Goal: Task Accomplishment & Management: Manage account settings

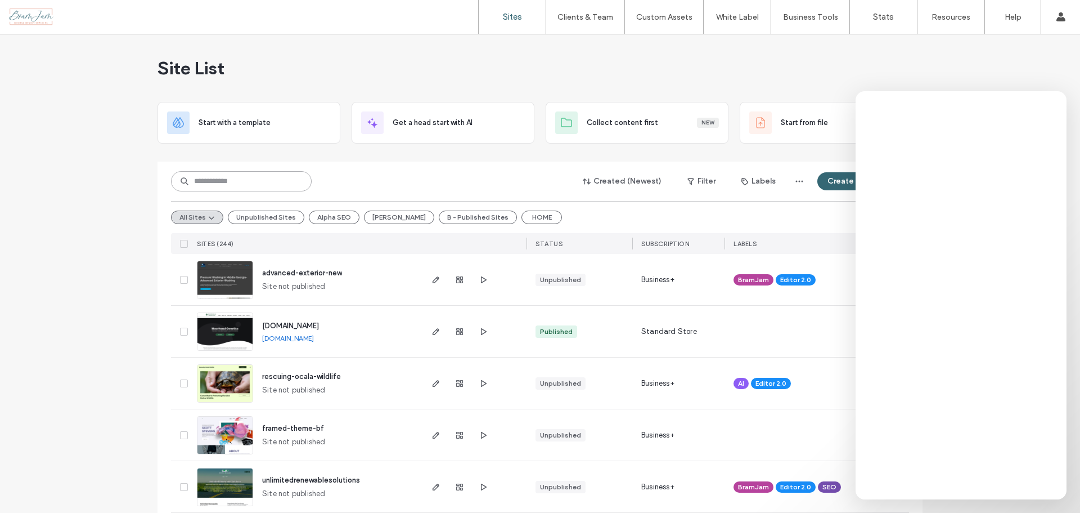
click at [262, 182] on input at bounding box center [241, 181] width 141 height 20
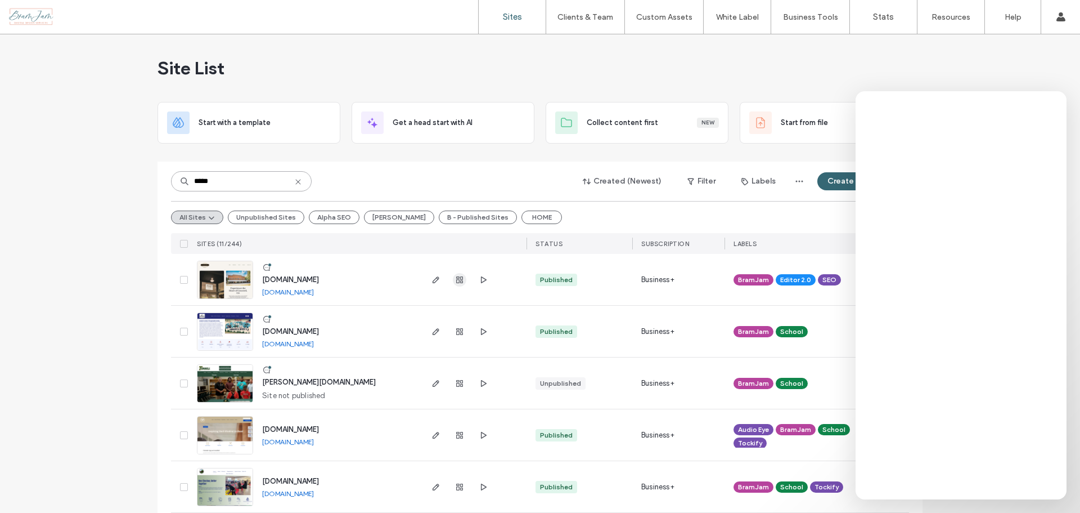
type input "*****"
click at [453, 279] on span "button" at bounding box center [460, 280] width 14 height 14
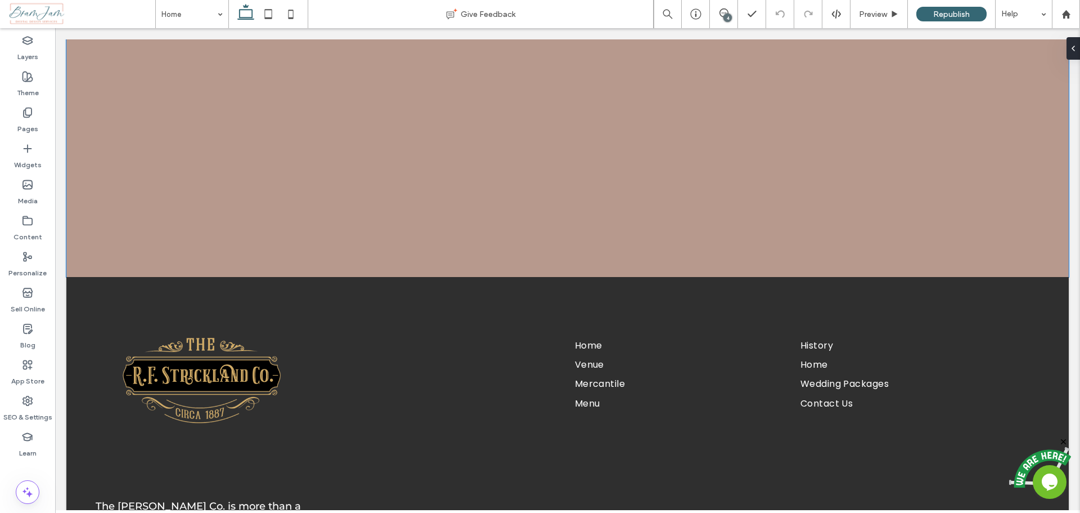
scroll to position [2870, 0]
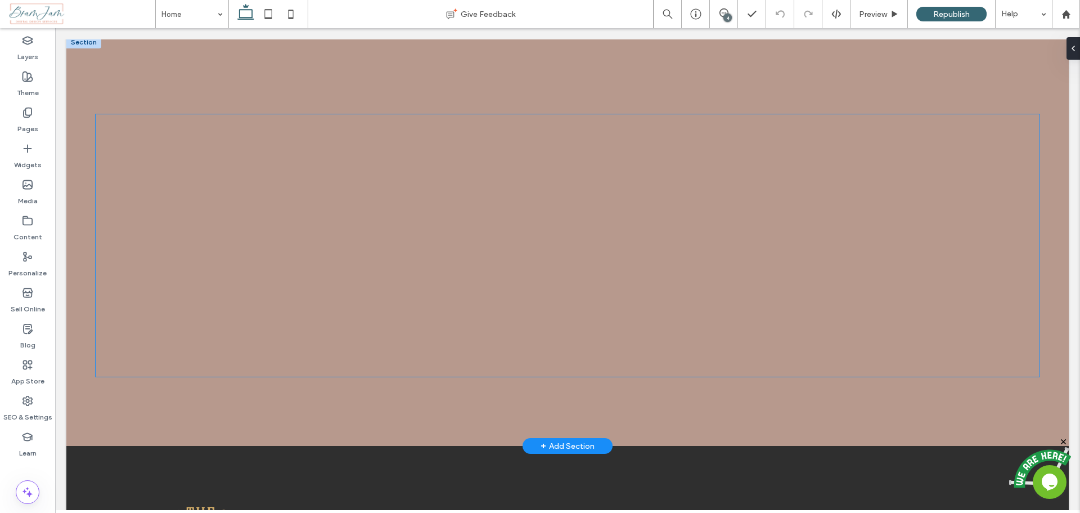
click at [149, 322] on div at bounding box center [568, 245] width 945 height 262
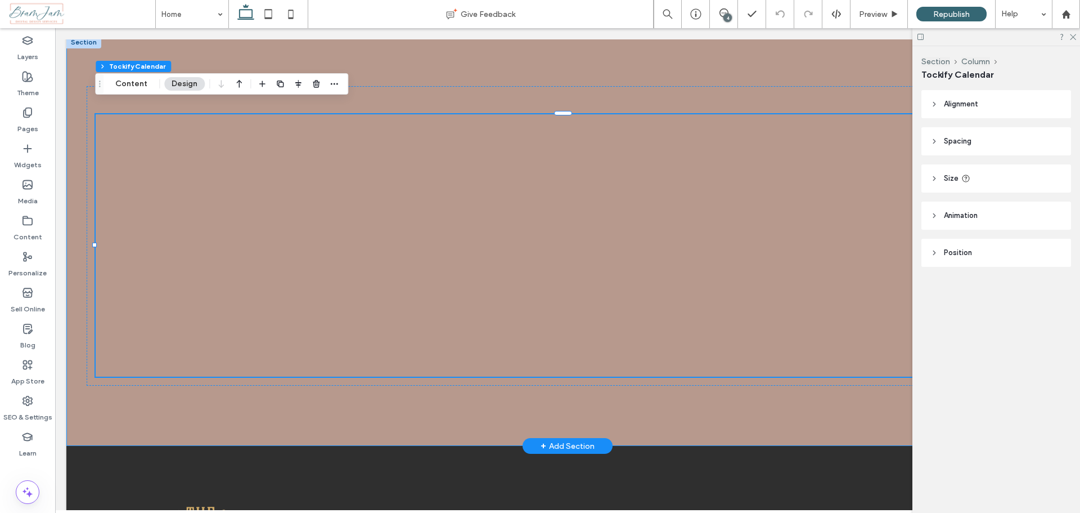
click at [375, 392] on div at bounding box center [567, 241] width 1003 height 410
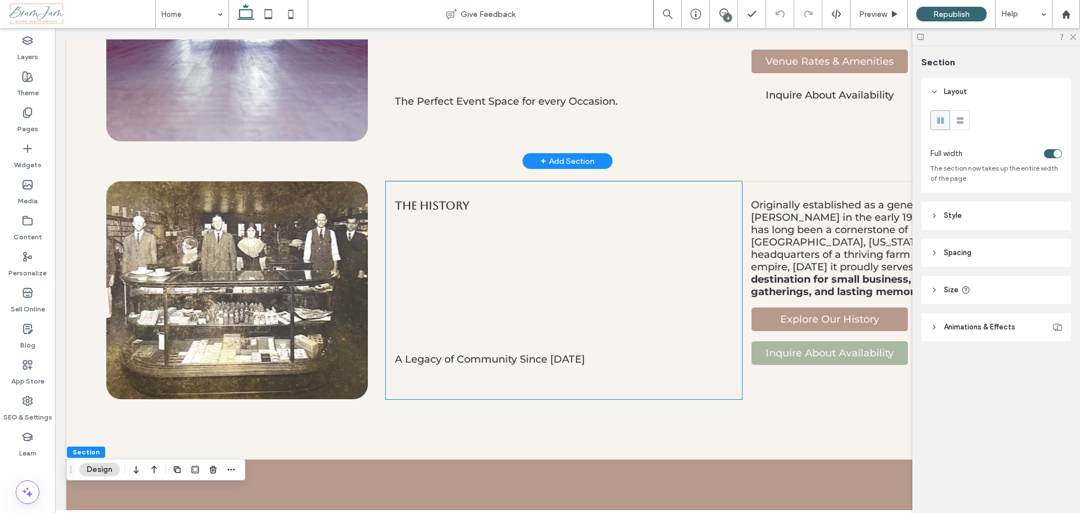
scroll to position [2251, 0]
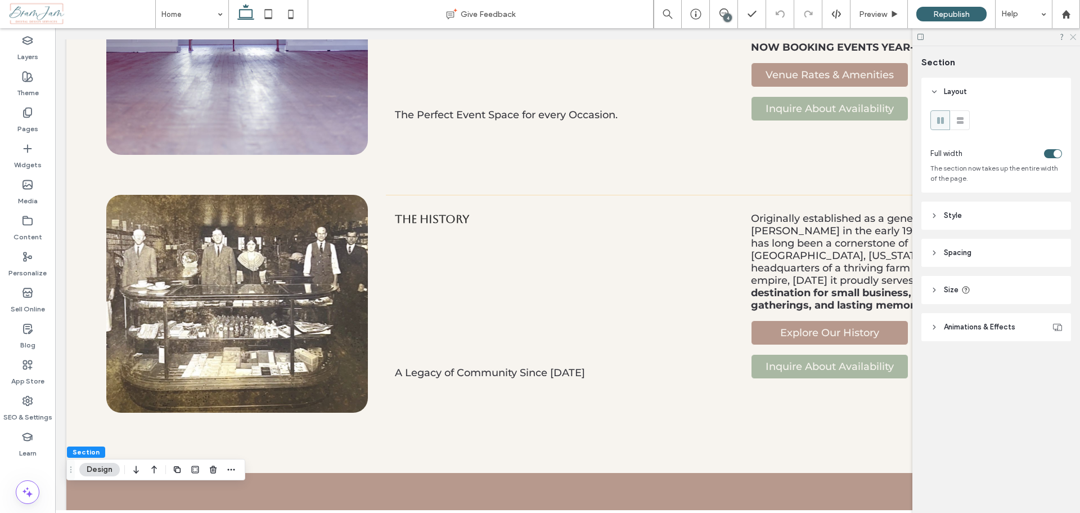
click at [1073, 35] on icon at bounding box center [1072, 36] width 7 height 7
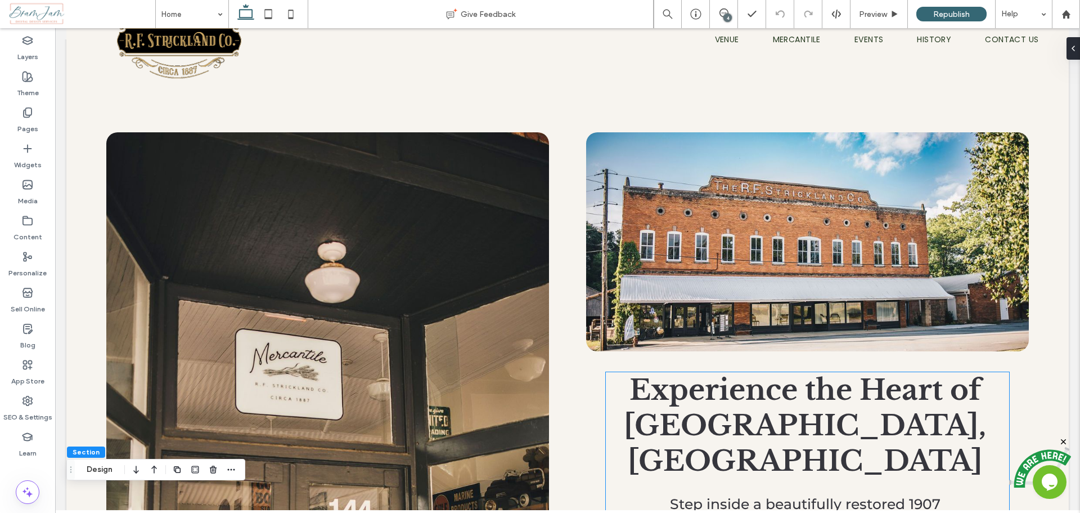
scroll to position [0, 0]
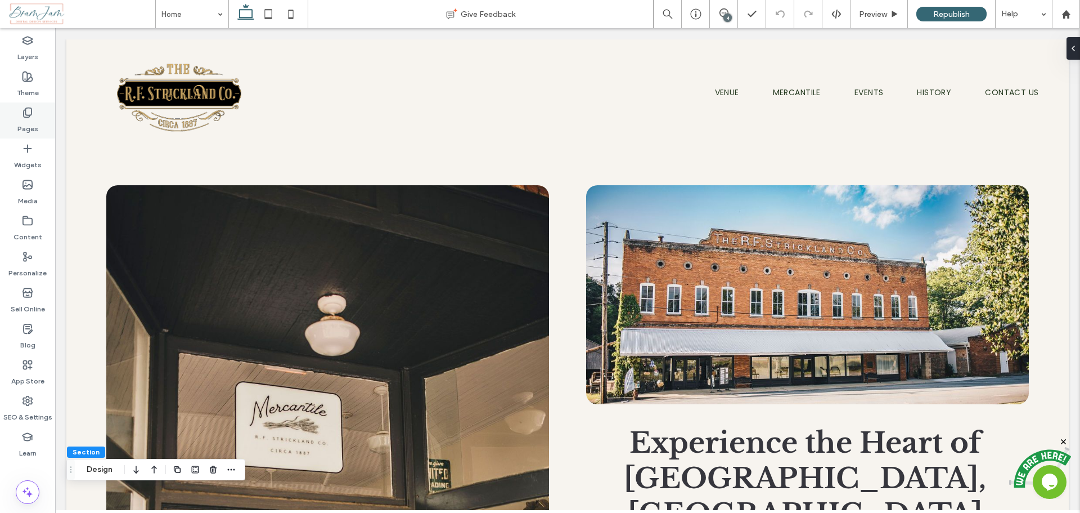
click at [12, 116] on div "Pages" at bounding box center [27, 120] width 55 height 36
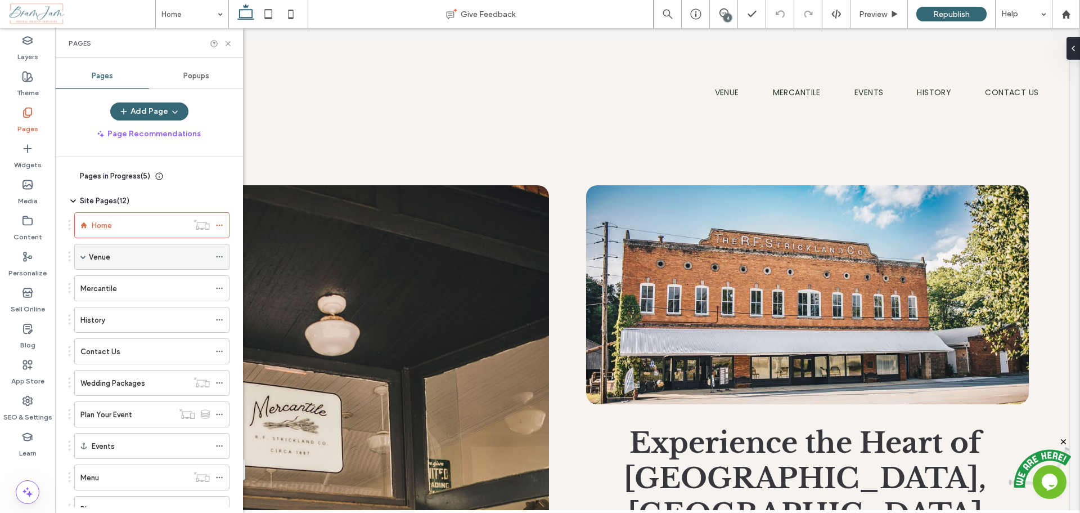
click at [82, 257] on span at bounding box center [83, 257] width 6 height 6
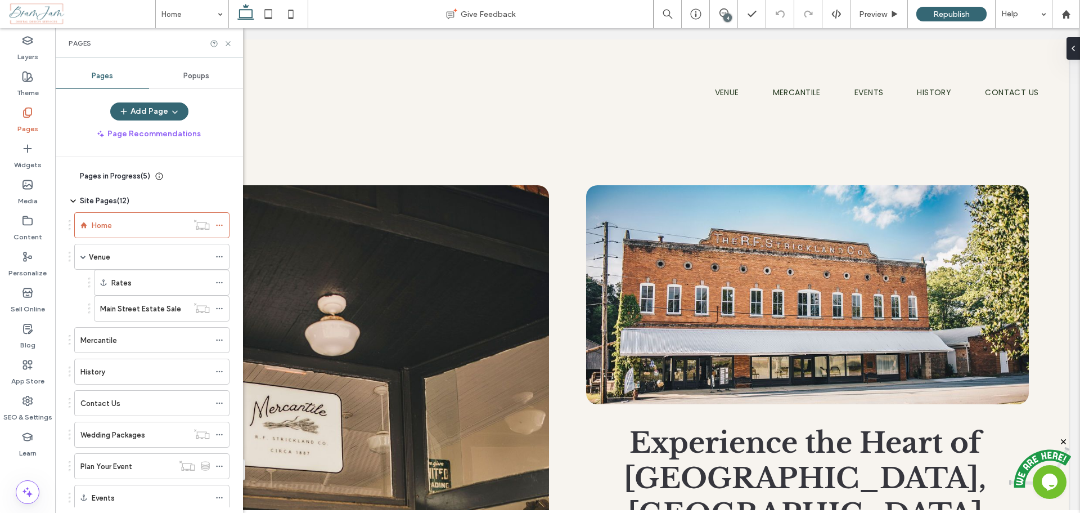
click at [123, 308] on label "Main Street Estate Sale" at bounding box center [140, 309] width 81 height 20
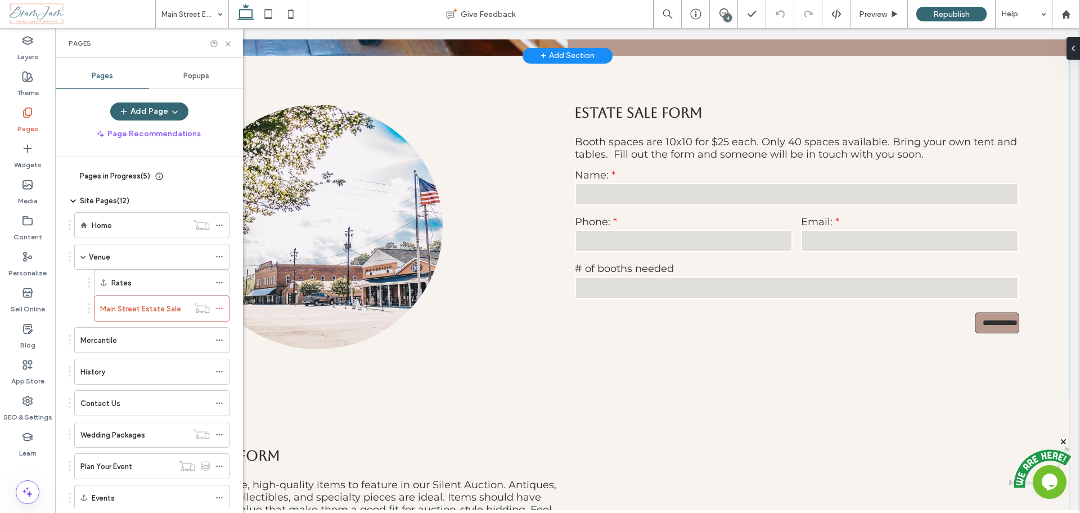
scroll to position [563, 0]
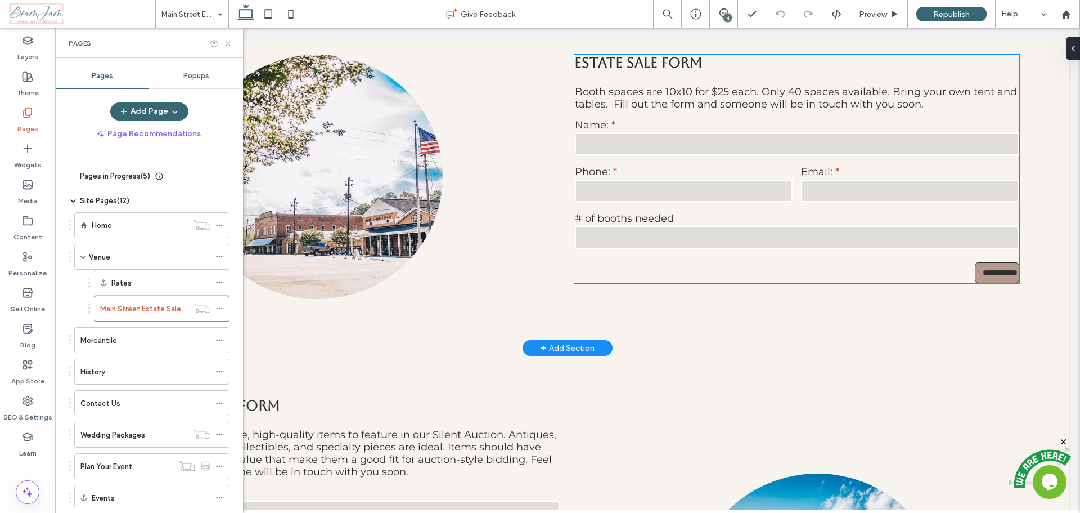
click at [721, 155] on input "text" at bounding box center [797, 144] width 445 height 23
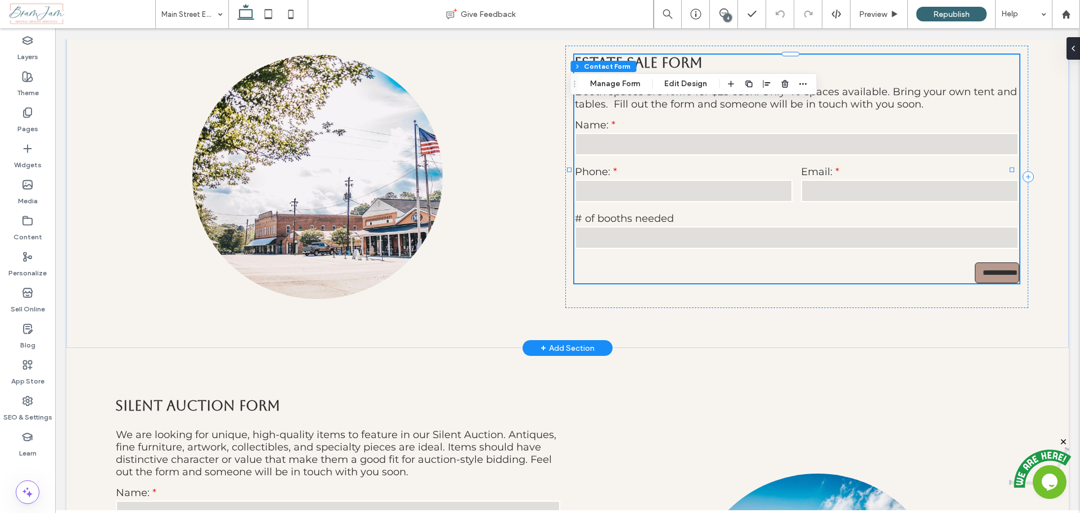
type input "*"
type input "***"
click at [631, 91] on div "Section Column Contact Form Manage Form Edit Design" at bounding box center [693, 83] width 247 height 21
click at [618, 92] on div "Section Column Contact Form Manage Form Edit Design" at bounding box center [693, 83] width 247 height 21
click at [617, 83] on button "Manage Form" at bounding box center [615, 84] width 65 height 14
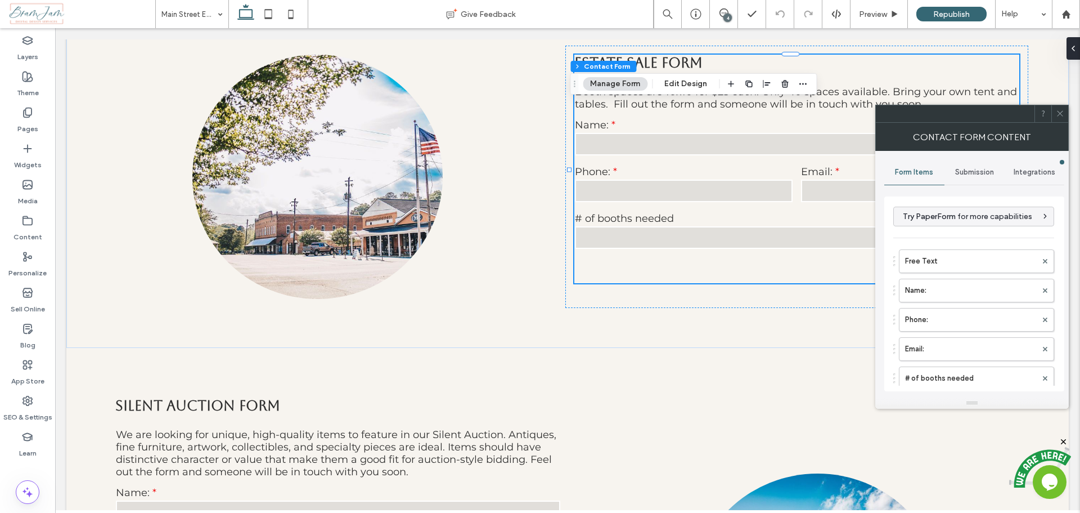
click at [976, 170] on span "Submission" at bounding box center [974, 172] width 39 height 9
click at [954, 222] on label "New submission notification" at bounding box center [975, 225] width 150 height 23
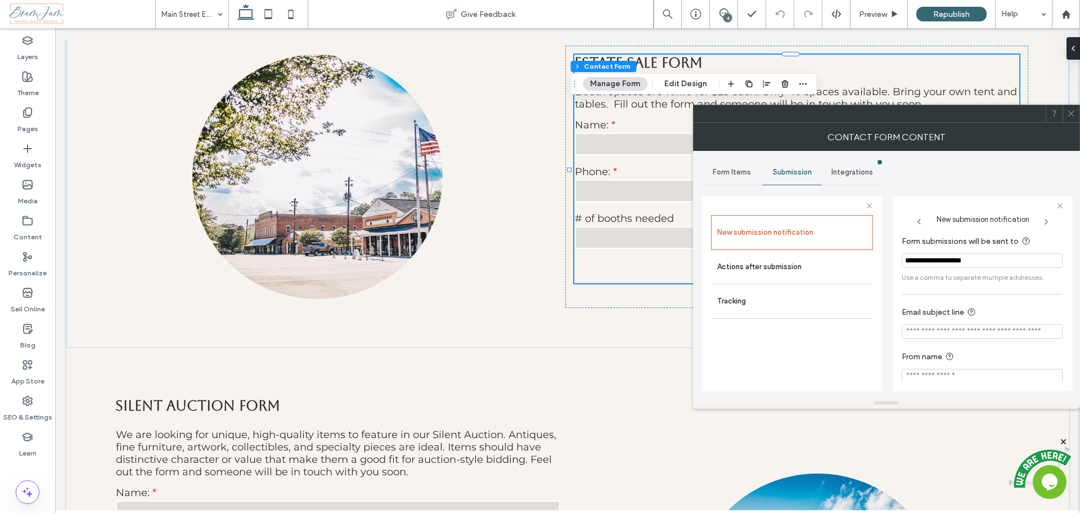
click at [1071, 111] on icon at bounding box center [1071, 113] width 8 height 8
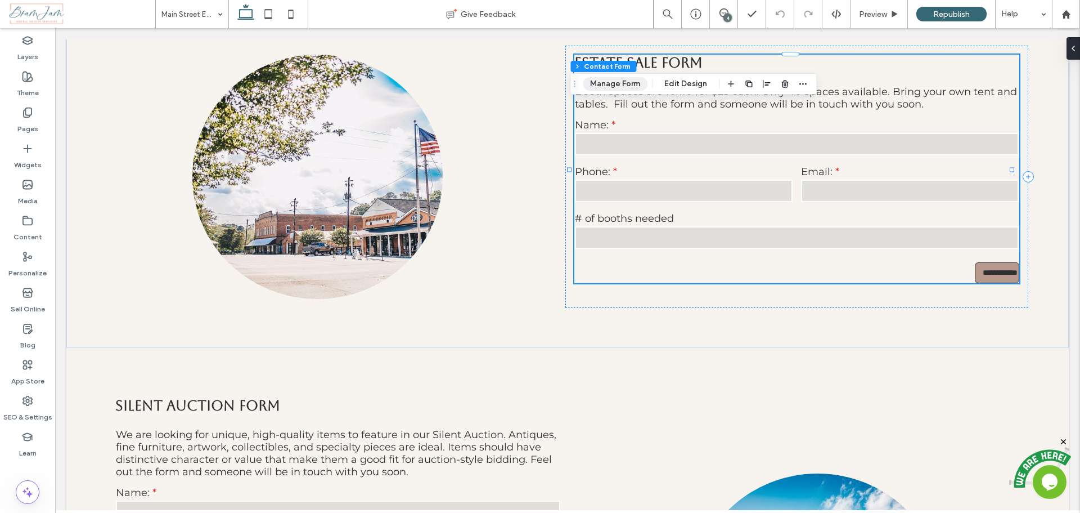
click at [627, 80] on button "Manage Form" at bounding box center [615, 84] width 65 height 14
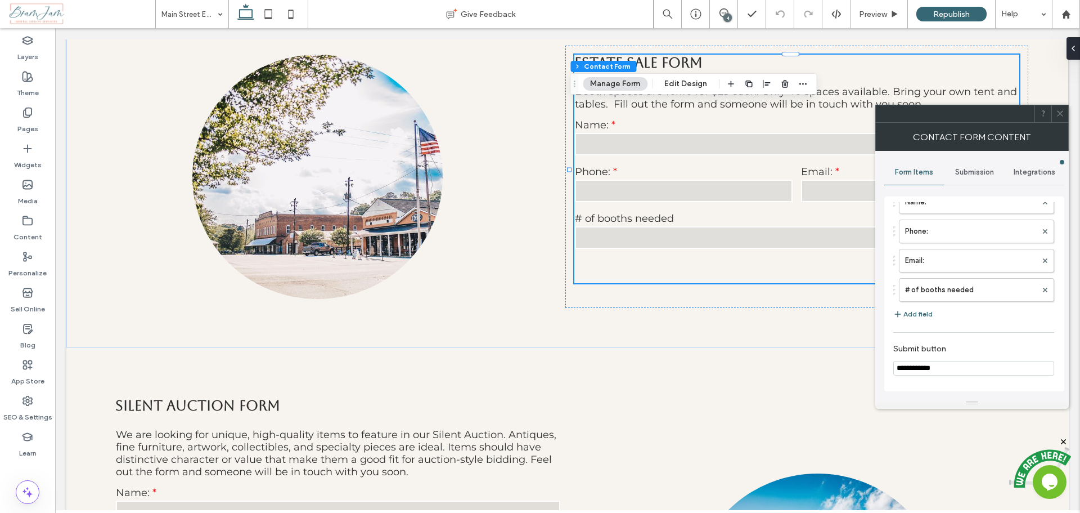
scroll to position [0, 0]
click at [1065, 115] on div at bounding box center [1060, 113] width 17 height 17
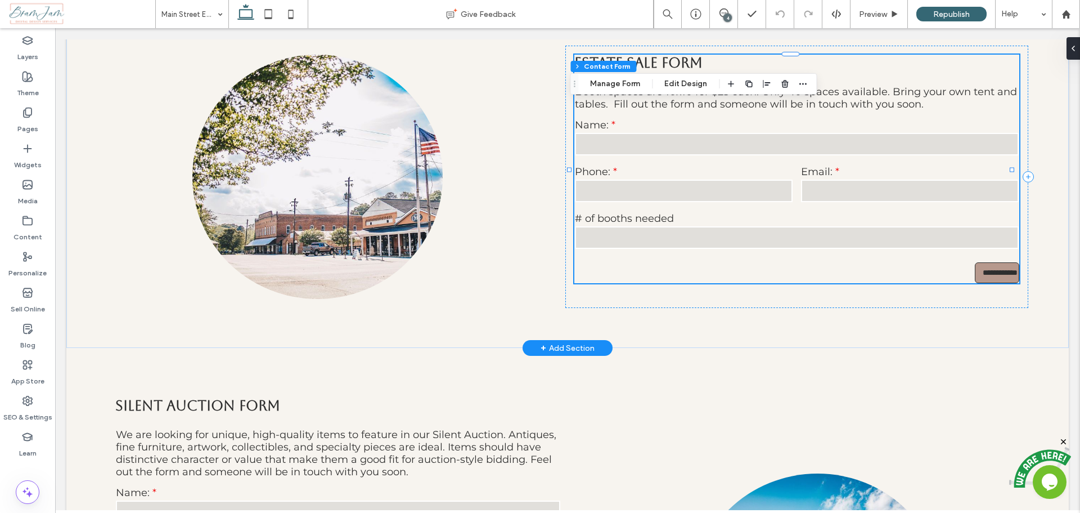
click at [753, 145] on div "Name:" at bounding box center [797, 138] width 453 height 47
click at [748, 155] on input "text" at bounding box center [797, 144] width 445 height 23
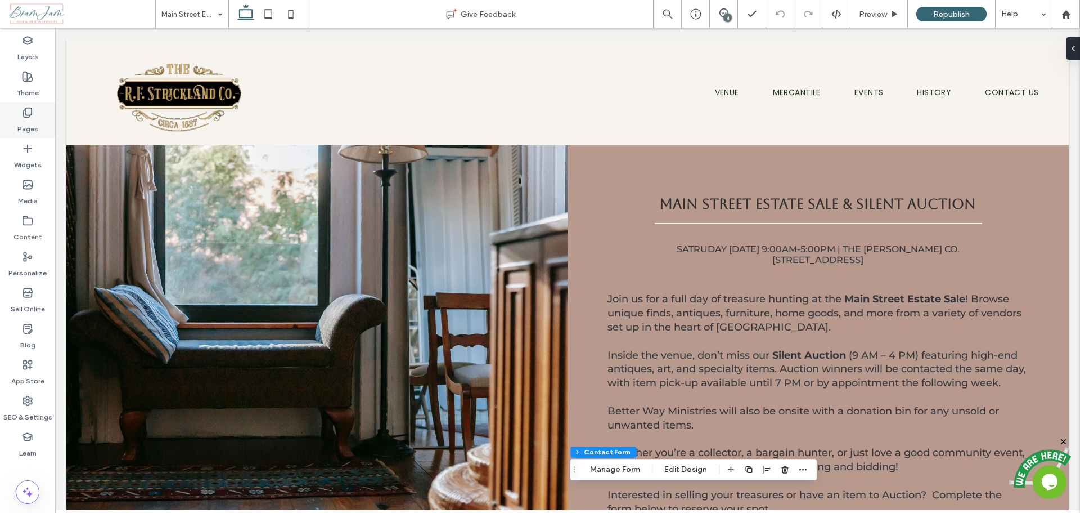
click at [37, 110] on div "Pages" at bounding box center [27, 120] width 55 height 36
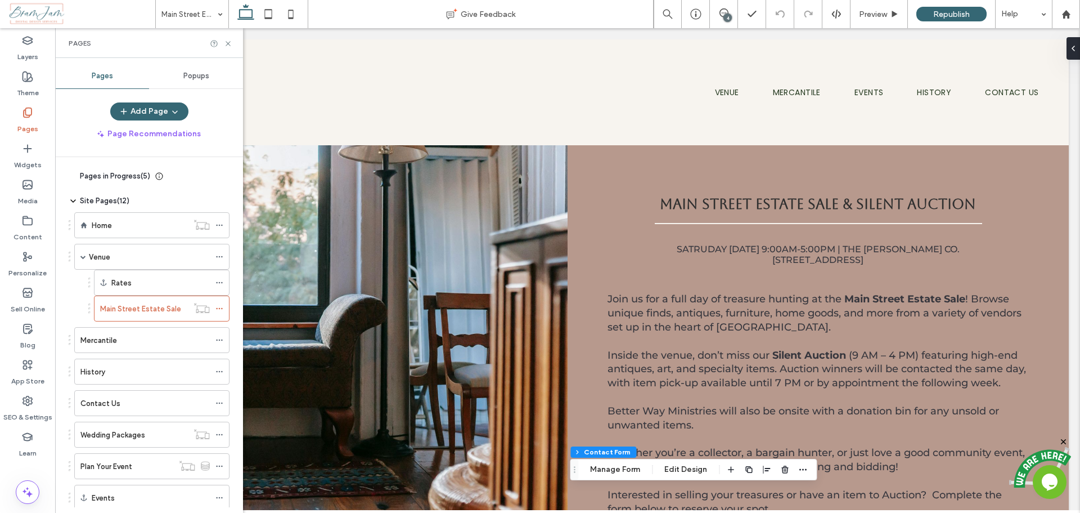
click at [195, 77] on span "Popups" at bounding box center [196, 75] width 26 height 9
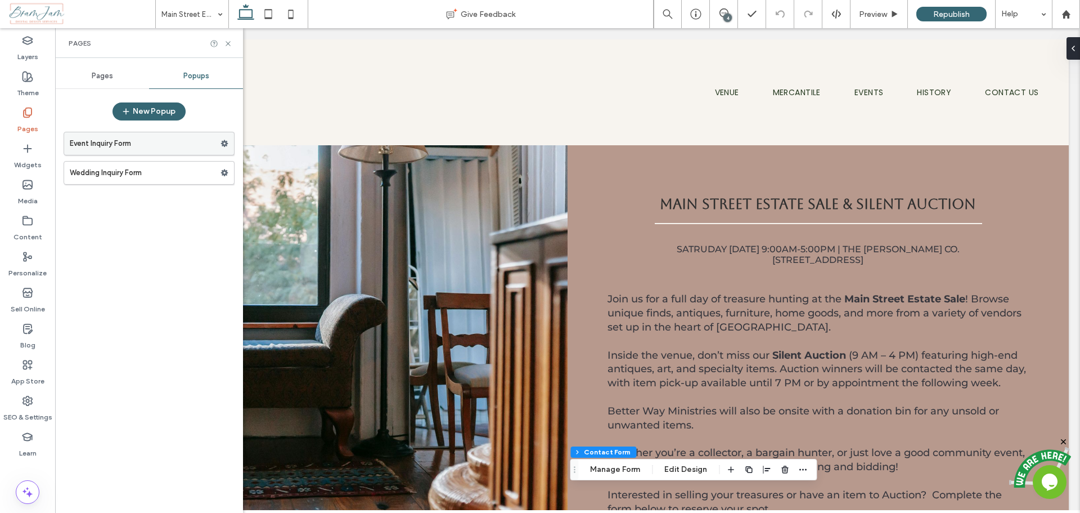
click at [113, 148] on label "Event Inquiry Form" at bounding box center [145, 143] width 151 height 23
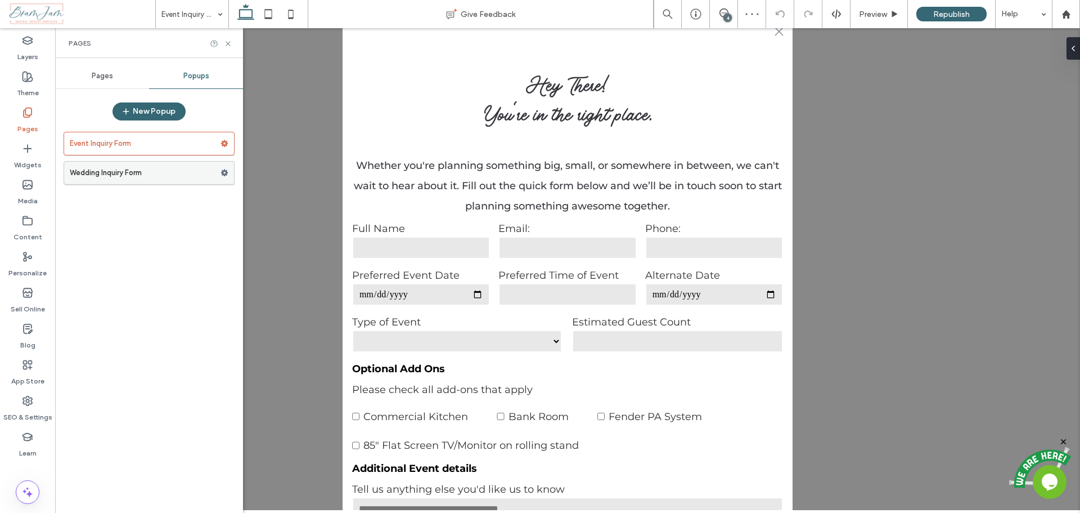
click at [101, 175] on label "Wedding Inquiry Form" at bounding box center [145, 172] width 151 height 23
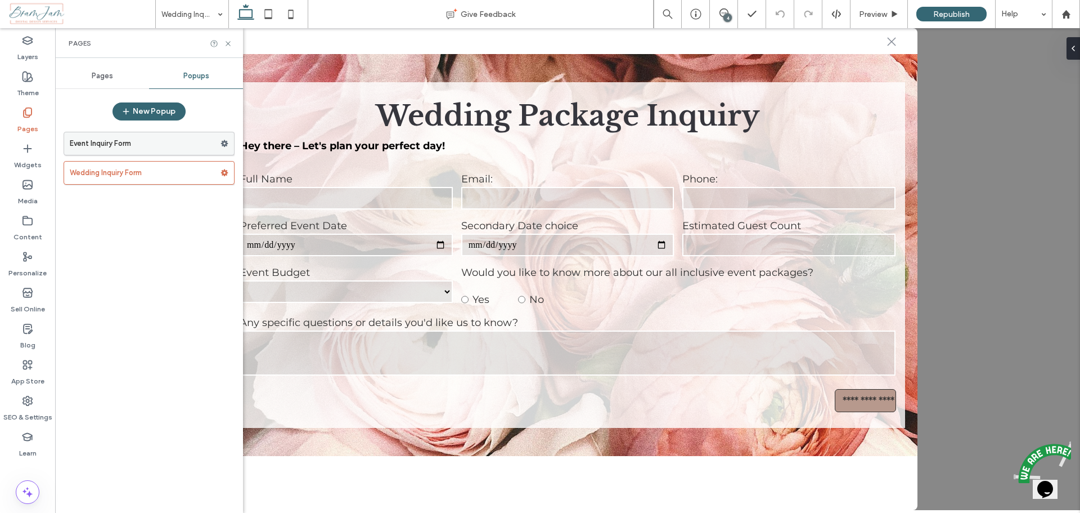
click at [107, 147] on label "Event Inquiry Form" at bounding box center [145, 143] width 151 height 23
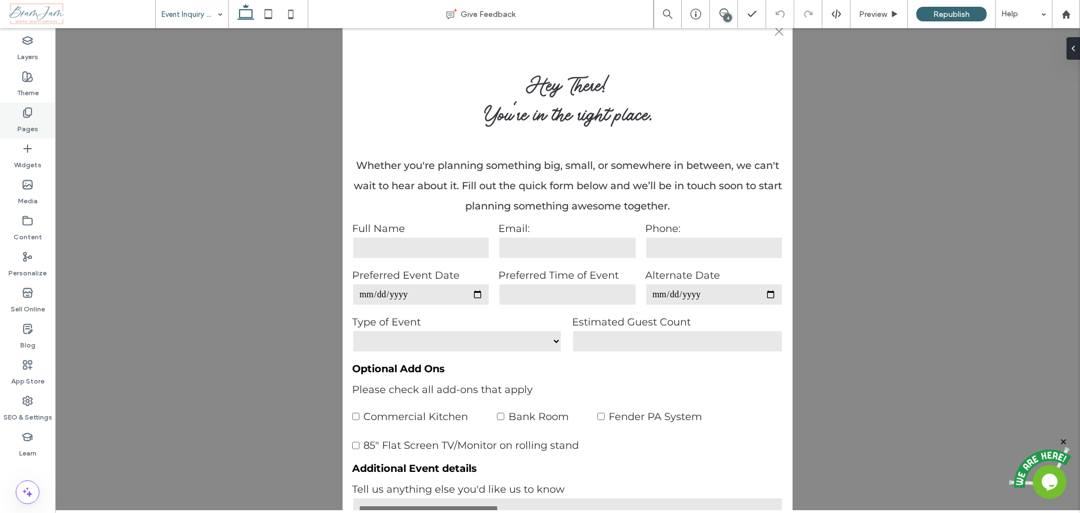
click at [26, 118] on label "Pages" at bounding box center [27, 126] width 21 height 16
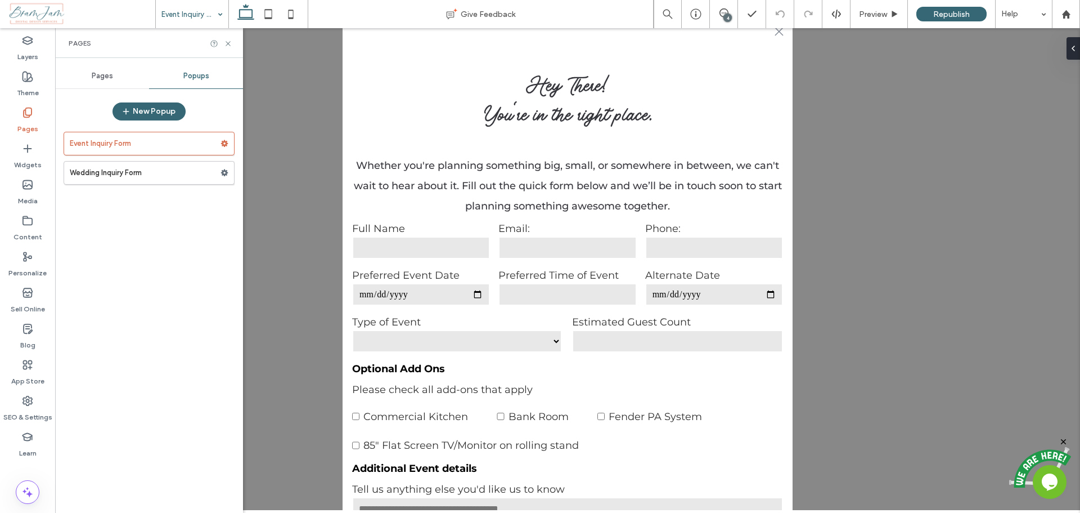
click at [107, 77] on span "Pages" at bounding box center [102, 75] width 21 height 9
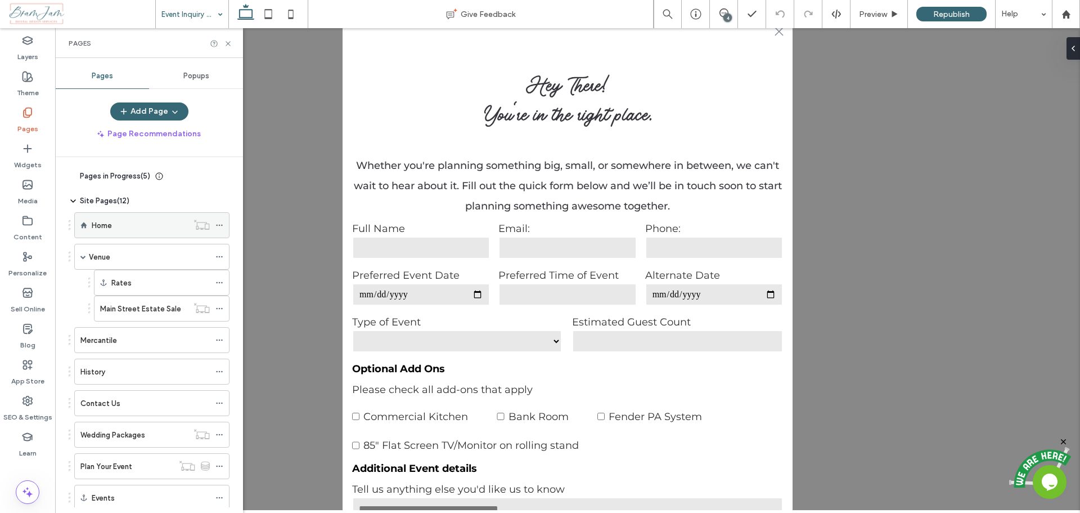
click at [125, 225] on div "Home" at bounding box center [140, 225] width 96 height 12
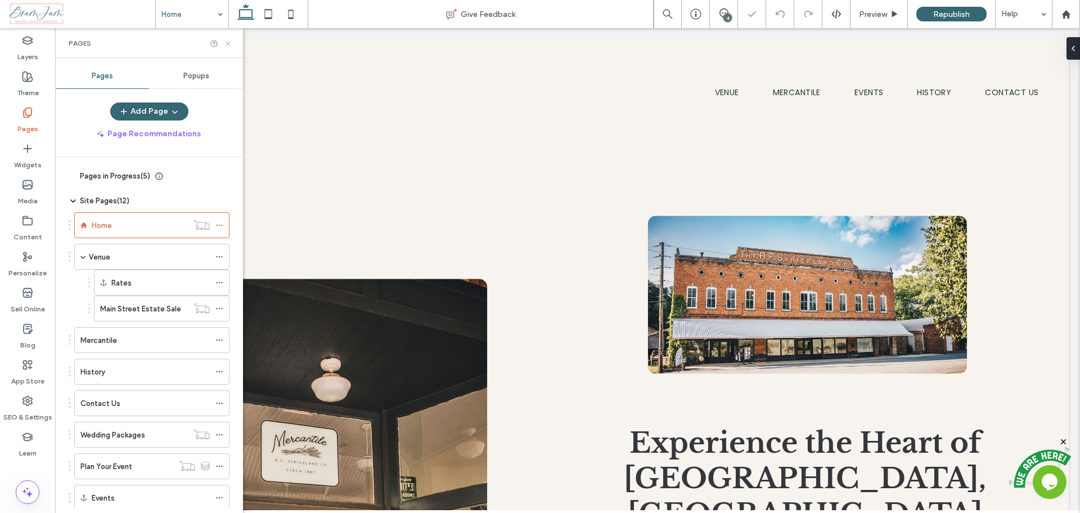
click at [227, 43] on icon at bounding box center [228, 43] width 8 height 8
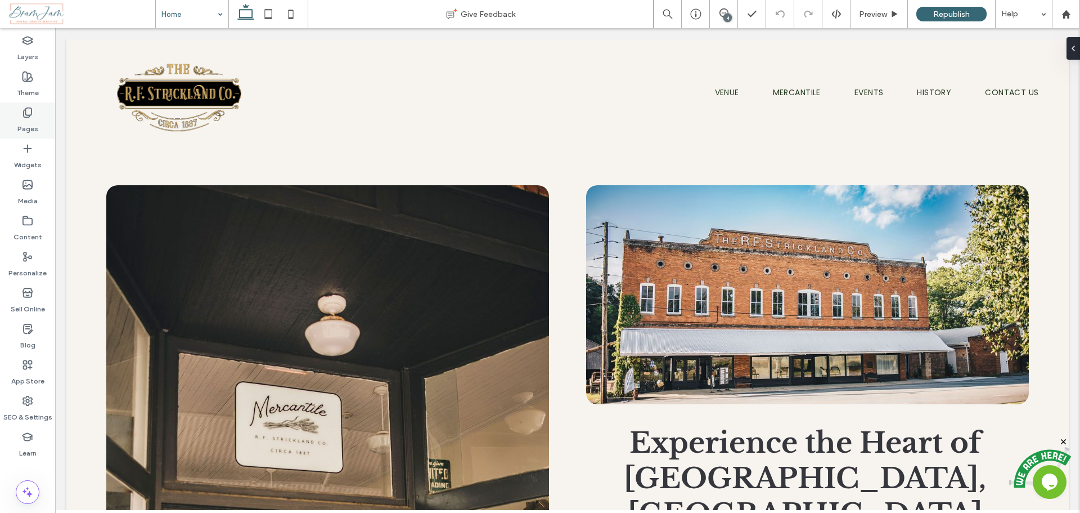
click at [21, 129] on label "Pages" at bounding box center [27, 126] width 21 height 16
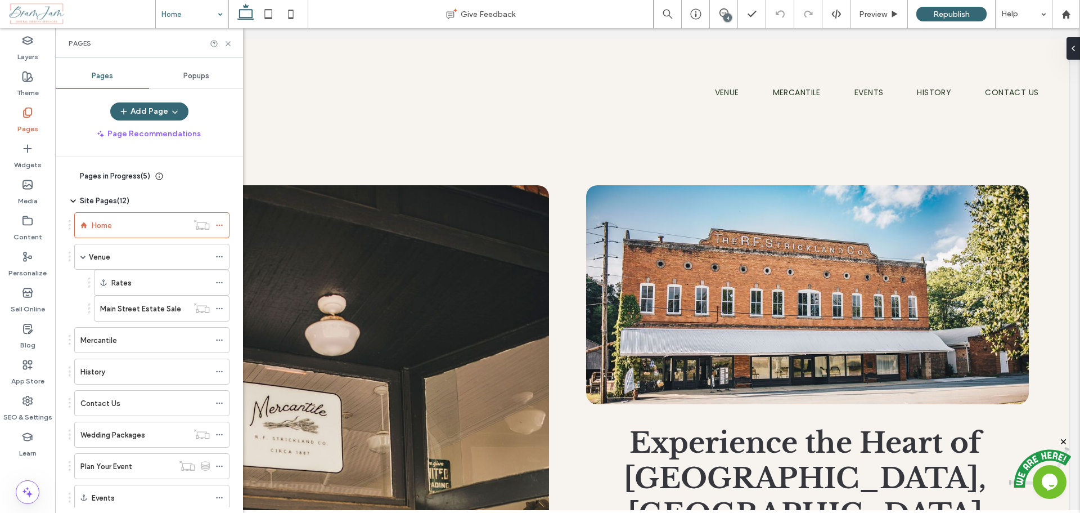
click at [194, 75] on span "Popups" at bounding box center [196, 75] width 26 height 9
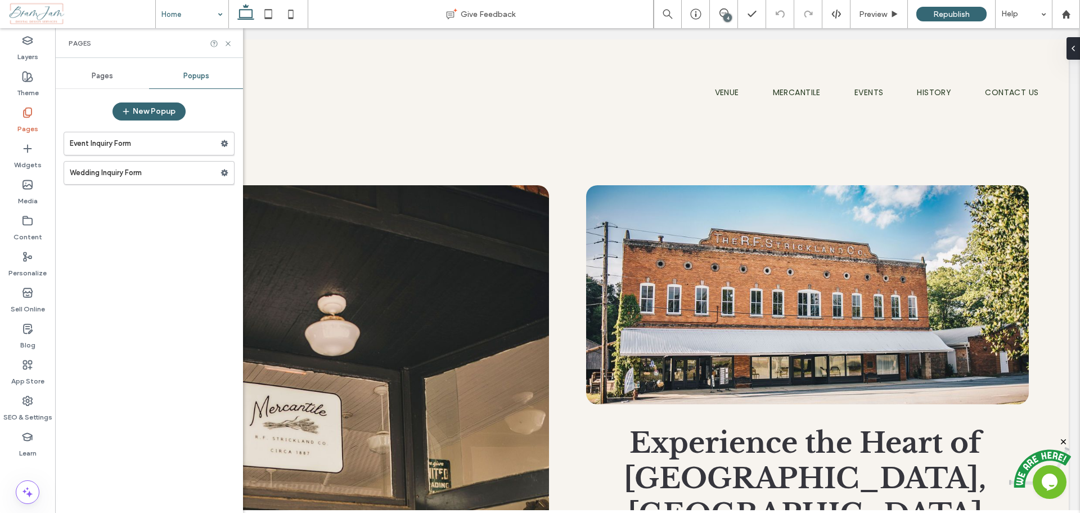
click at [20, 122] on label "Pages" at bounding box center [27, 126] width 21 height 16
click at [104, 80] on span "Pages" at bounding box center [102, 75] width 21 height 9
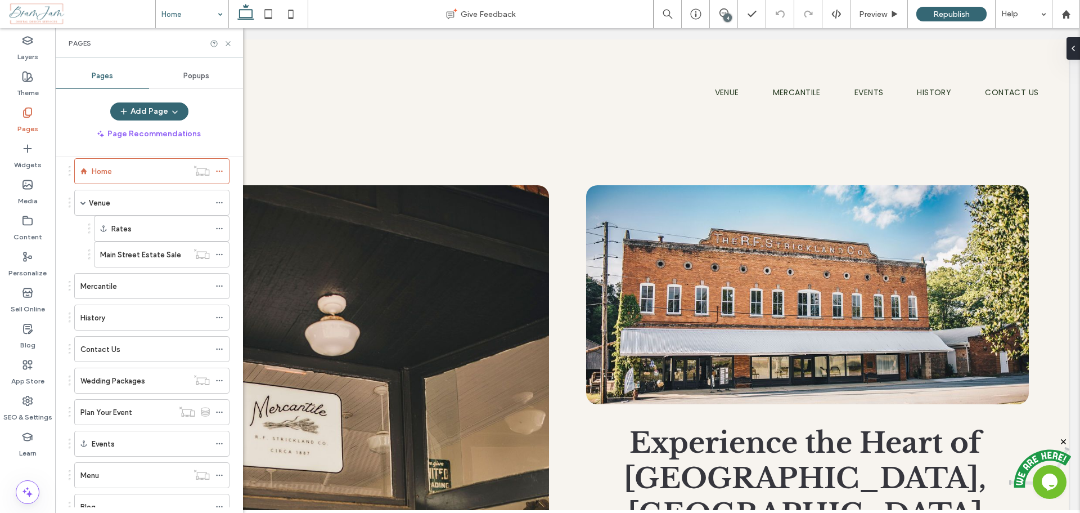
scroll to position [95, 0]
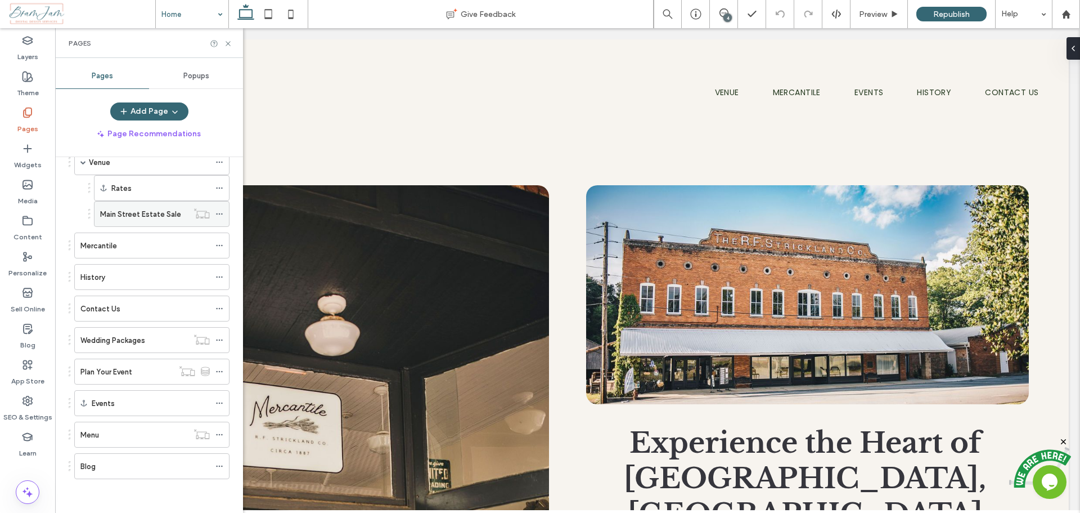
click at [219, 214] on use at bounding box center [219, 214] width 6 height 2
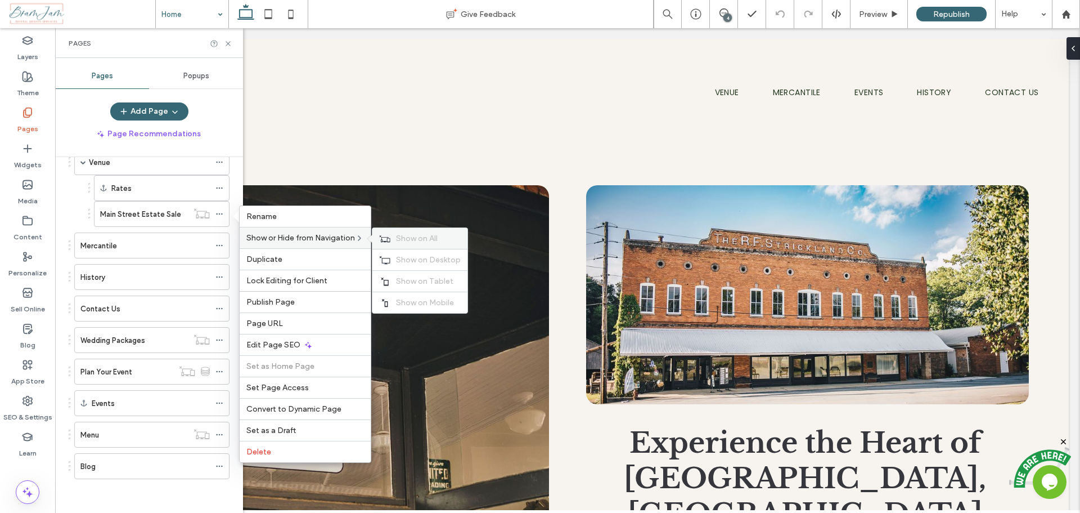
click at [407, 238] on span "Show on All" at bounding box center [417, 239] width 42 height 10
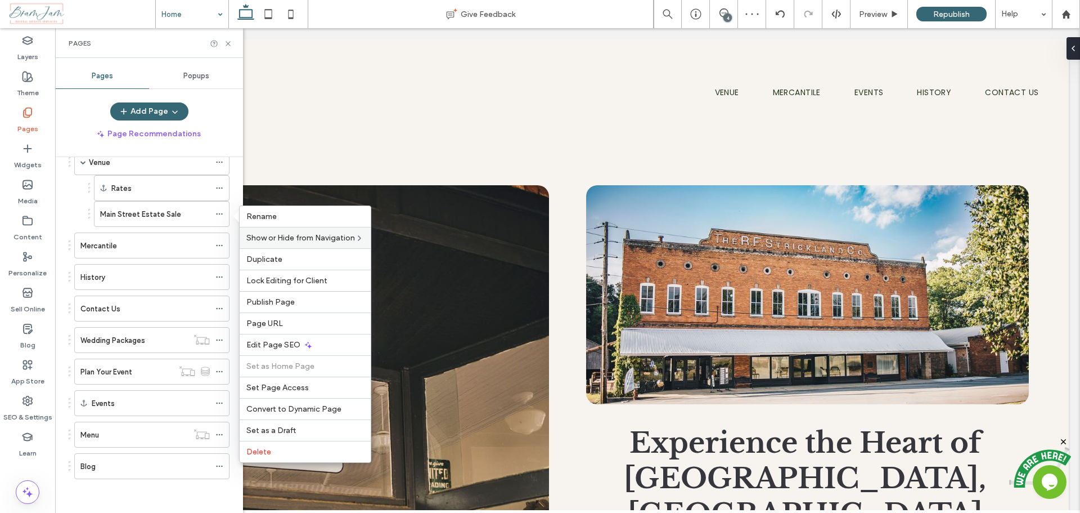
click at [76, 207] on div "Rates Main Street Estate Sale" at bounding box center [149, 201] width 161 height 52
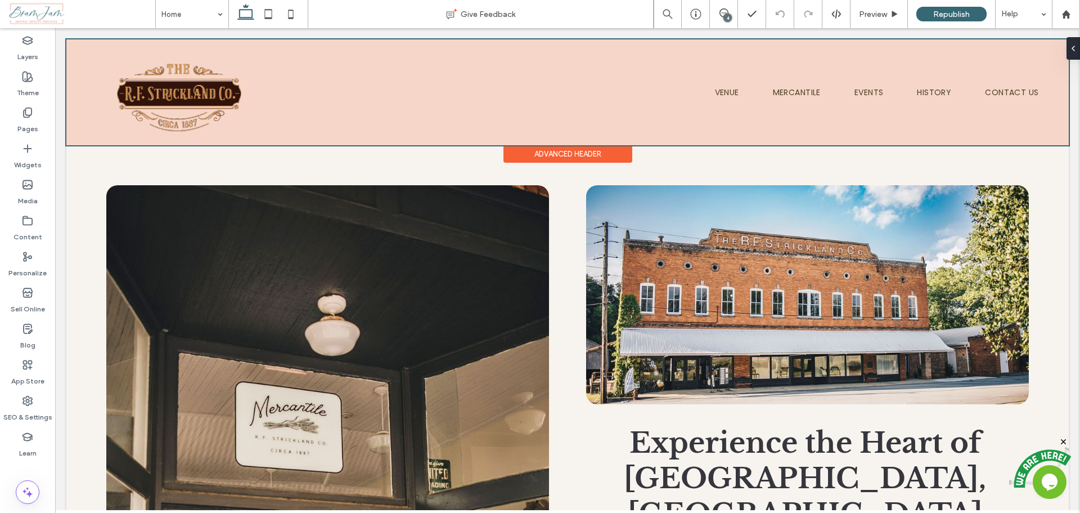
click at [712, 95] on div at bounding box center [567, 92] width 1003 height 106
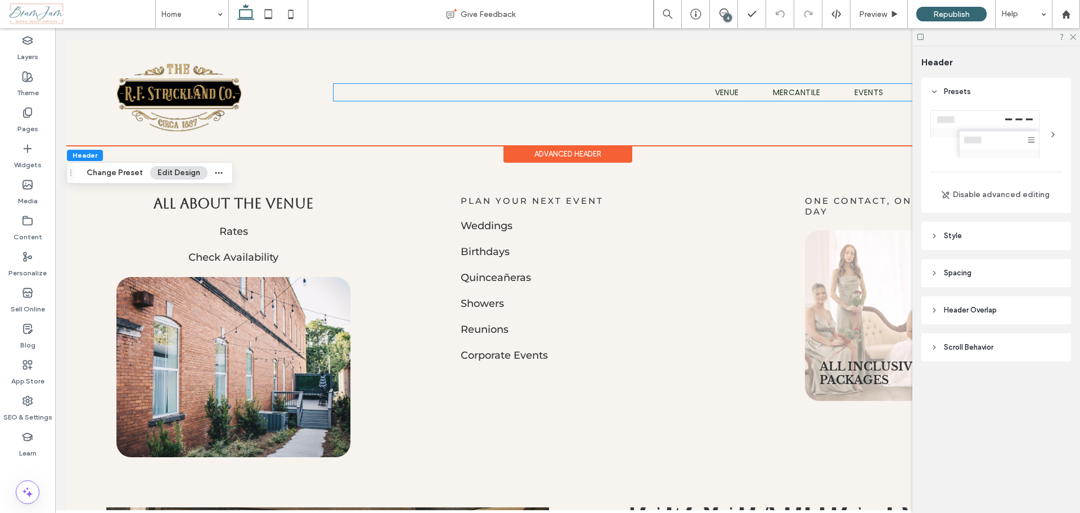
click at [712, 95] on link "Venue" at bounding box center [710, 92] width 58 height 17
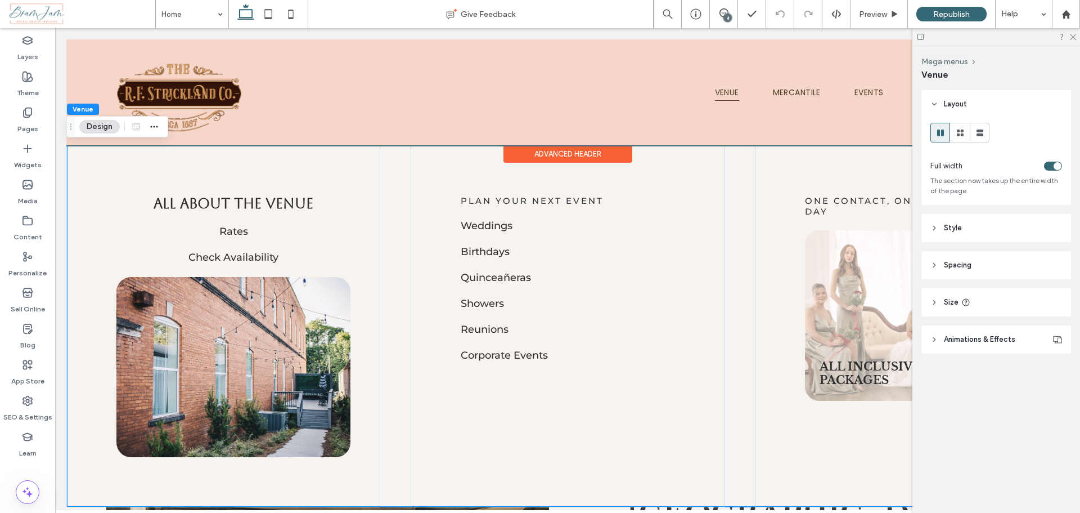
click at [712, 95] on div at bounding box center [567, 92] width 1003 height 106
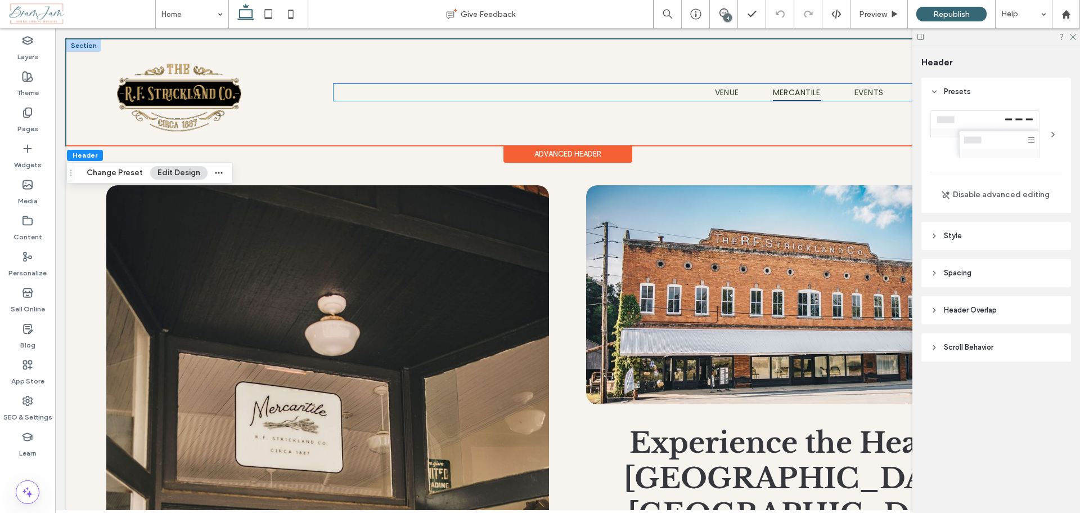
click at [812, 92] on span "Mercantile" at bounding box center [797, 92] width 48 height 17
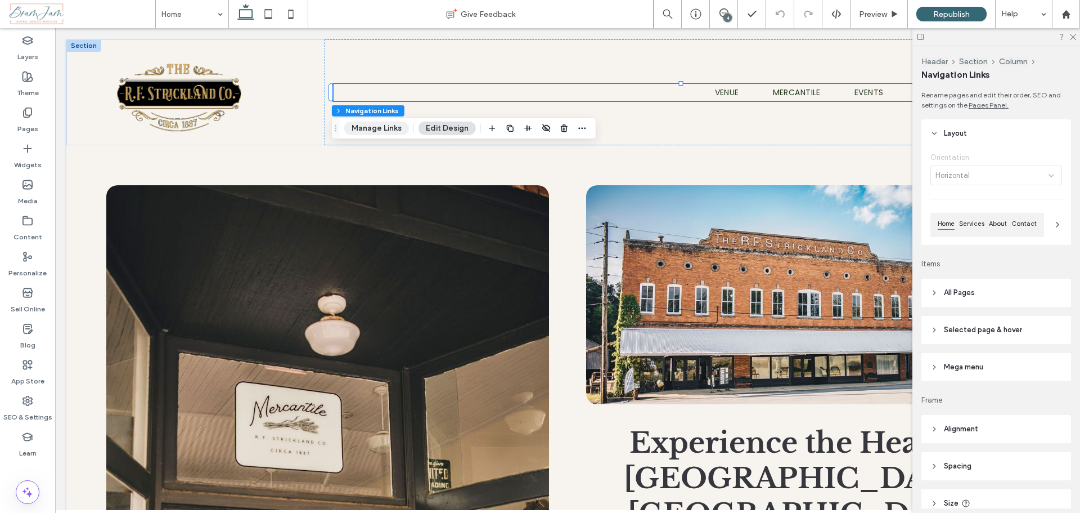
click at [384, 131] on button "Manage Links" at bounding box center [376, 129] width 65 height 14
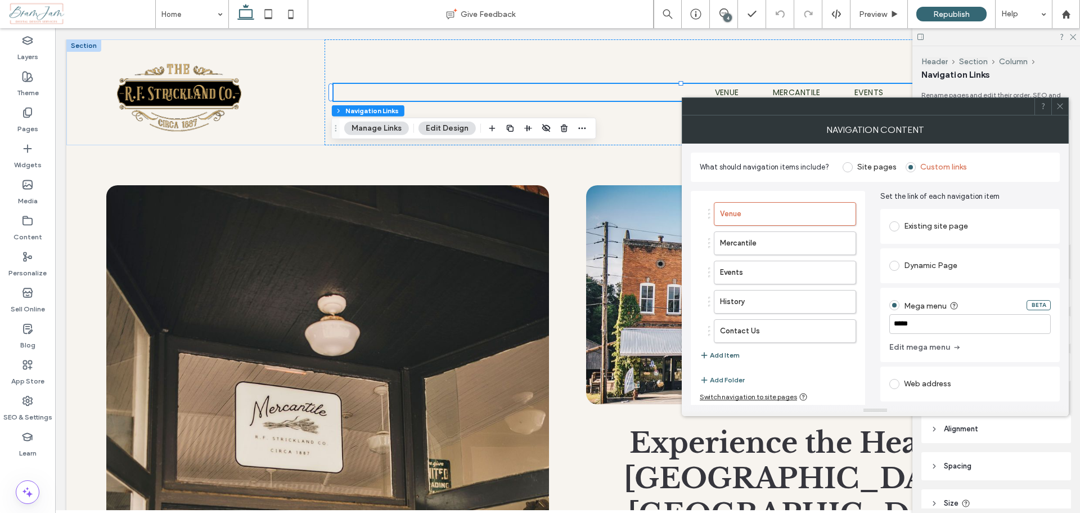
click at [721, 356] on button "Add Item" at bounding box center [720, 355] width 40 height 14
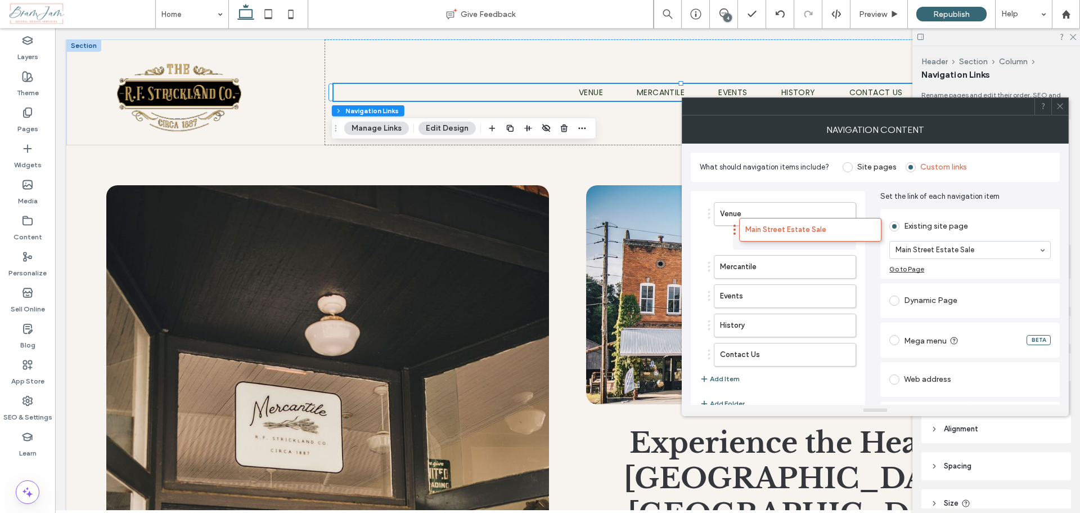
drag, startPoint x: 710, startPoint y: 363, endPoint x: 735, endPoint y: 233, distance: 133.0
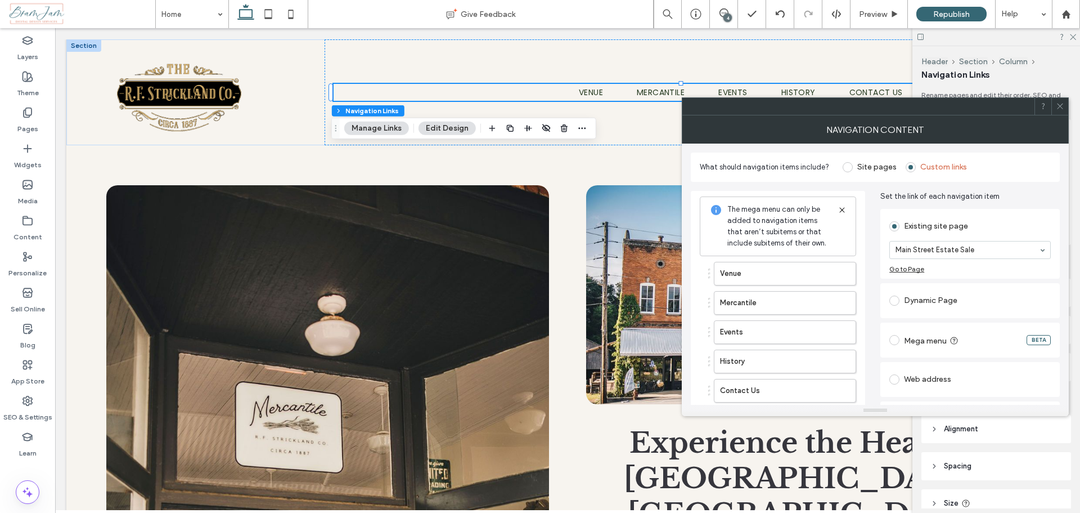
click at [840, 209] on icon at bounding box center [842, 209] width 9 height 9
click at [1061, 107] on use at bounding box center [1060, 107] width 6 height 6
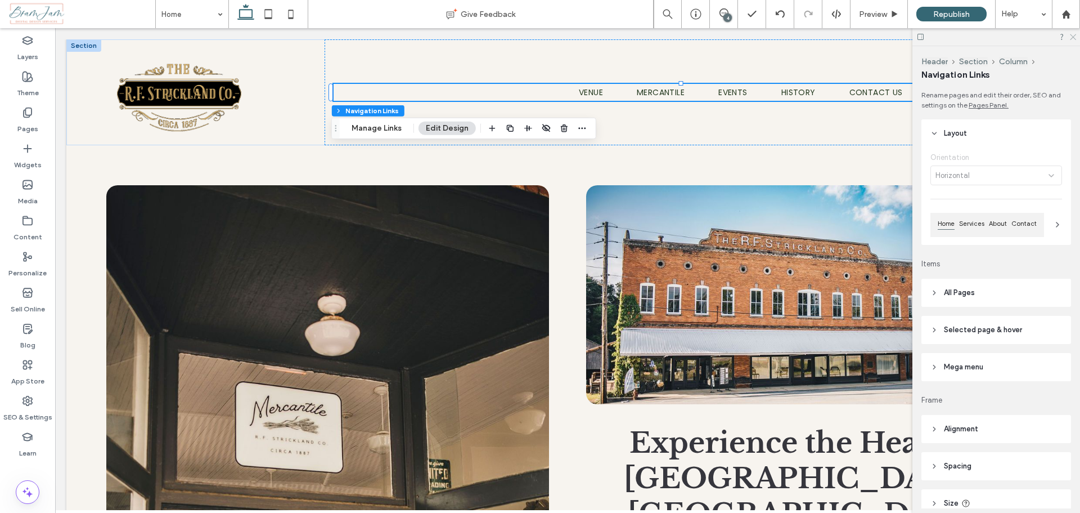
click at [1075, 38] on icon at bounding box center [1072, 36] width 7 height 7
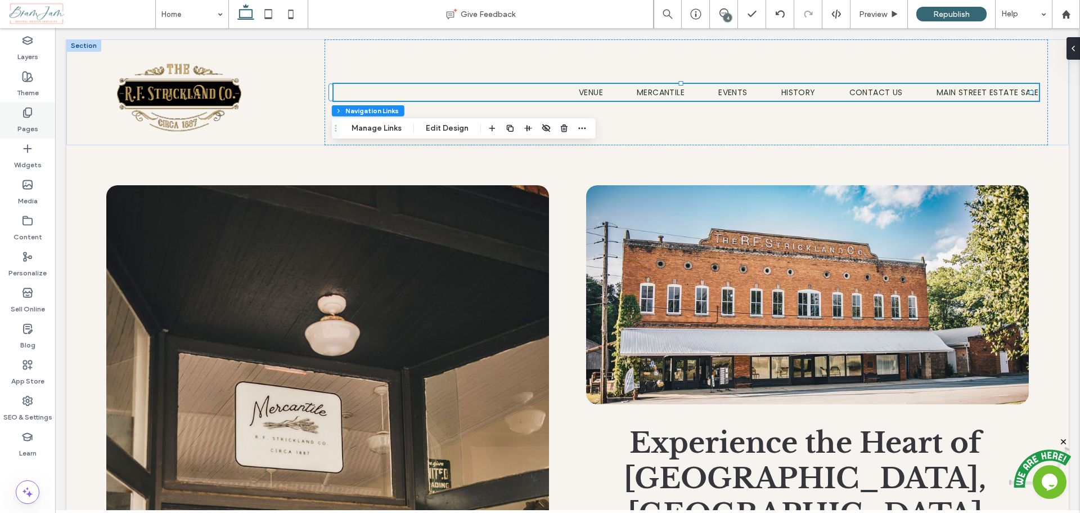
click at [22, 110] on icon at bounding box center [27, 112] width 11 height 11
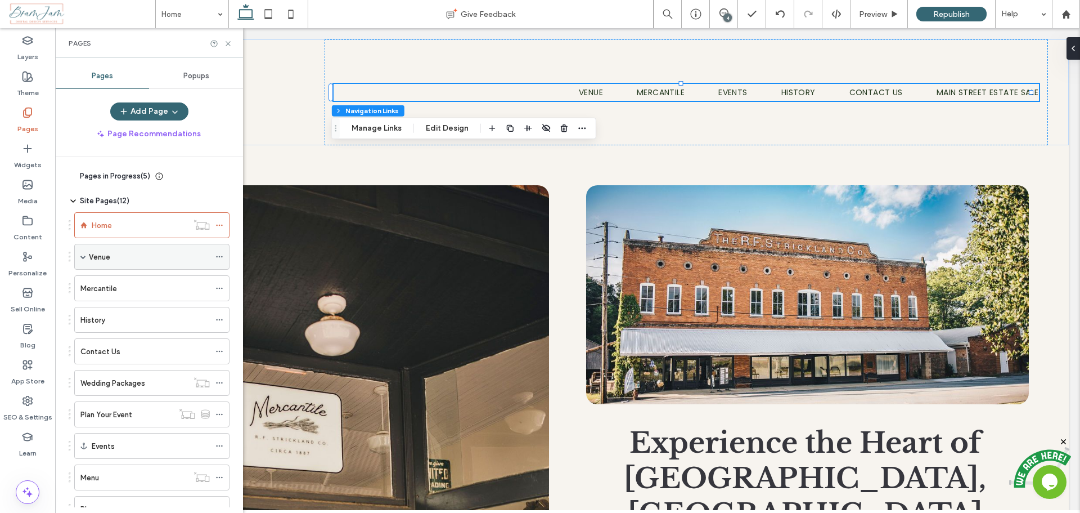
click at [115, 258] on div "Venue" at bounding box center [149, 257] width 121 height 12
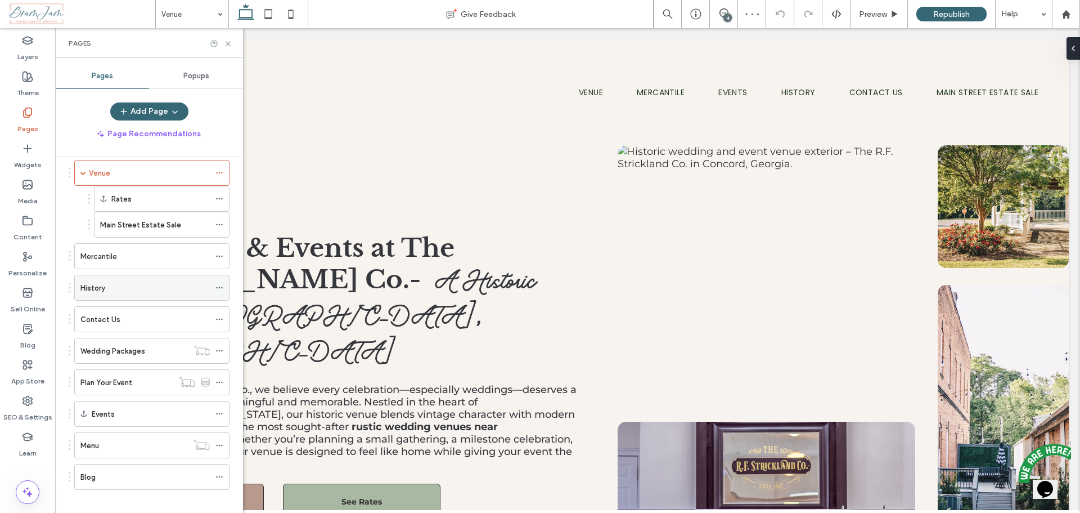
scroll to position [95, 0]
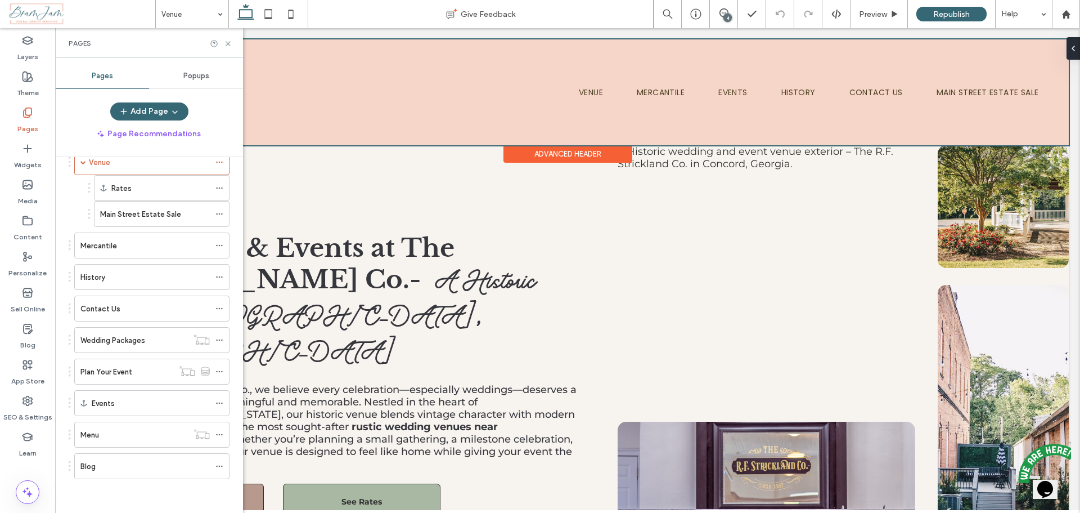
click at [578, 89] on div at bounding box center [567, 92] width 1003 height 106
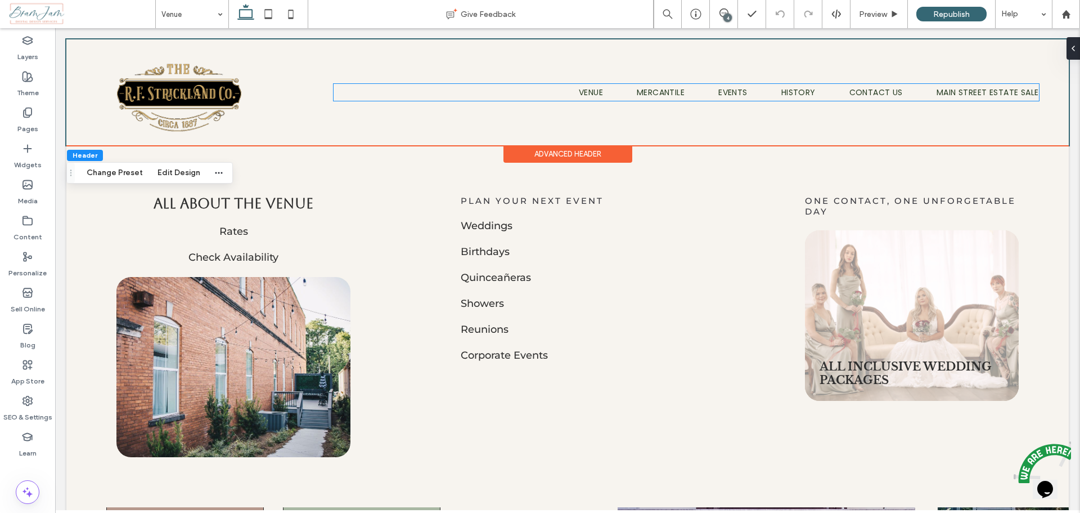
click at [579, 89] on span "Venue" at bounding box center [591, 92] width 24 height 17
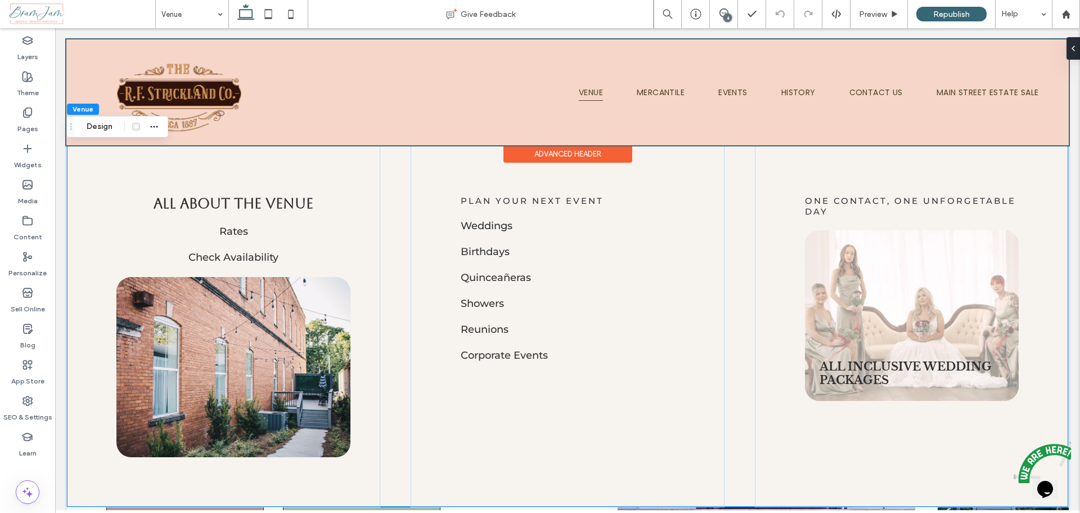
click at [665, 95] on div at bounding box center [567, 92] width 1003 height 106
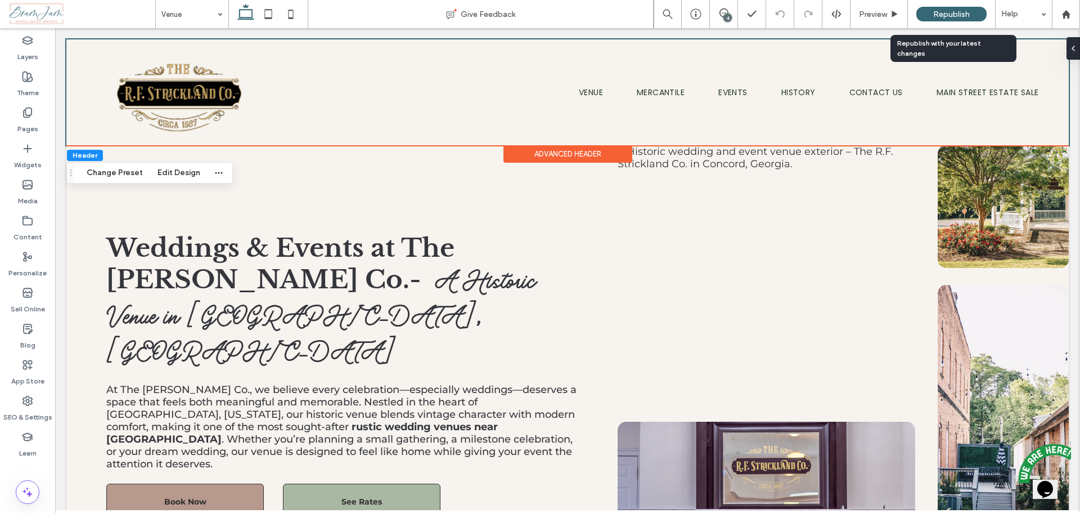
click at [927, 8] on div "Republish" at bounding box center [952, 14] width 70 height 15
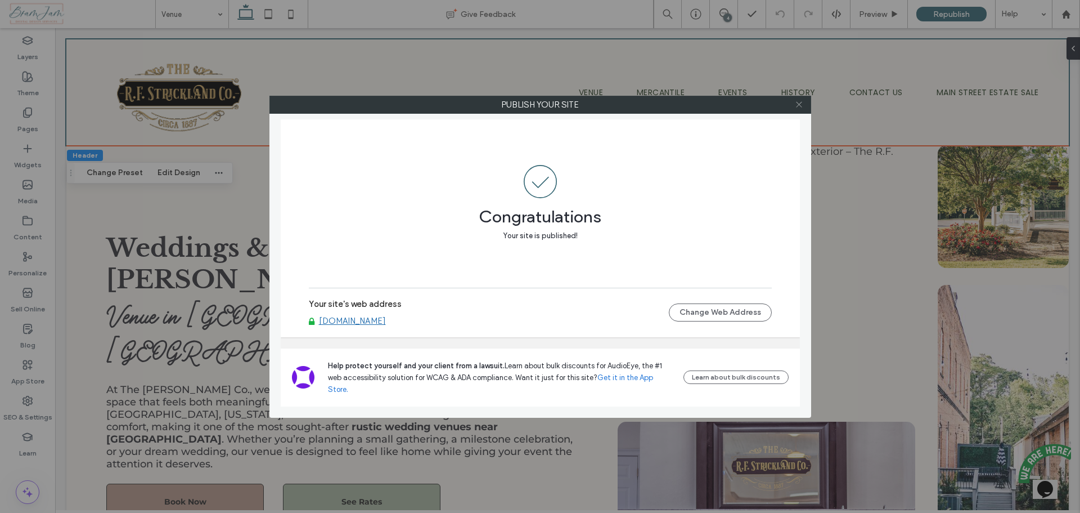
click at [800, 102] on icon at bounding box center [799, 104] width 8 height 8
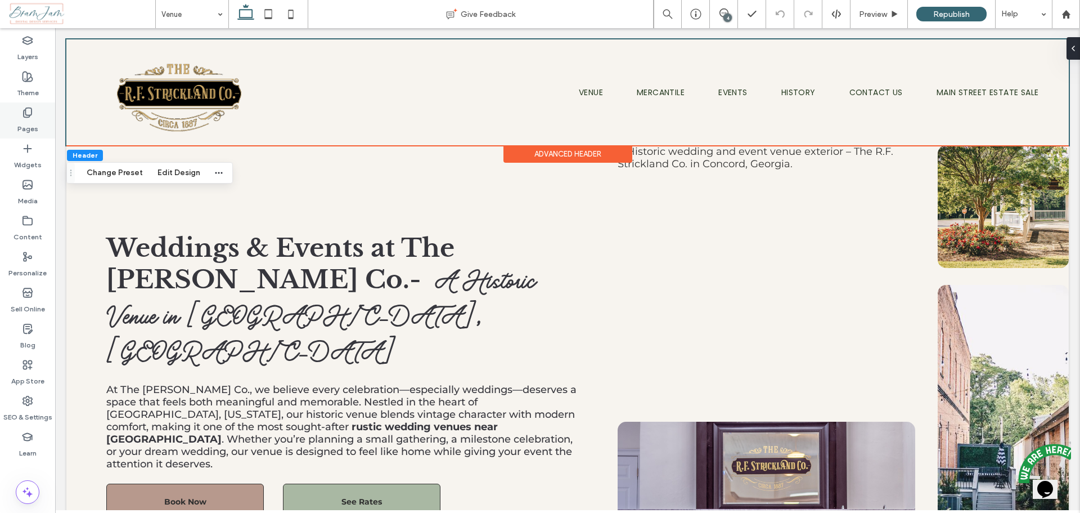
click at [25, 120] on label "Pages" at bounding box center [27, 126] width 21 height 16
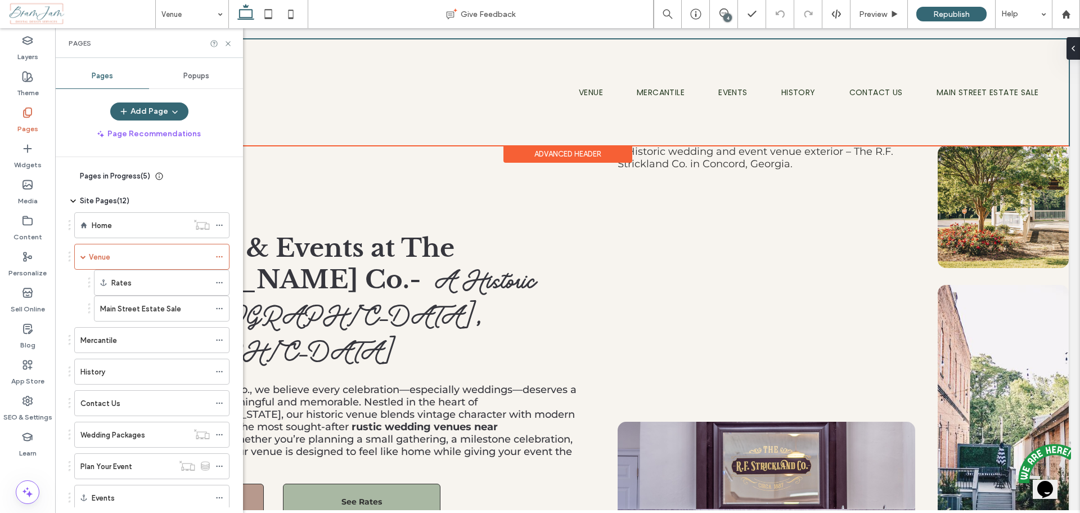
click at [190, 82] on div "Popups" at bounding box center [196, 76] width 94 height 25
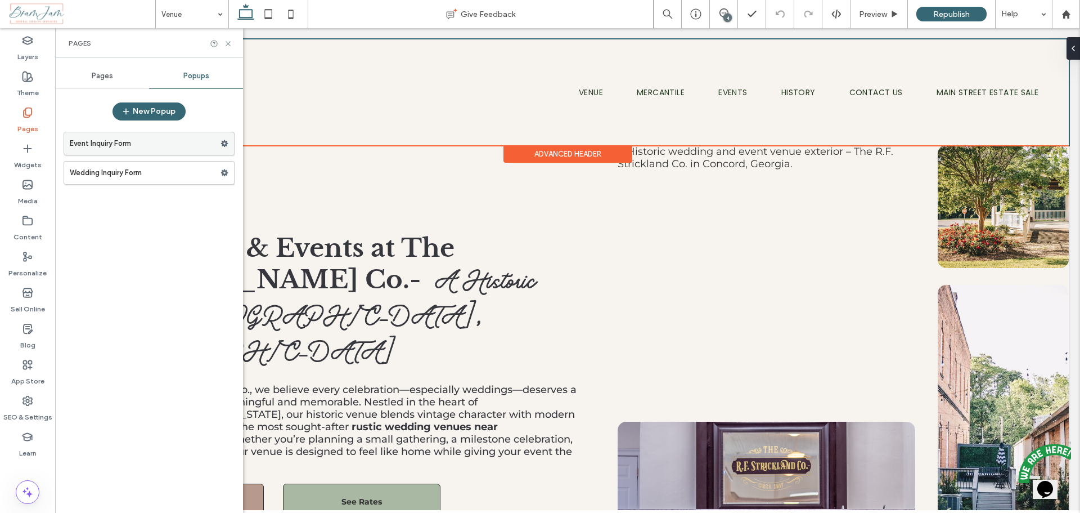
click at [123, 142] on label "Event Inquiry Form" at bounding box center [145, 143] width 151 height 23
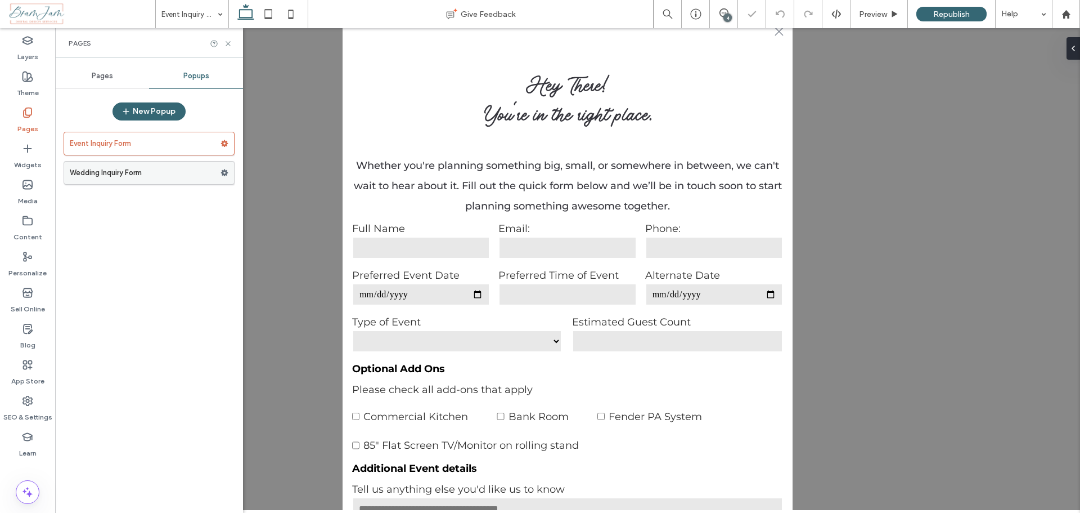
click at [119, 176] on label "Wedding Inquiry Form" at bounding box center [145, 172] width 151 height 23
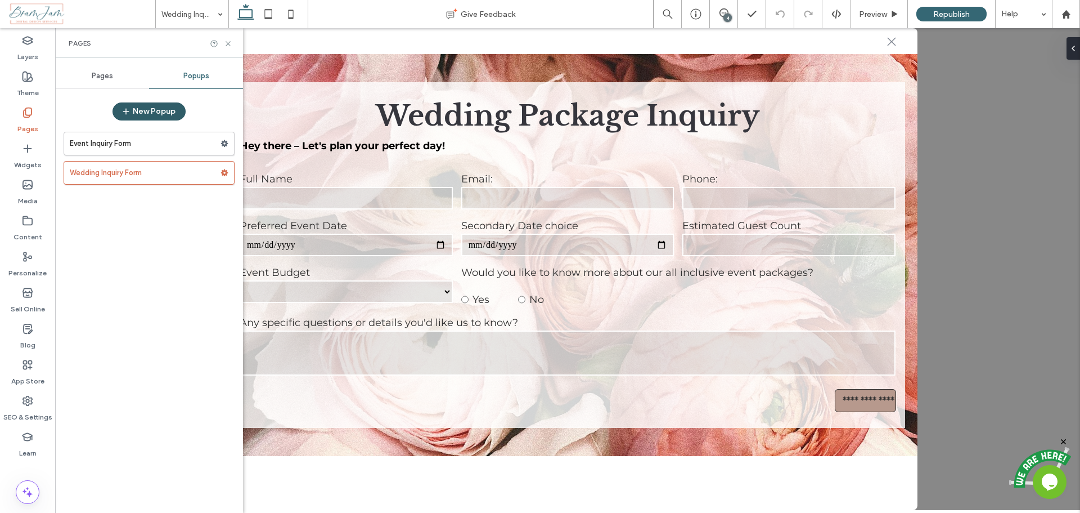
click at [128, 112] on icon "button" at bounding box center [126, 111] width 9 height 9
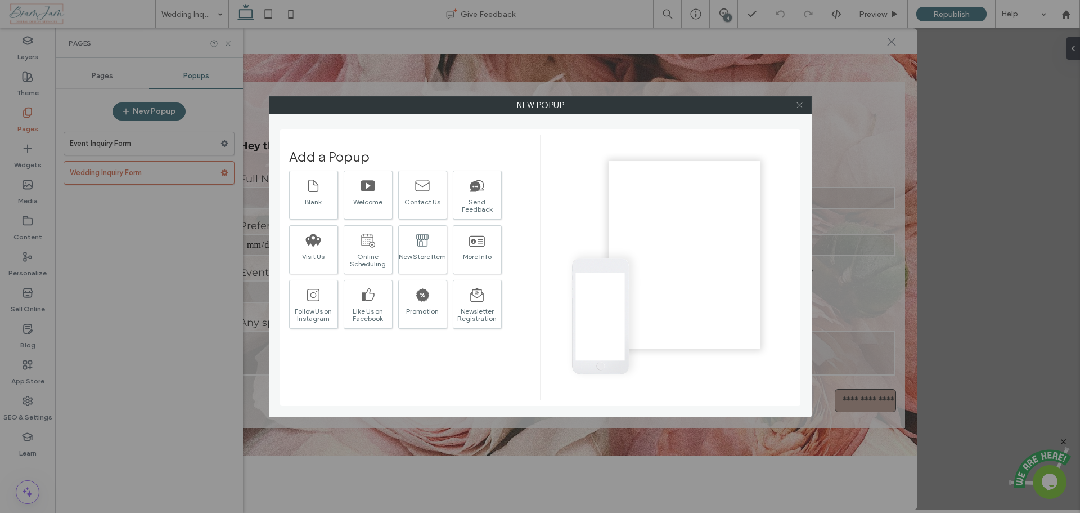
click at [800, 105] on use at bounding box center [800, 105] width 6 height 6
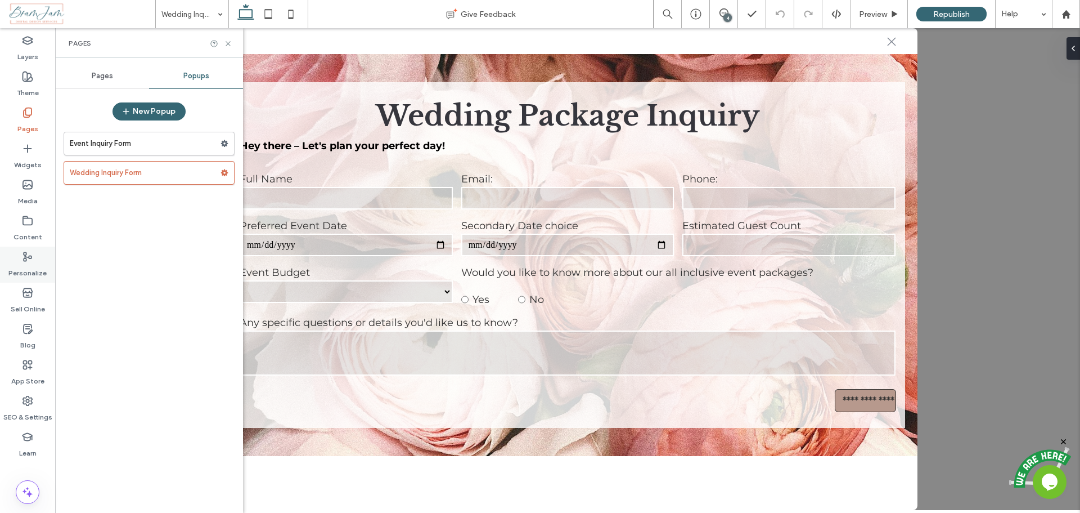
click at [25, 264] on label "Personalize" at bounding box center [27, 270] width 38 height 16
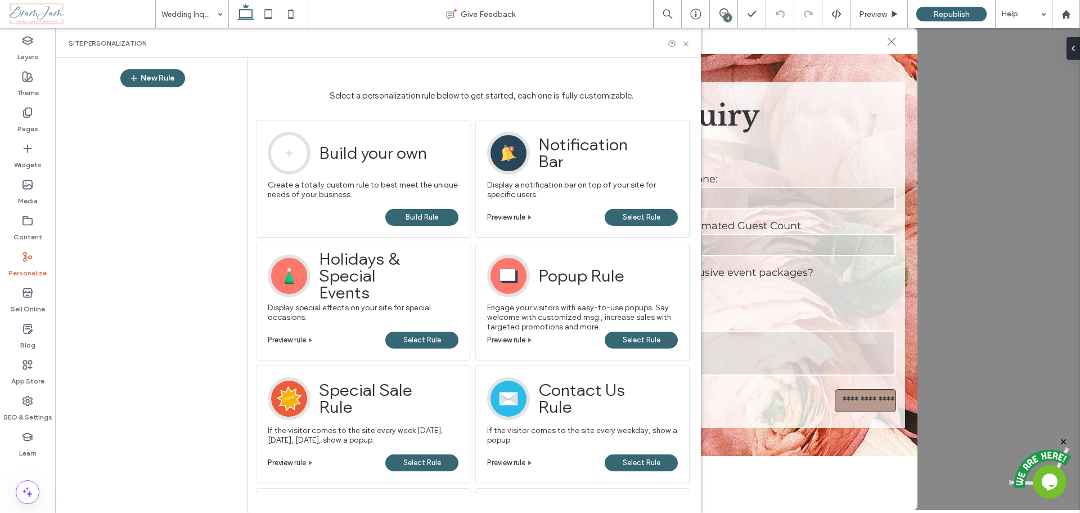
click at [413, 215] on span "Build Rule" at bounding box center [422, 217] width 33 height 17
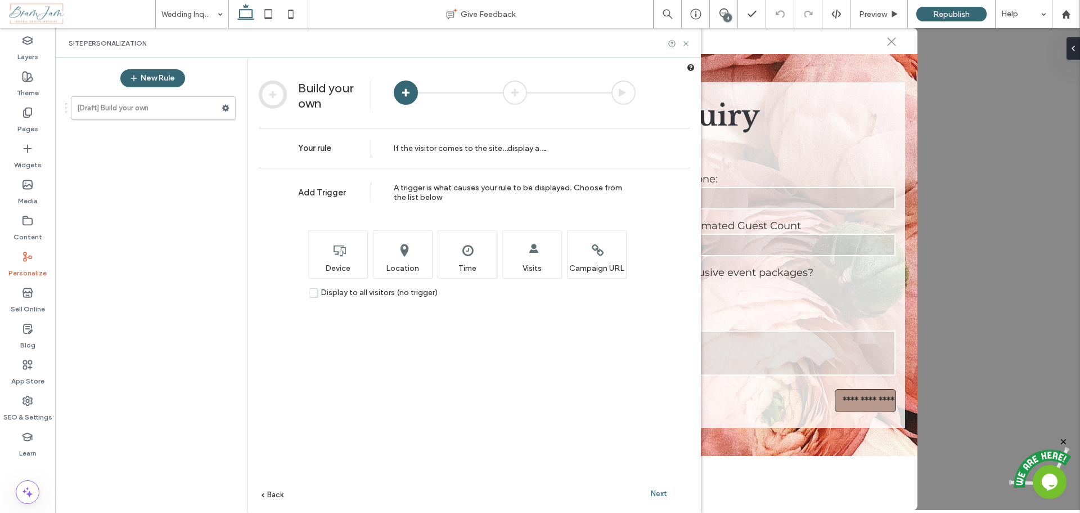
click at [312, 295] on label "Display to all visitors (no trigger)" at bounding box center [373, 293] width 129 height 10
click at [659, 496] on span "Next" at bounding box center [659, 493] width 16 height 8
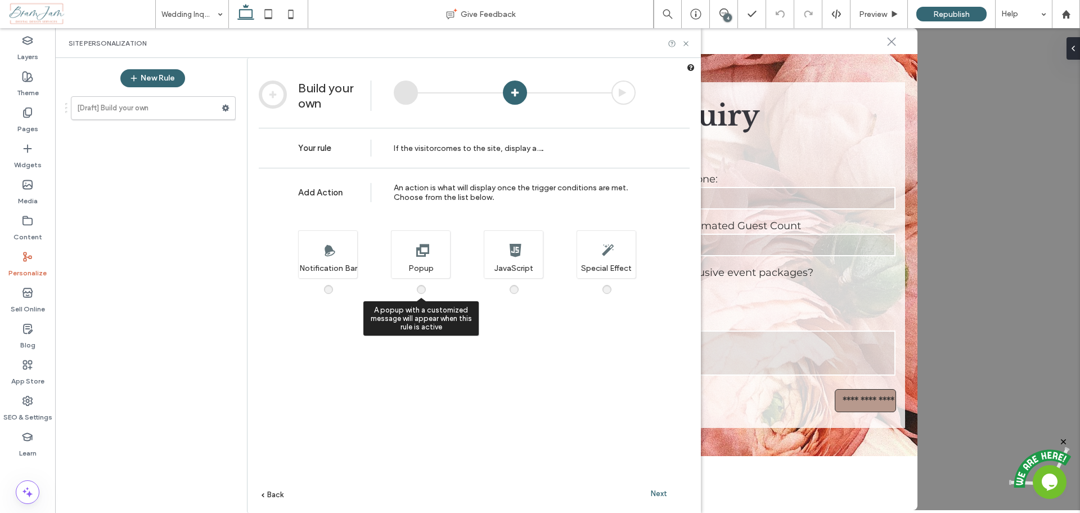
click at [428, 284] on span at bounding box center [428, 284] width 0 height 0
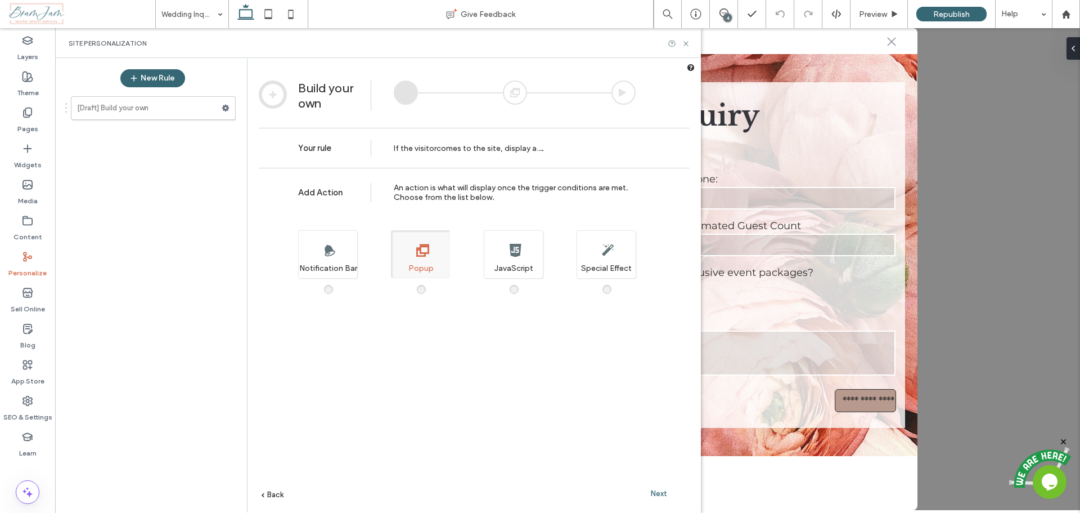
click at [666, 493] on span "Next" at bounding box center [659, 493] width 16 height 8
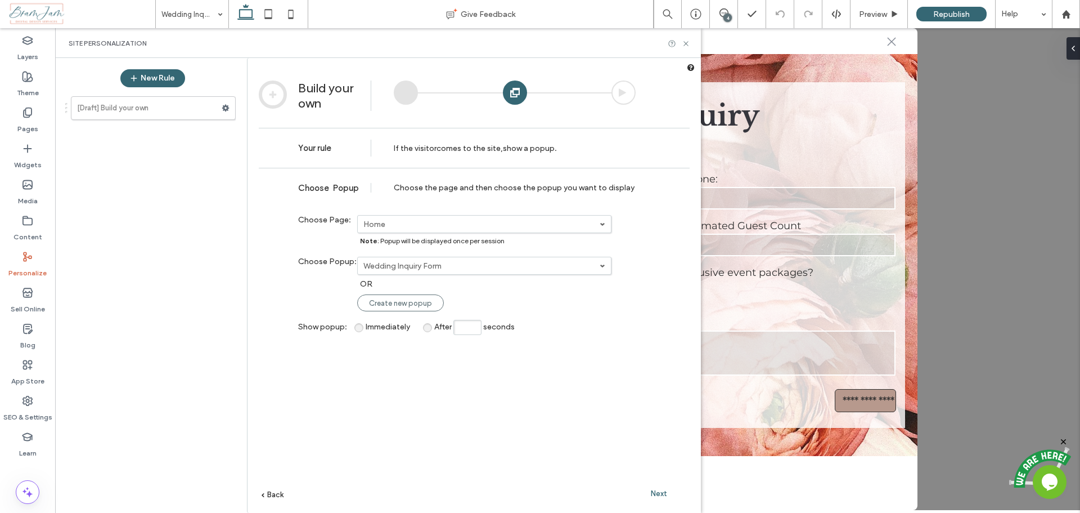
click at [415, 270] on label "Wedding Inquiry Form" at bounding box center [481, 266] width 236 height 10
click at [421, 348] on div "**********" at bounding box center [474, 357] width 431 height 379
click at [391, 306] on span "Create new popup" at bounding box center [400, 303] width 63 height 8
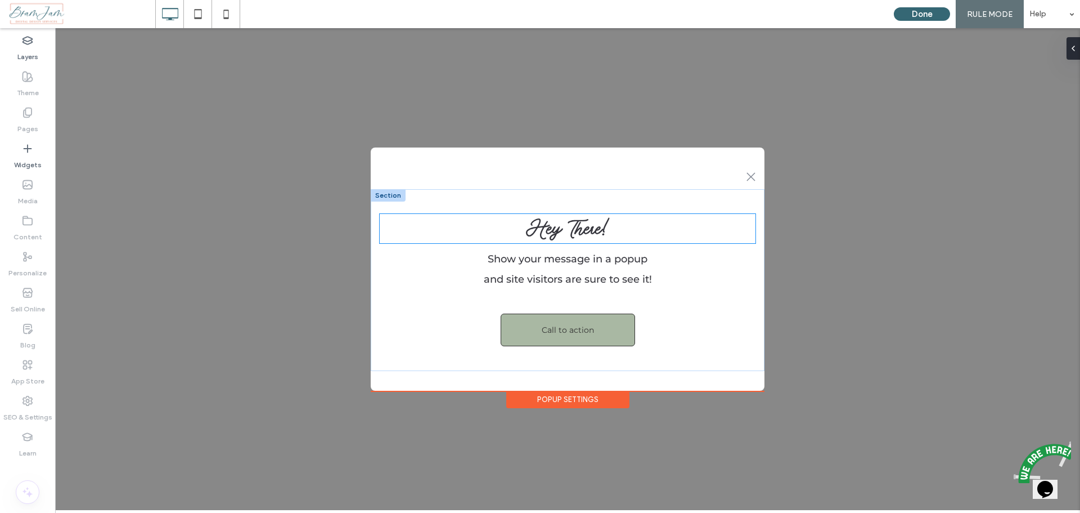
click at [548, 231] on span "Hey There!" at bounding box center [568, 228] width 84 height 29
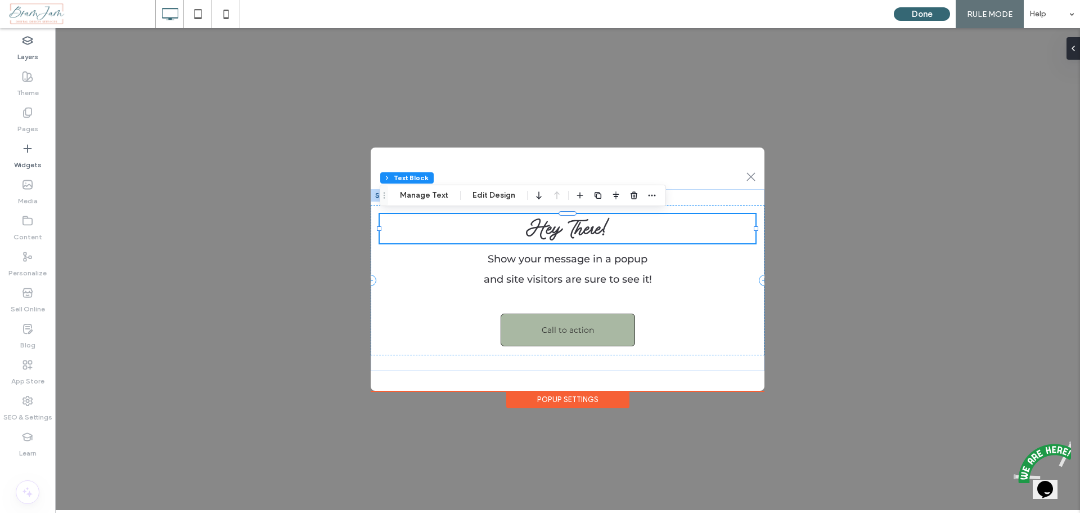
click at [548, 231] on span "Hey There!" at bounding box center [568, 228] width 84 height 29
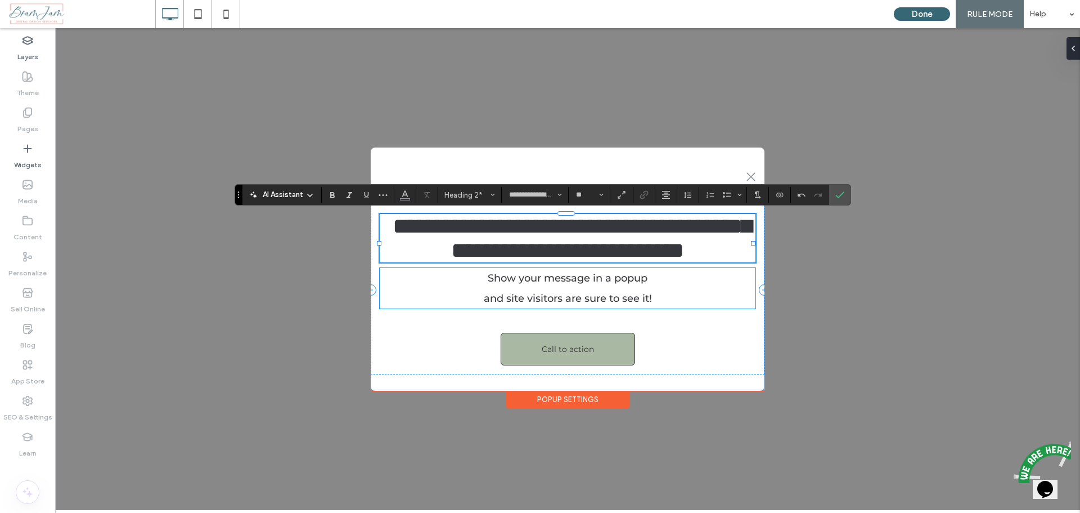
click at [551, 284] on span "Show your message in a popup" at bounding box center [568, 278] width 160 height 12
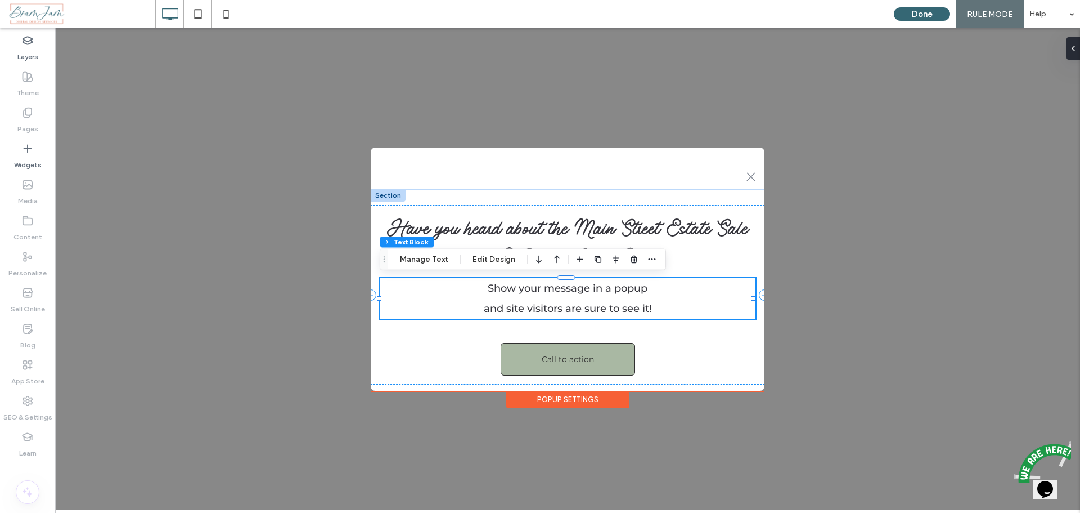
click at [551, 291] on span "Show your message in a popup" at bounding box center [568, 288] width 160 height 12
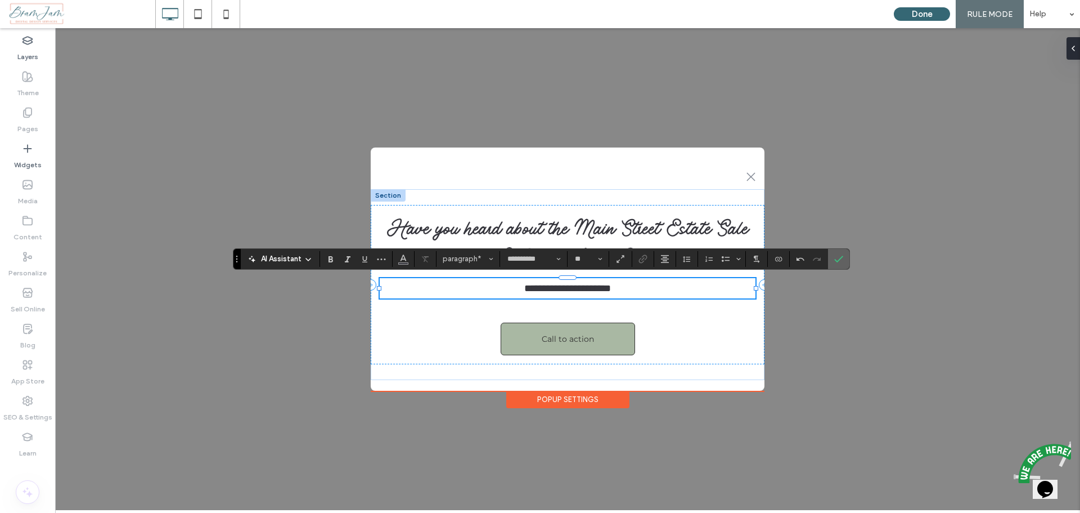
click at [843, 259] on label "Confirm" at bounding box center [839, 259] width 17 height 20
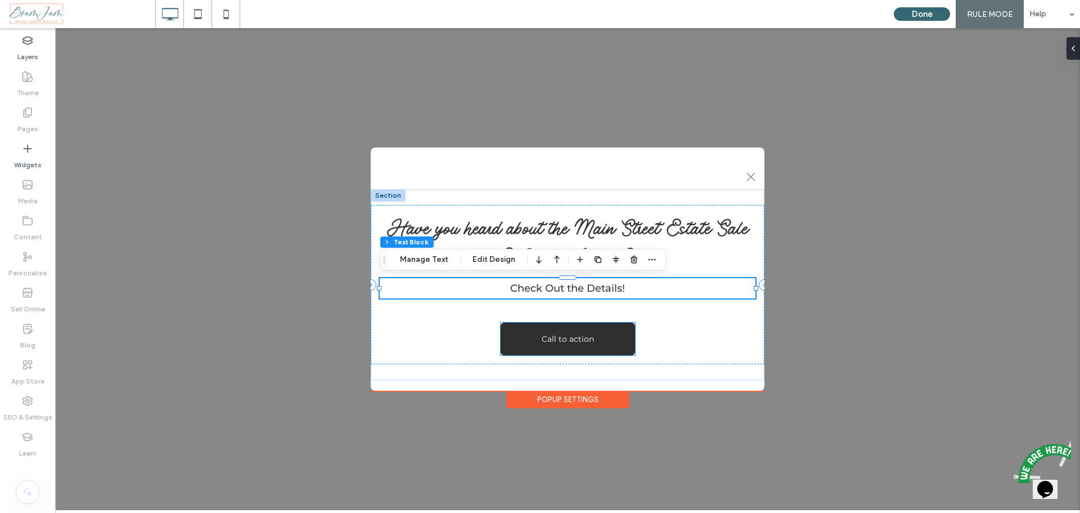
click at [578, 338] on span "Call to action" at bounding box center [568, 339] width 52 height 10
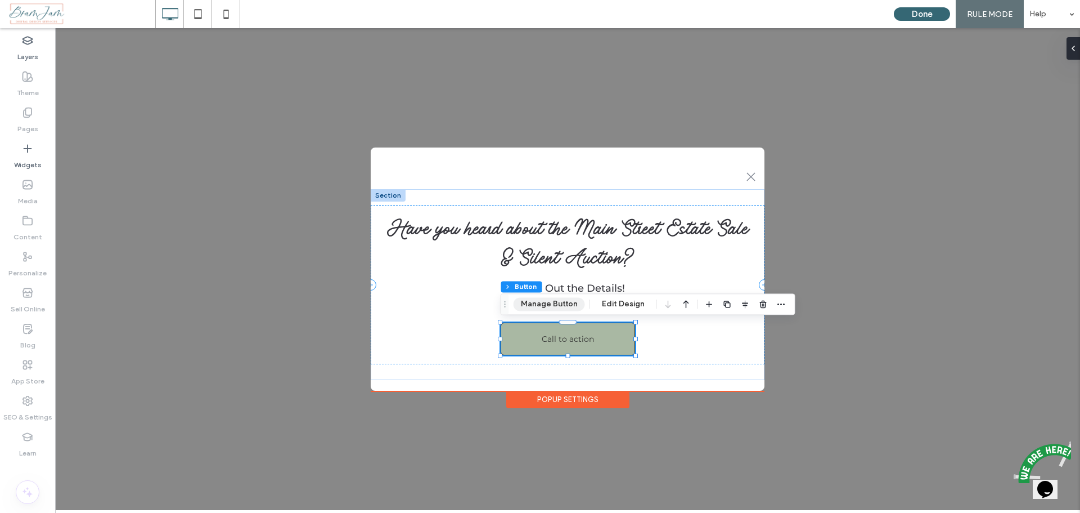
click at [558, 304] on button "Manage Button" at bounding box center [549, 304] width 71 height 14
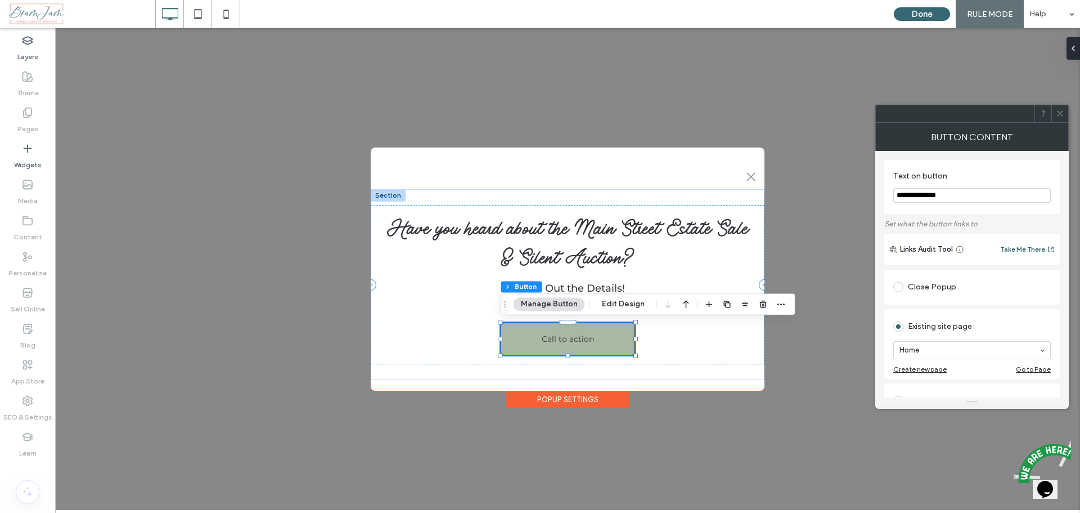
drag, startPoint x: 1011, startPoint y: 227, endPoint x: 841, endPoint y: 208, distance: 171.6
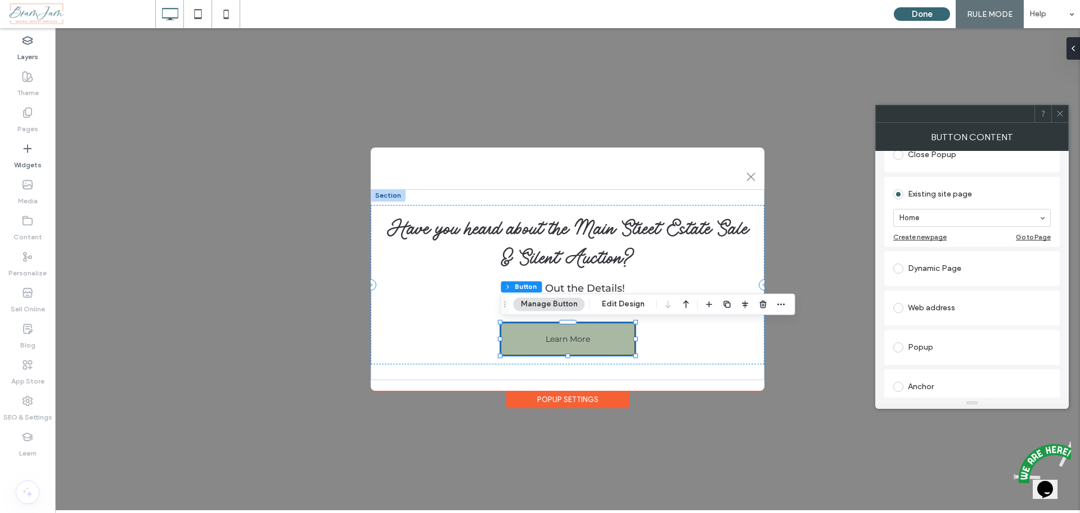
scroll to position [95, 0]
type input "**********"
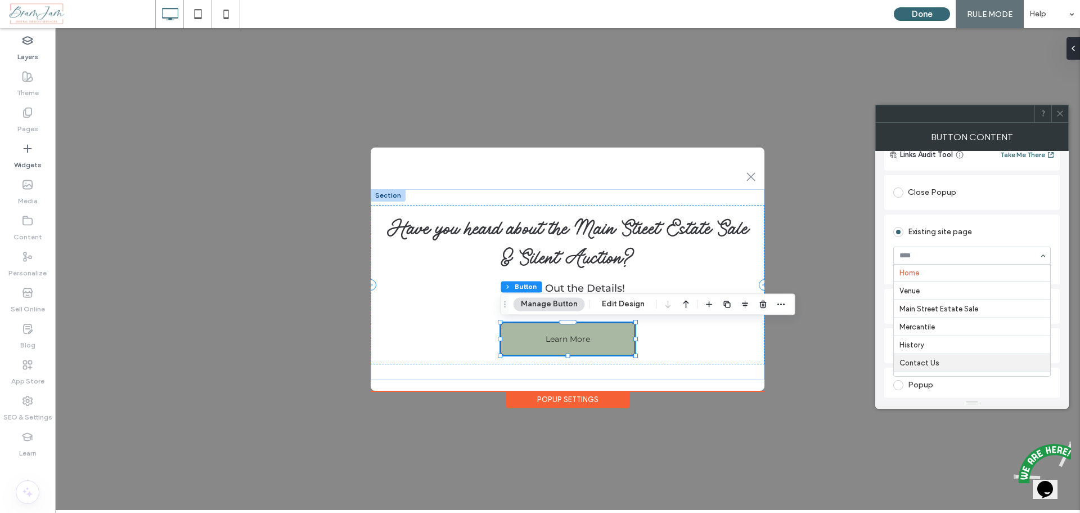
scroll to position [0, 0]
click at [1061, 115] on icon at bounding box center [1060, 113] width 8 height 8
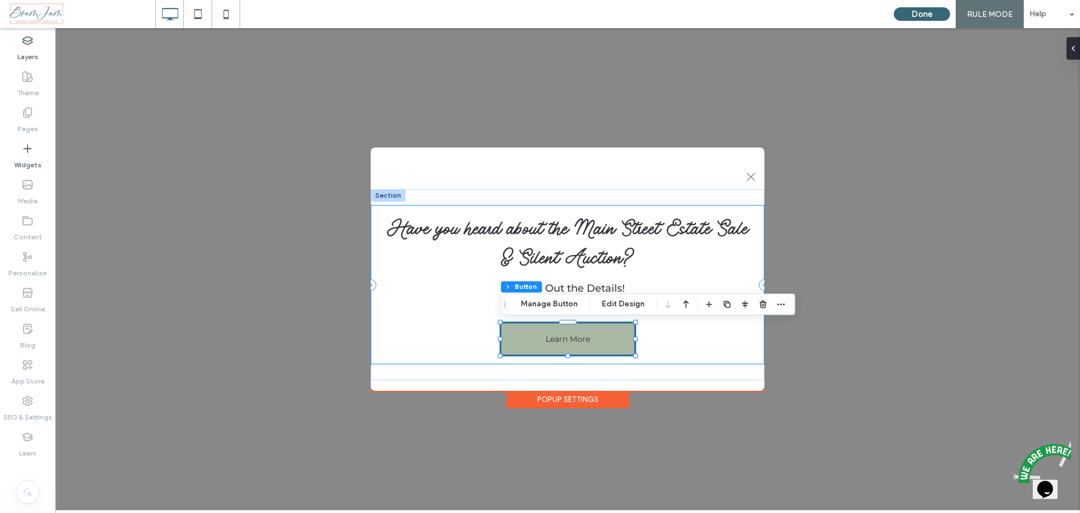
click at [420, 301] on div "Have you heard about the Main Street Estate Sale & Silent Auction? Check Out th…" at bounding box center [568, 284] width 394 height 159
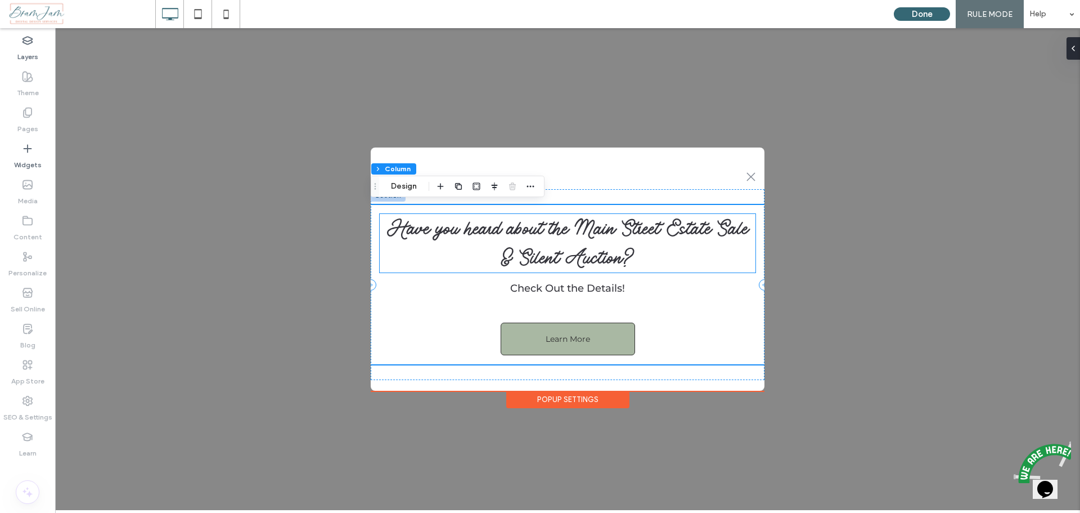
click at [603, 236] on span "Have you heard about the Main Street Estate Sale & Silent Auction?" at bounding box center [568, 243] width 362 height 59
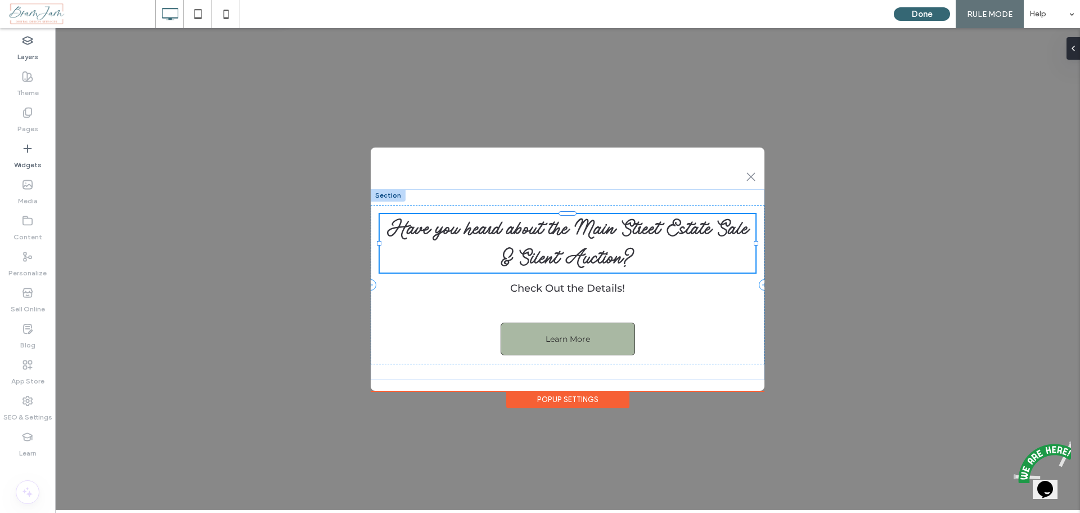
click at [603, 236] on span "Have you heard about the Main Street Estate Sale & Silent Auction?" at bounding box center [568, 243] width 362 height 59
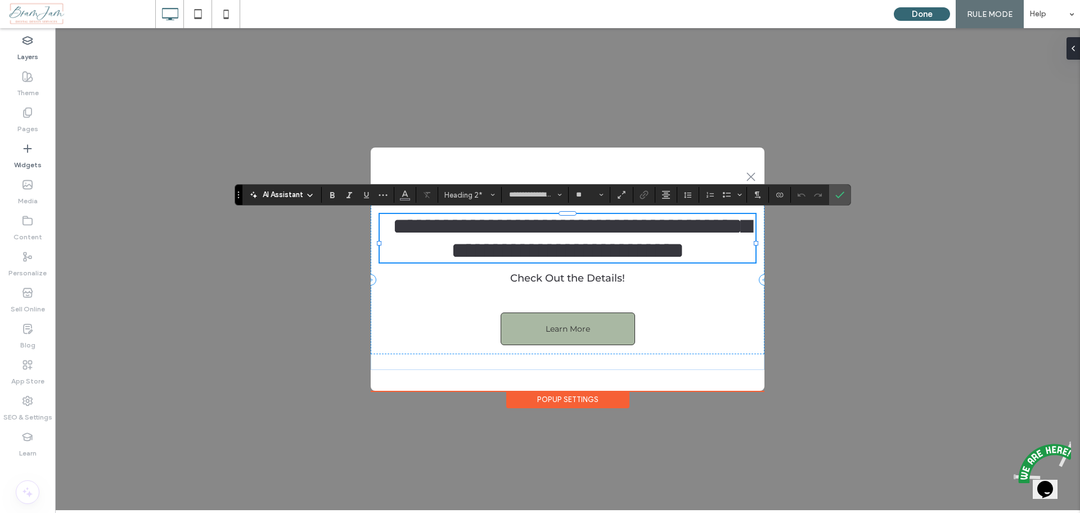
click at [581, 231] on span "**********" at bounding box center [572, 238] width 359 height 46
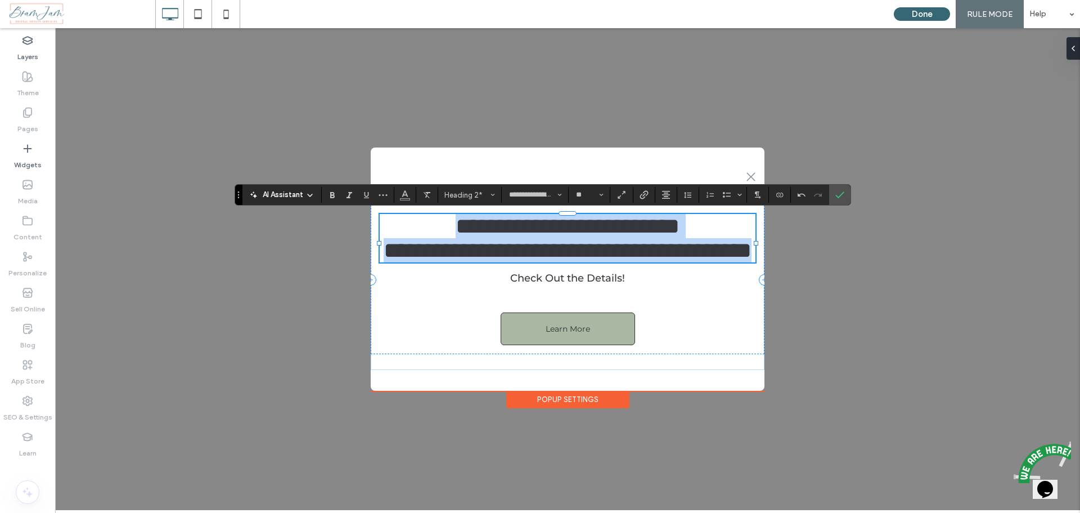
drag, startPoint x: 726, startPoint y: 258, endPoint x: 432, endPoint y: 237, distance: 295.0
click at [432, 237] on div "**********" at bounding box center [568, 238] width 376 height 48
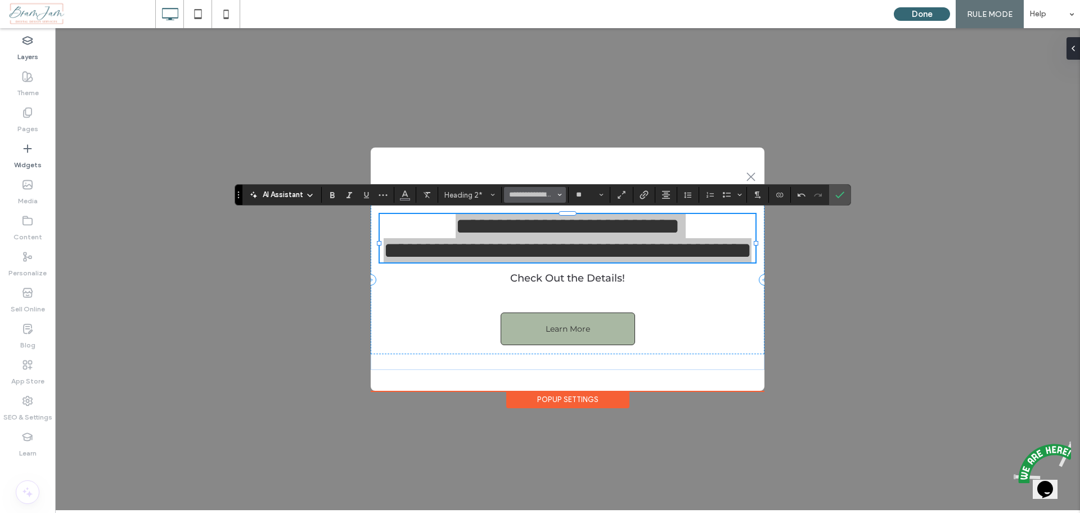
click at [546, 194] on input "**********" at bounding box center [532, 194] width 48 height 9
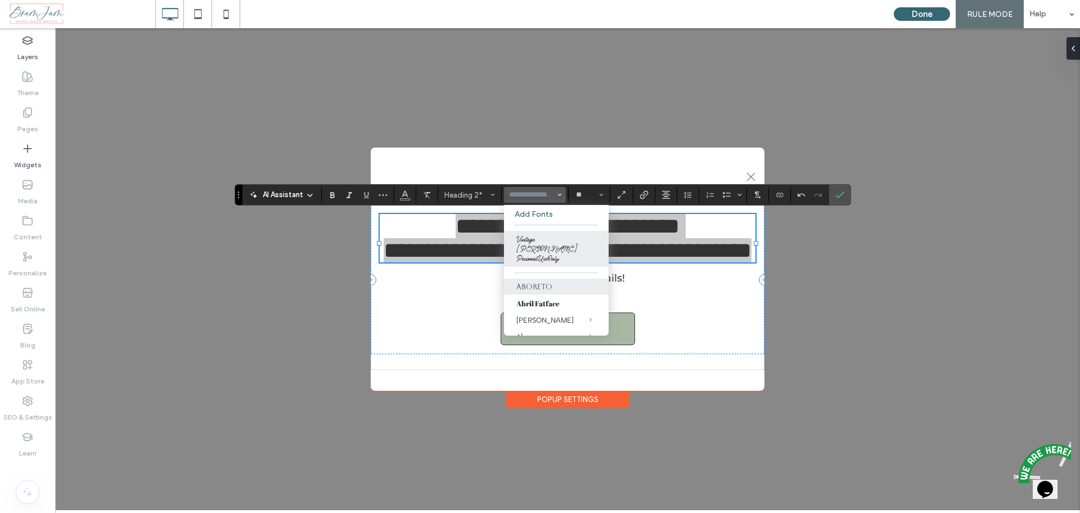
click at [538, 279] on label "Aboreto" at bounding box center [556, 287] width 105 height 16
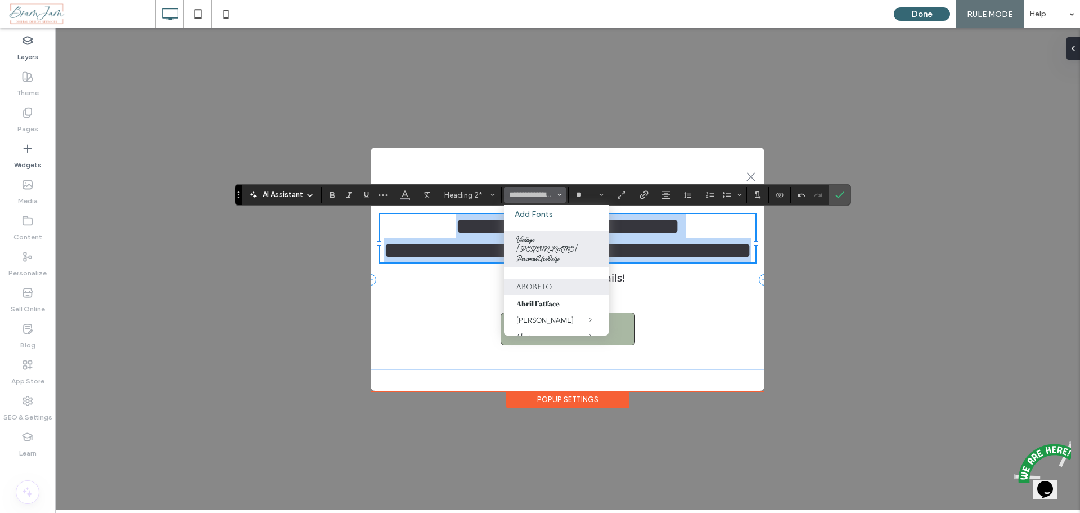
type input "*******"
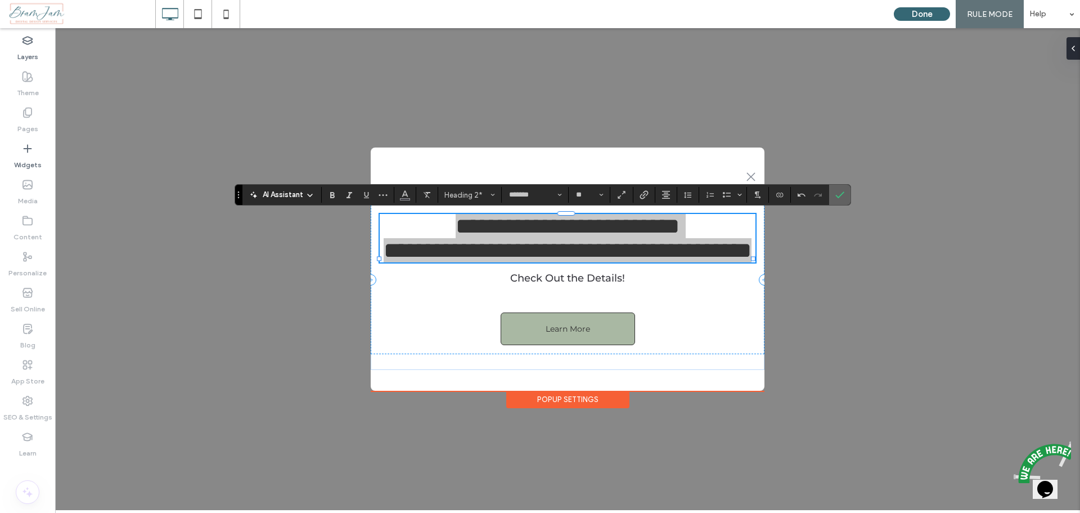
click at [842, 193] on icon "Confirm" at bounding box center [840, 194] width 9 height 9
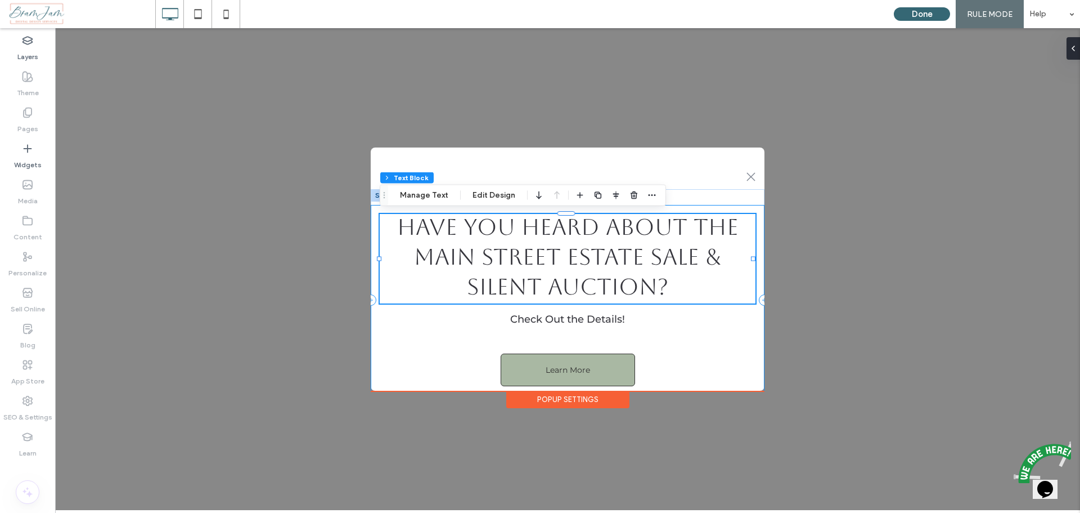
click at [703, 352] on div "Have you heard about the Main Street Estate Sale & Silent Auction? Check Out th…" at bounding box center [568, 300] width 394 height 190
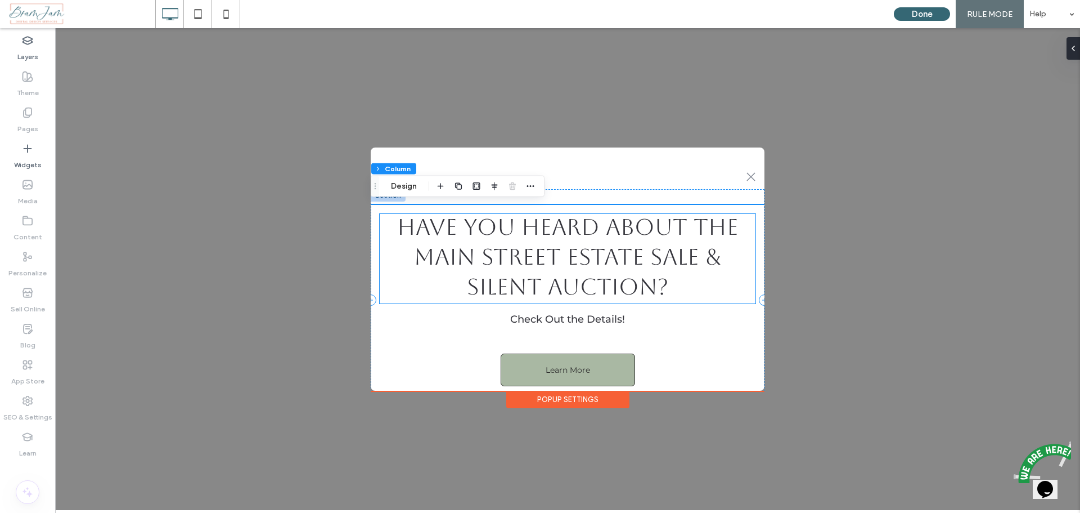
click at [612, 254] on span "Main Street Estate Sale & Silent Auction?" at bounding box center [567, 272] width 307 height 56
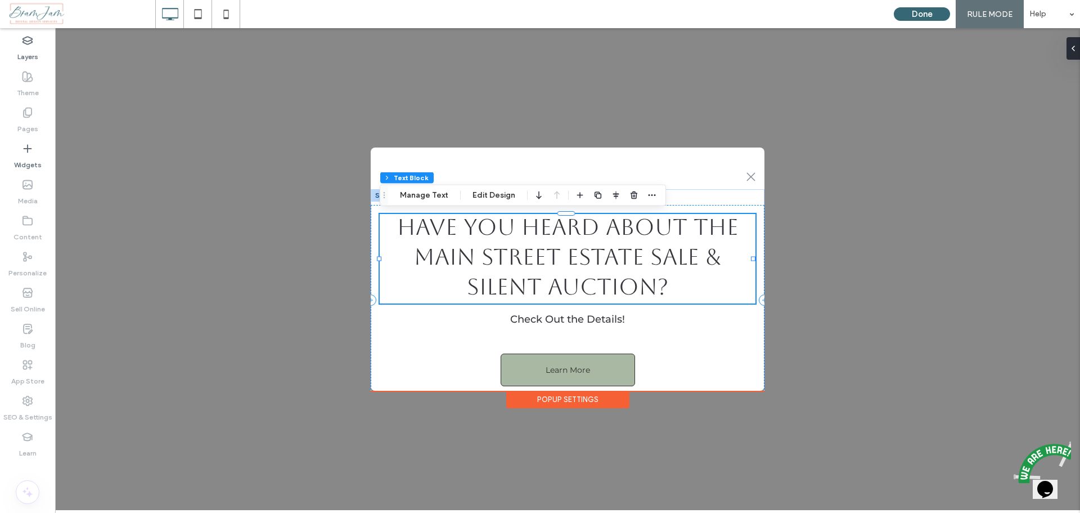
click at [612, 254] on span "Main Street Estate Sale & Silent Auction?" at bounding box center [567, 272] width 307 height 56
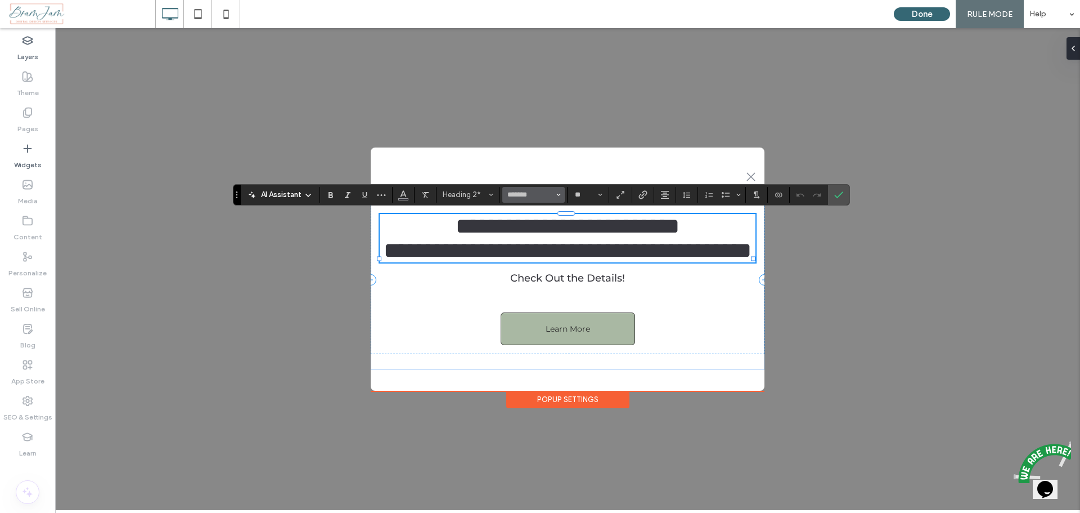
click at [546, 197] on input "*******" at bounding box center [530, 194] width 48 height 9
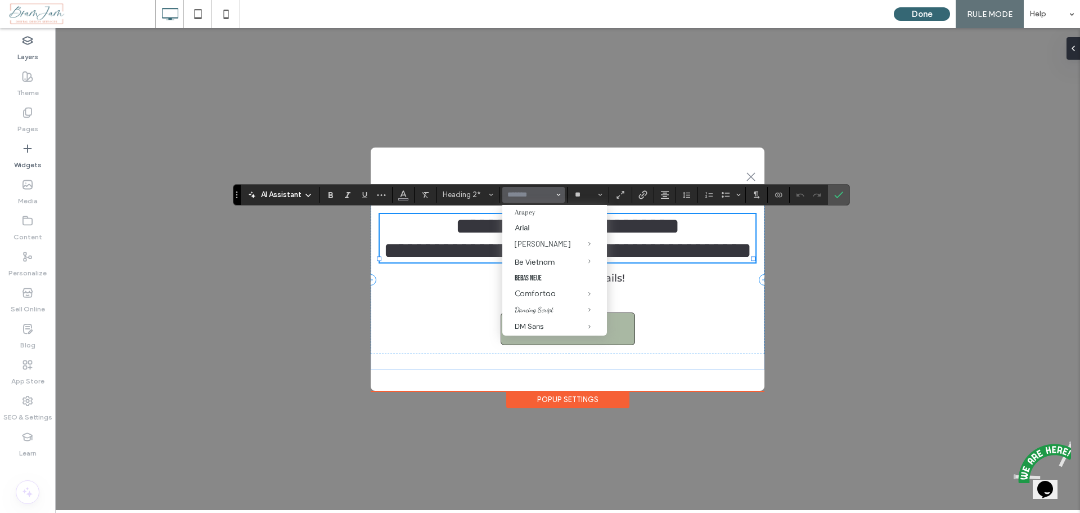
scroll to position [169, 0]
click at [540, 264] on div "Comfortaa" at bounding box center [555, 265] width 80 height 8
type input "*********"
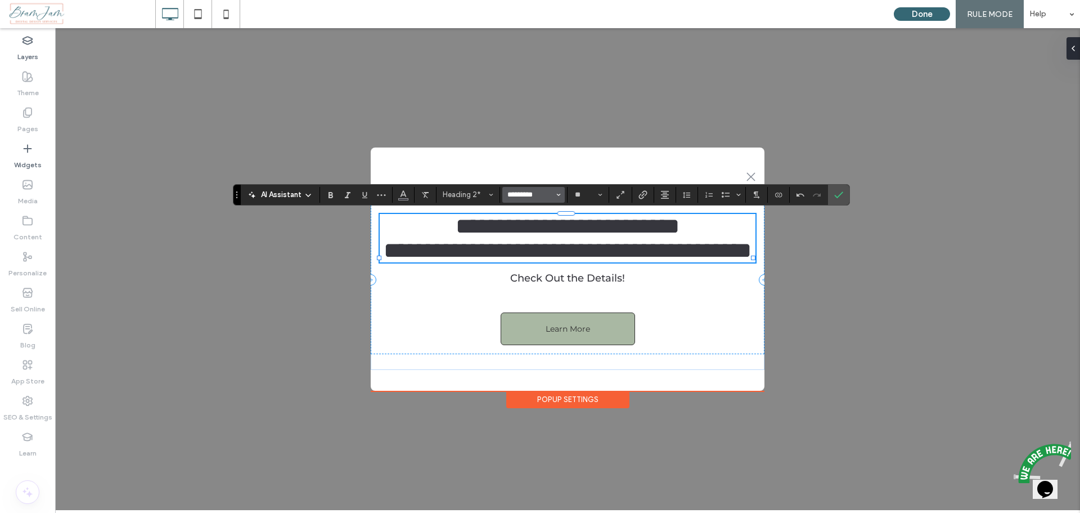
click at [535, 193] on input "*********" at bounding box center [530, 194] width 48 height 9
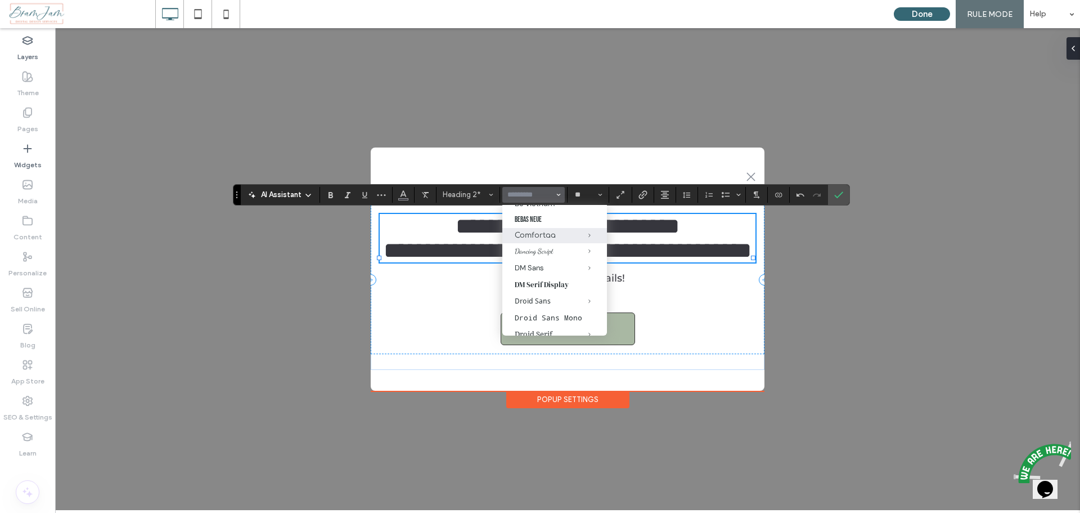
scroll to position [225, 0]
click at [535, 259] on label "DM Serif Display" at bounding box center [554, 257] width 105 height 17
type input "**********"
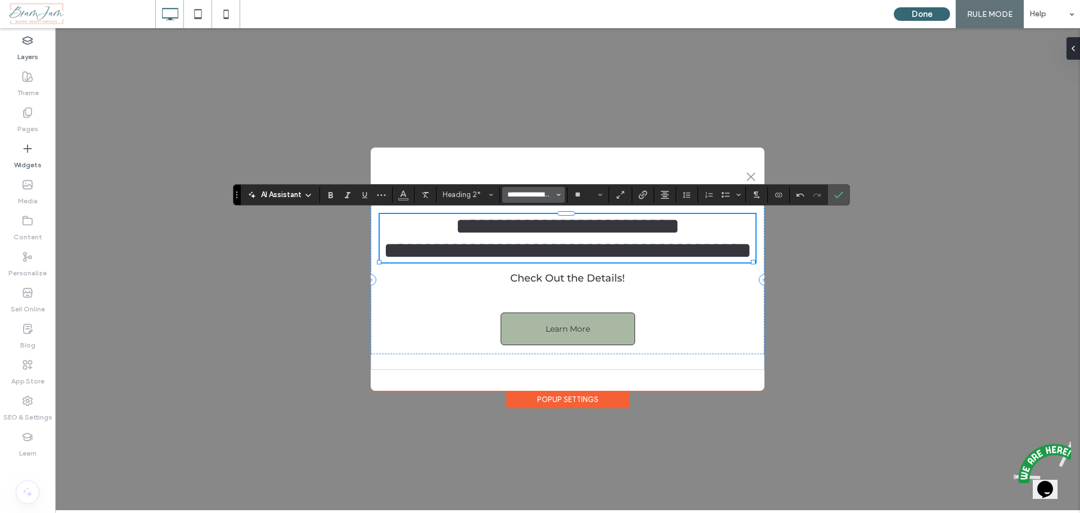
click at [518, 197] on input "**********" at bounding box center [530, 194] width 48 height 9
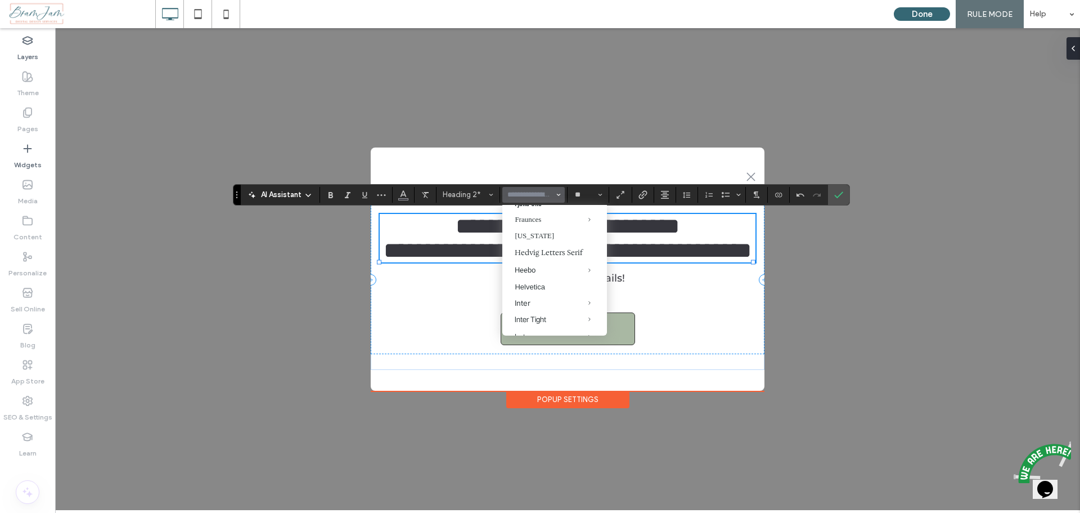
scroll to position [506, 0]
click at [534, 262] on div "Libre Baskerville" at bounding box center [555, 258] width 80 height 10
type input "**********"
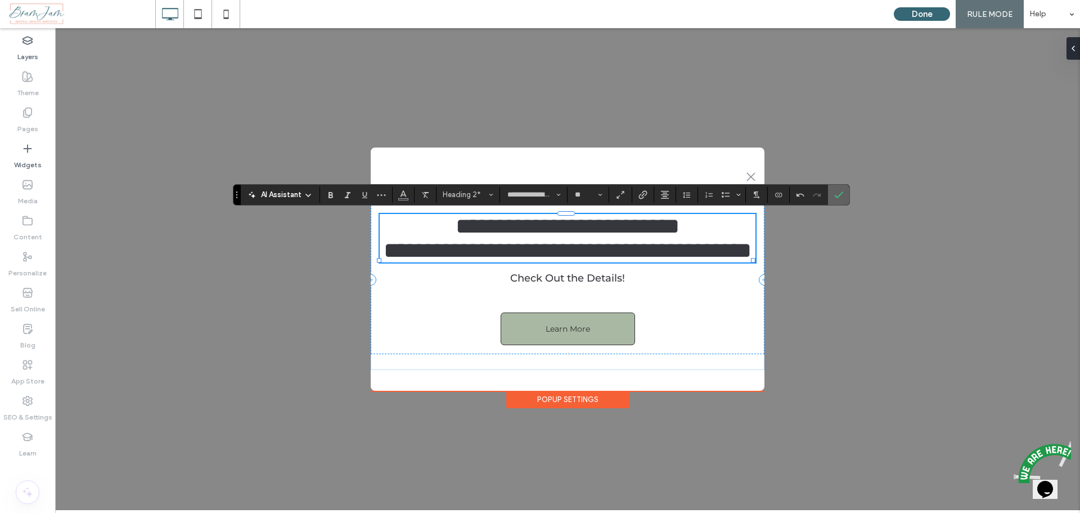
click at [842, 195] on icon "Confirm" at bounding box center [838, 194] width 9 height 9
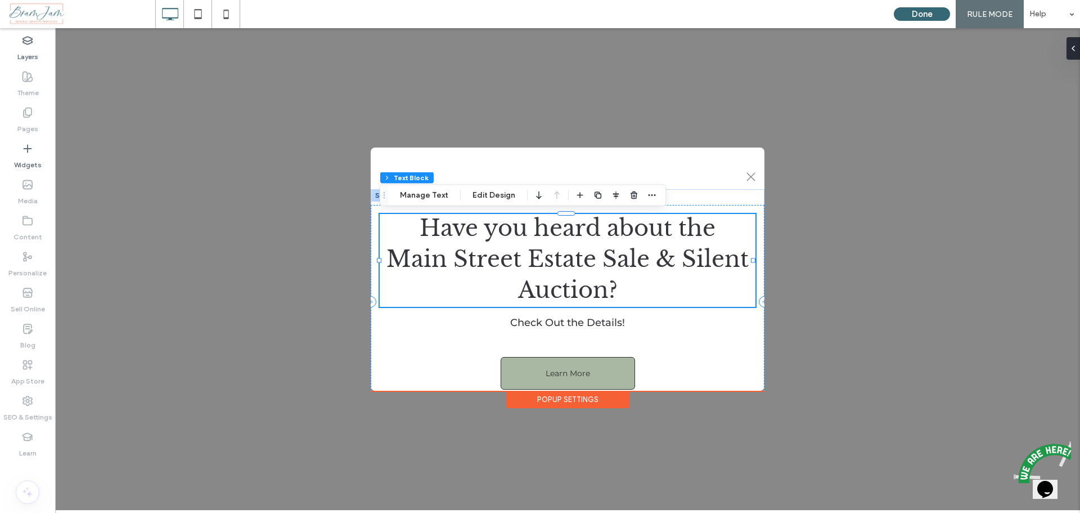
click at [682, 261] on span "Main Street Estate Sale & Silent Auction?" at bounding box center [568, 274] width 362 height 59
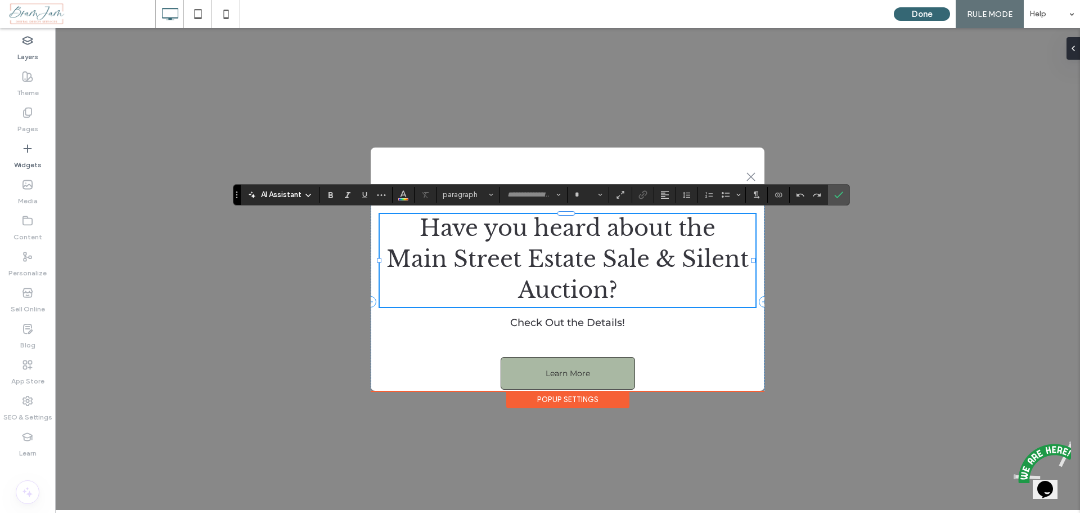
type input "**********"
type input "**"
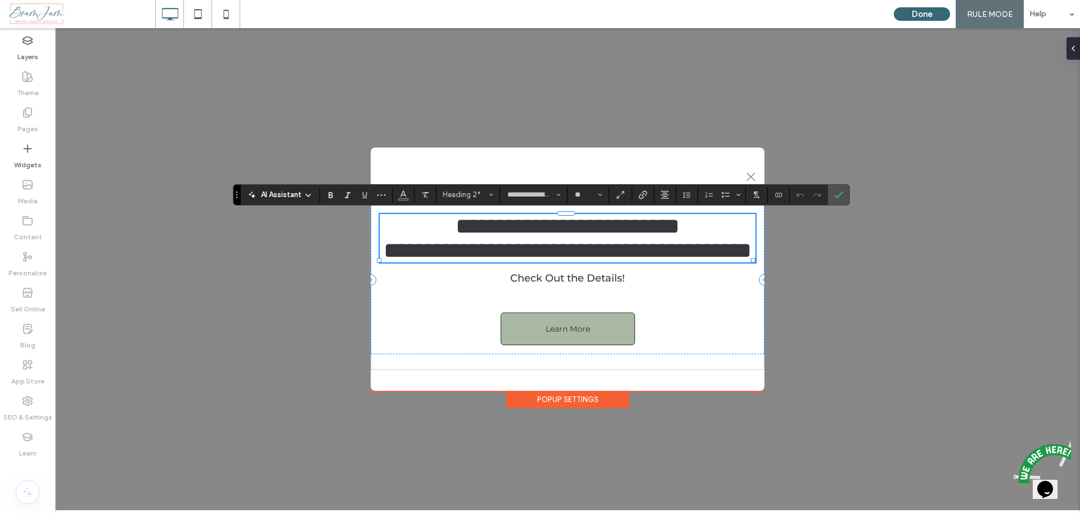
click at [682, 261] on span "**********" at bounding box center [568, 250] width 368 height 22
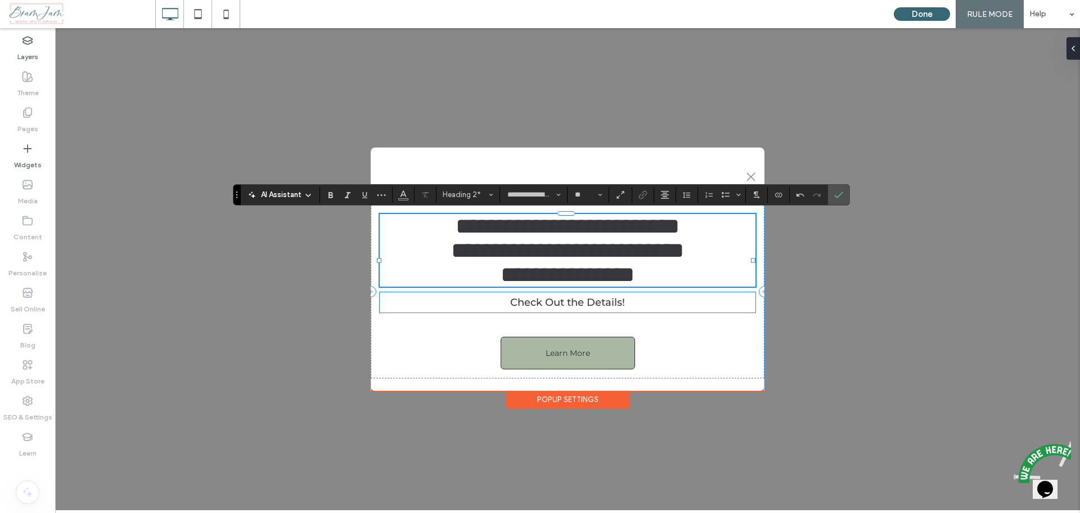
click at [546, 312] on p "Check Out the Details !" at bounding box center [568, 302] width 376 height 20
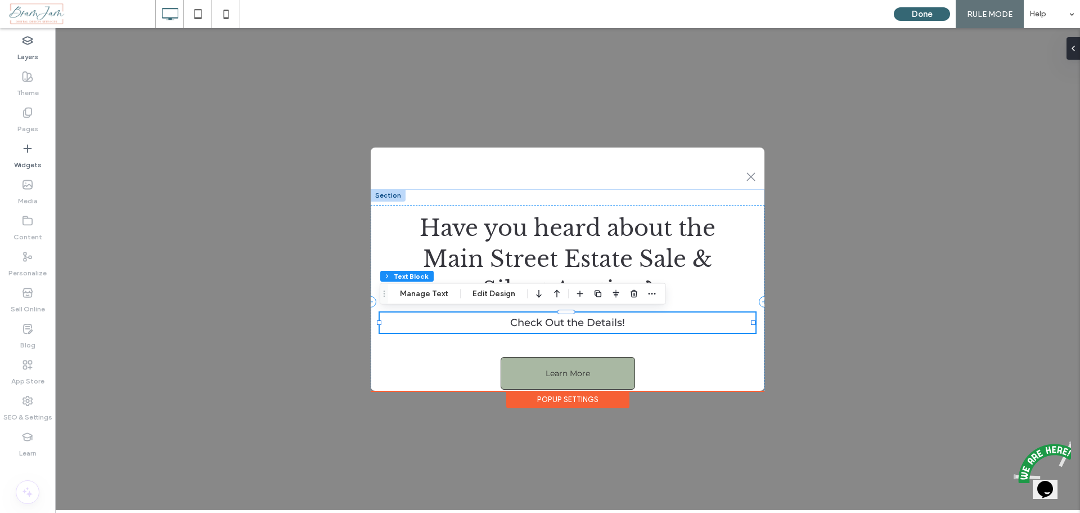
click at [546, 324] on p "Check Out the Details !" at bounding box center [568, 322] width 376 height 20
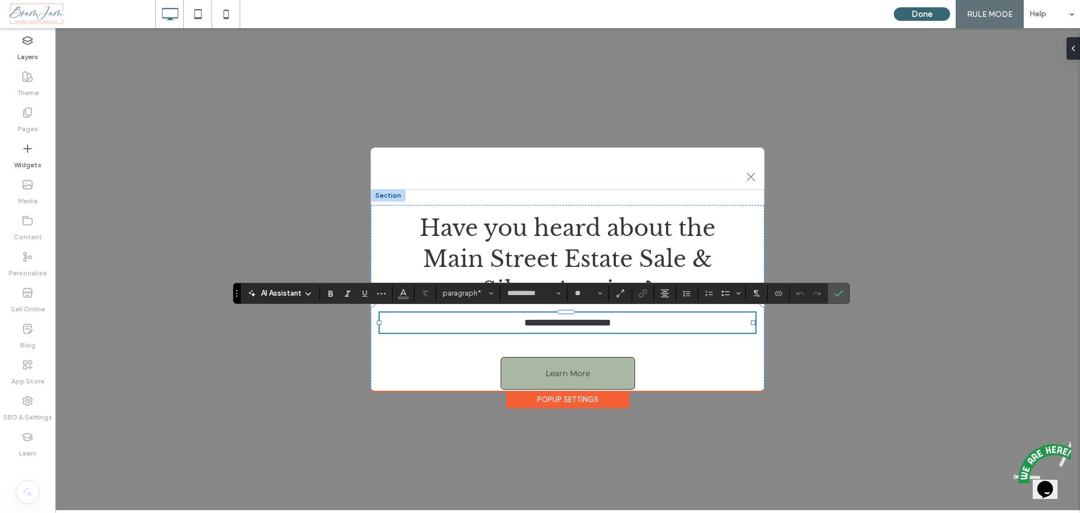
click at [524, 324] on span "**********" at bounding box center [567, 322] width 87 height 10
click at [838, 292] on icon "Confirm" at bounding box center [838, 293] width 9 height 9
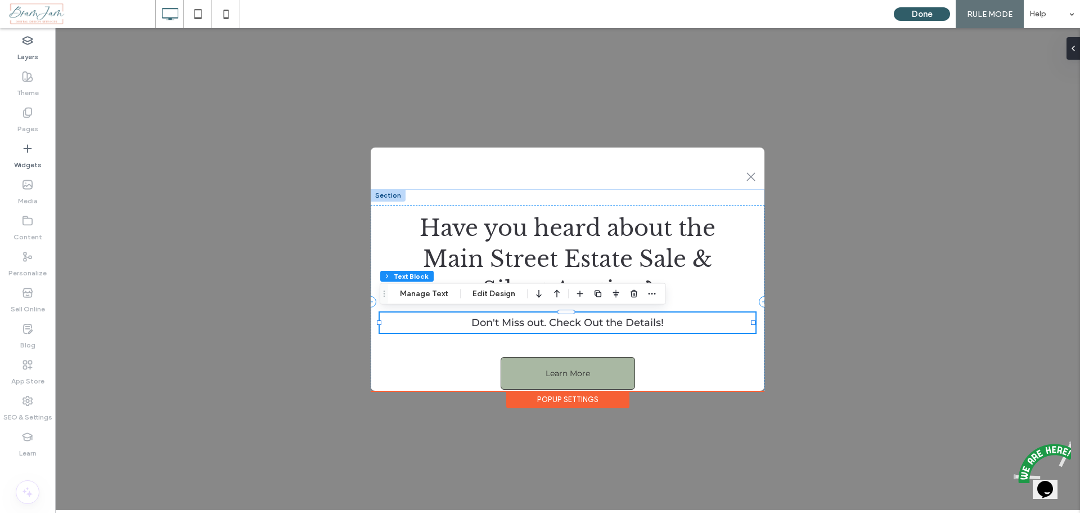
click at [918, 13] on button "Done" at bounding box center [922, 14] width 56 height 14
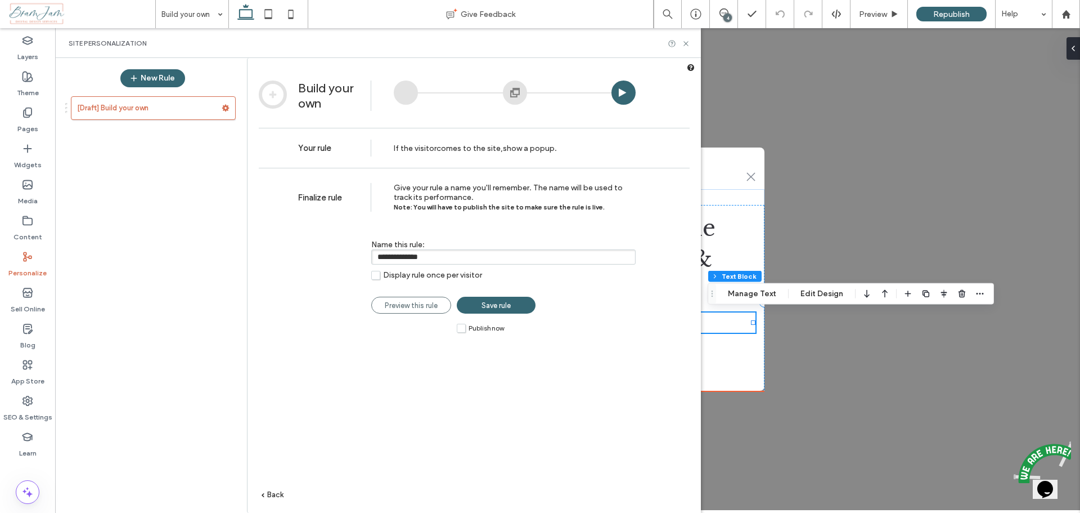
drag, startPoint x: 435, startPoint y: 259, endPoint x: 372, endPoint y: 259, distance: 63.0
click at [372, 259] on input "**********" at bounding box center [503, 256] width 264 height 15
type input "**********"
click at [467, 331] on label "Publish now" at bounding box center [480, 328] width 47 height 10
click at [483, 311] on link "Save rule" at bounding box center [496, 305] width 79 height 17
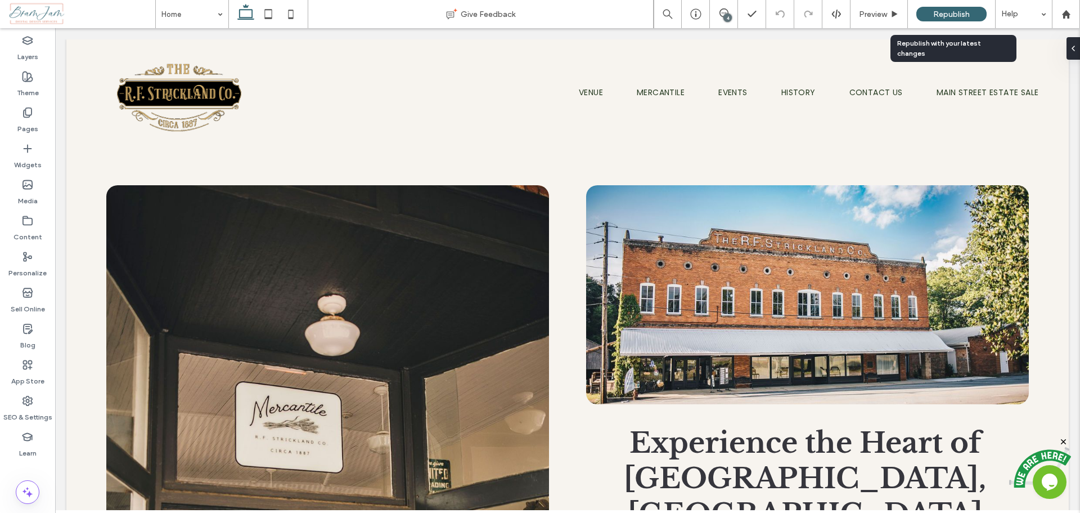
click at [941, 12] on span "Republish" at bounding box center [952, 15] width 37 height 10
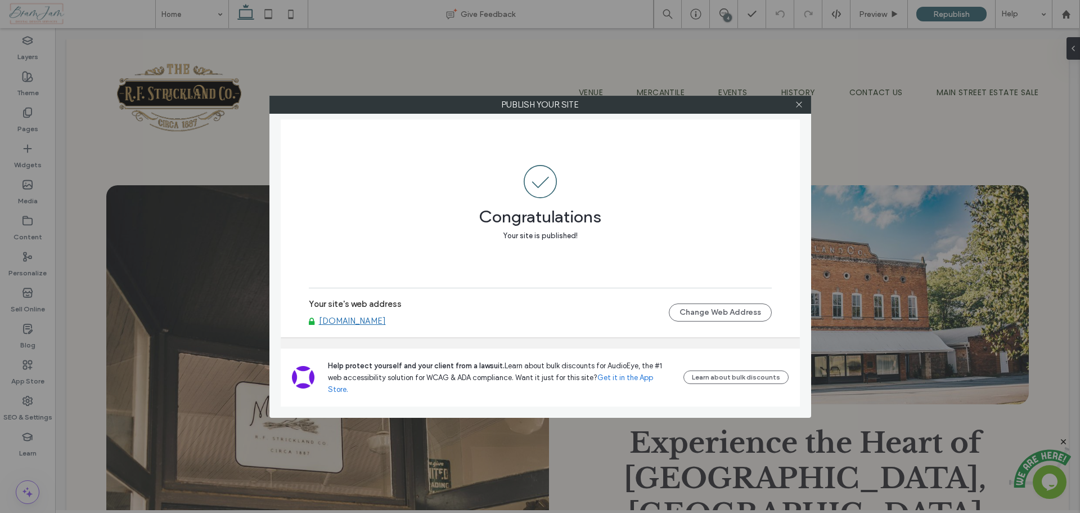
click at [24, 119] on div "Publish your site Congratulations Your site is published! Your site's web addre…" at bounding box center [540, 256] width 1080 height 513
click at [795, 102] on div at bounding box center [799, 104] width 17 height 17
click at [798, 102] on icon at bounding box center [799, 104] width 8 height 8
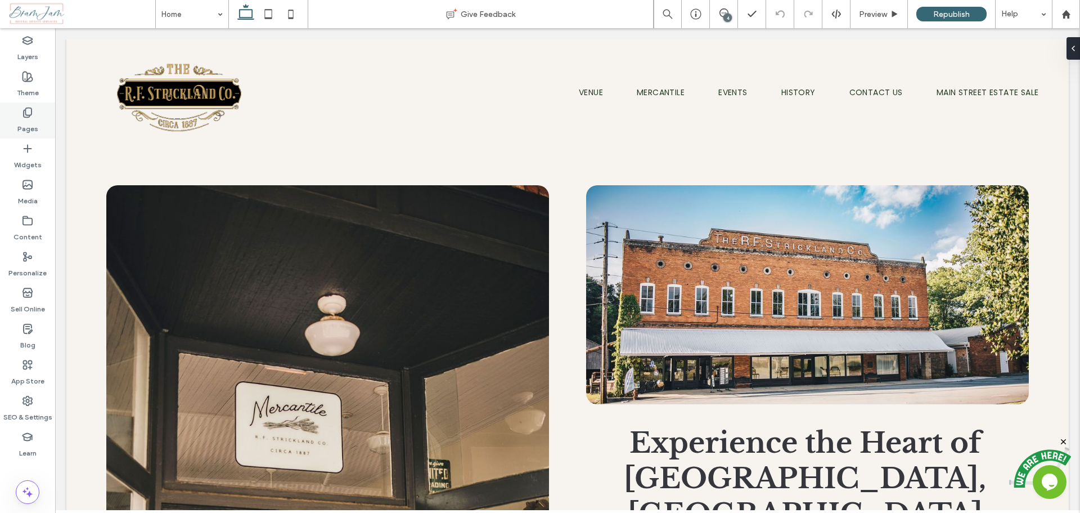
click at [24, 120] on label "Pages" at bounding box center [27, 126] width 21 height 16
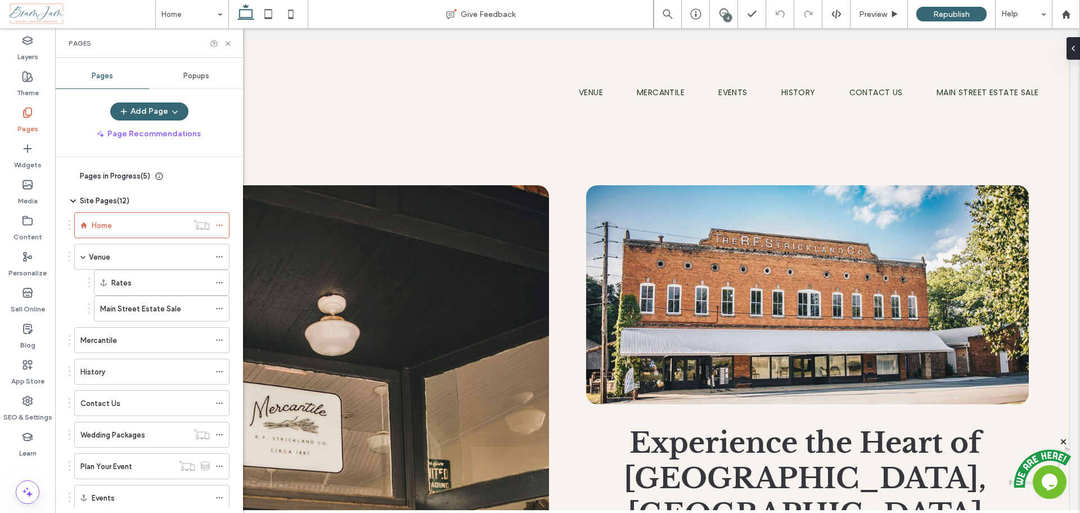
click at [186, 78] on span "Popups" at bounding box center [196, 75] width 26 height 9
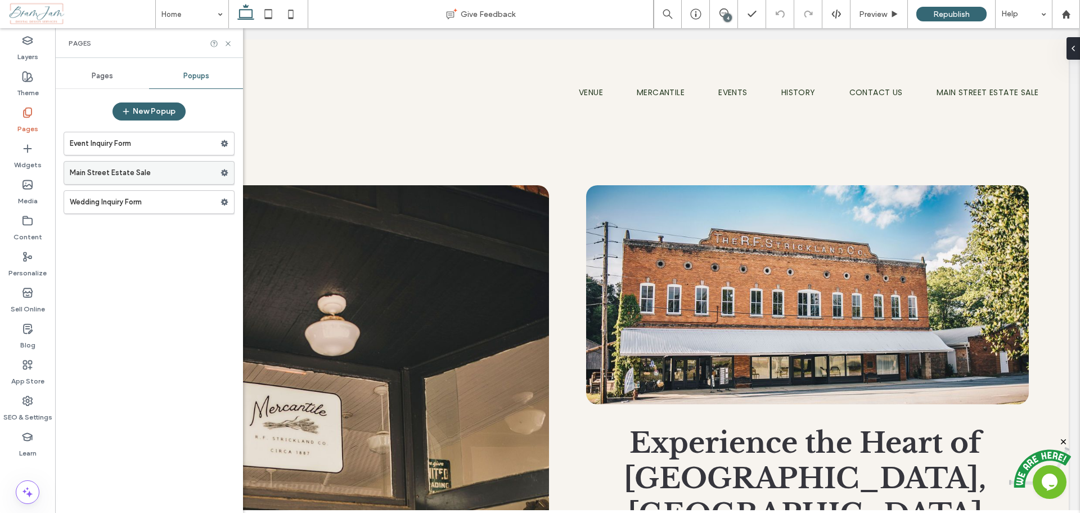
click at [143, 170] on label "Main Street Estate Sale" at bounding box center [145, 172] width 151 height 23
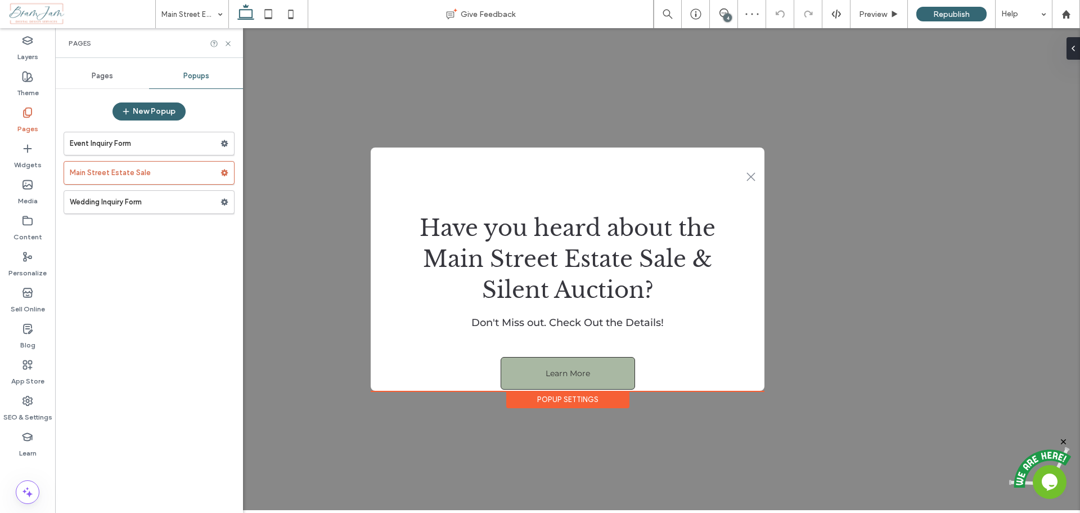
drag, startPoint x: 760, startPoint y: 387, endPoint x: 765, endPoint y: 398, distance: 12.9
click at [765, 398] on div ".st0-1091118977{fill-rule:evenodd;clip-rule:evenodd;} Have you heard about the …" at bounding box center [567, 269] width 1025 height 482
click at [752, 374] on div "Have you heard about the Main Street Estate Sale & ﻿ Silent Auction? Don't Miss…" at bounding box center [568, 302] width 394 height 194
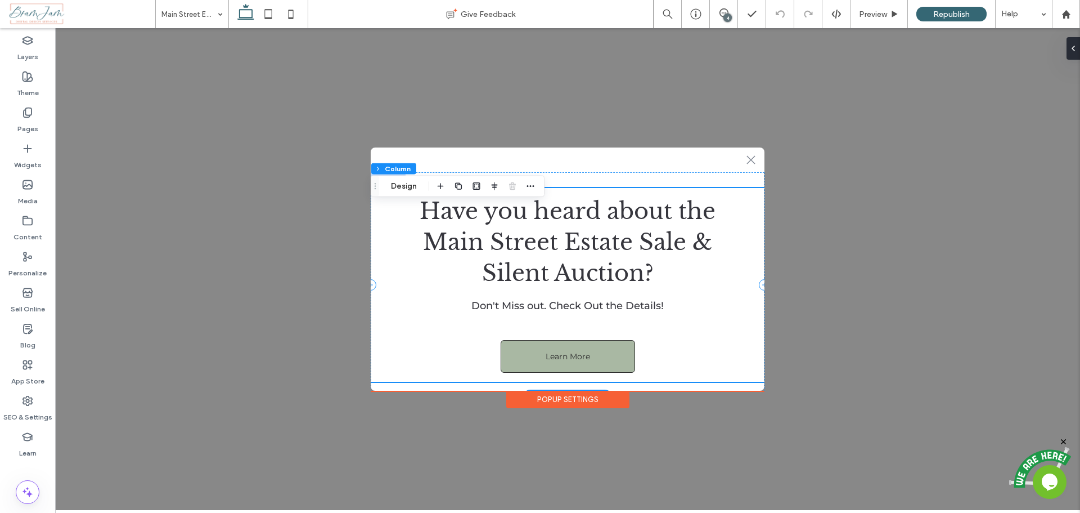
scroll to position [32, 0]
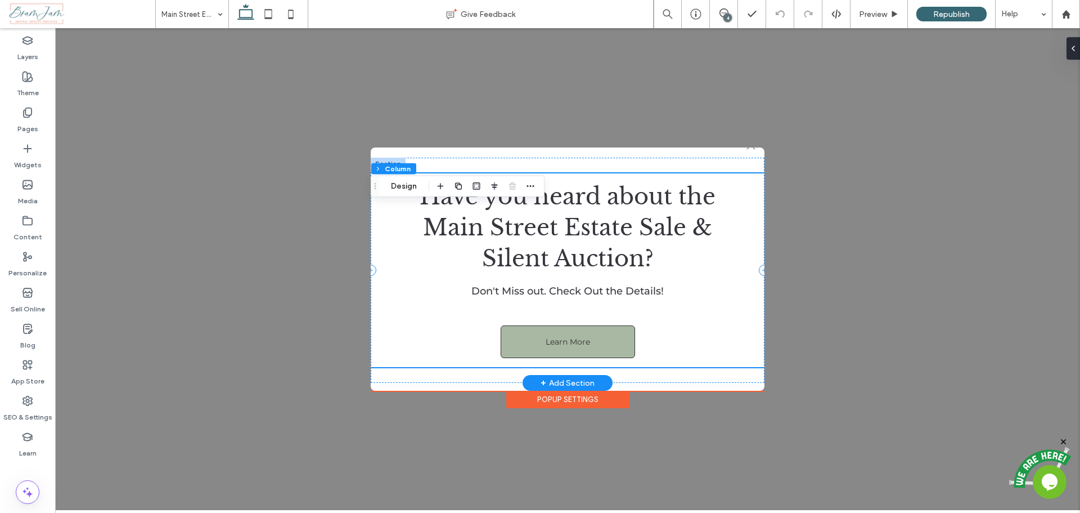
click at [740, 352] on div "Have you heard about the Main Street Estate Sale & ﻿ Silent Auction? Don't Miss…" at bounding box center [568, 270] width 394 height 194
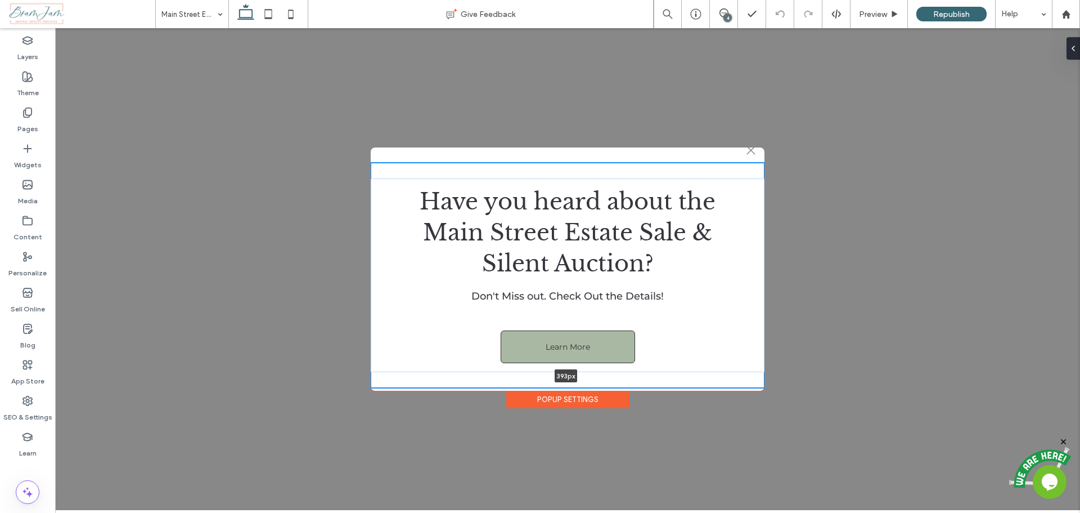
drag, startPoint x: 751, startPoint y: 382, endPoint x: 741, endPoint y: 378, distance: 10.7
click at [741, 378] on div "Have you heard about the Main Street Estate Sale & ﻿ Silent Auction? Don't Miss…" at bounding box center [568, 275] width 394 height 225
type input "***"
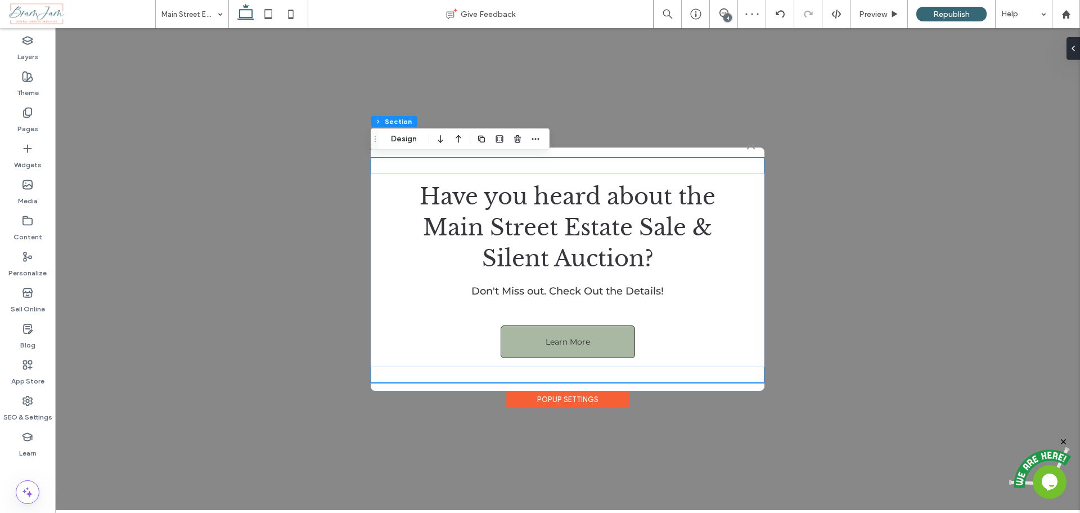
click at [677, 147] on div ".st0-1091118977{fill-rule:evenodd;clip-rule:evenodd;} + Add Section Have you he…" at bounding box center [567, 269] width 1025 height 482
click at [708, 366] on div "Have you heard about the Main Street Estate Sale & ﻿ Silent Auction? Don't Miss…" at bounding box center [568, 270] width 394 height 194
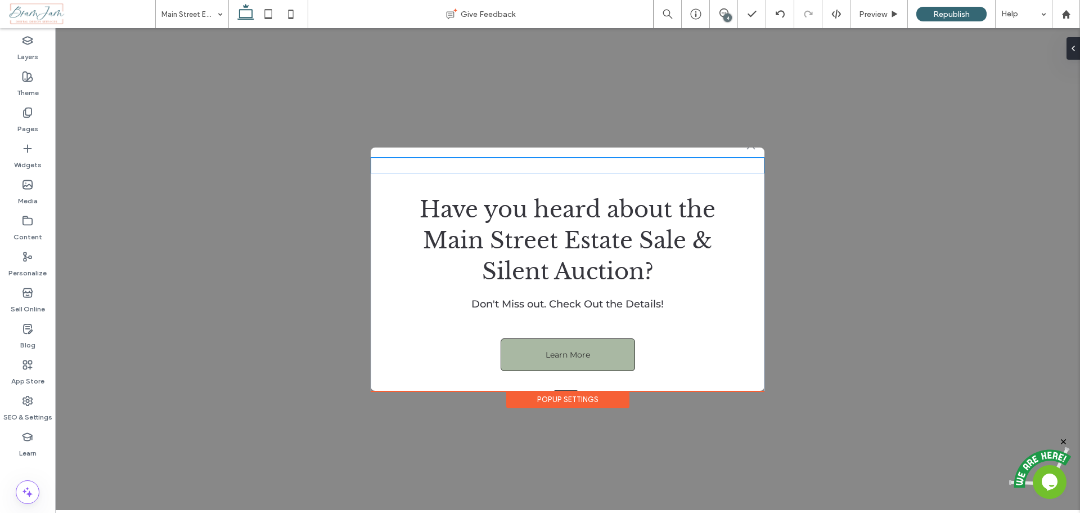
drag, startPoint x: 746, startPoint y: 382, endPoint x: 756, endPoint y: 408, distance: 28.1
click at [756, 408] on div ".st0-1091118977{fill-rule:evenodd;clip-rule:evenodd;} + Add Section Have you he…" at bounding box center [567, 269] width 1025 height 482
type input "***"
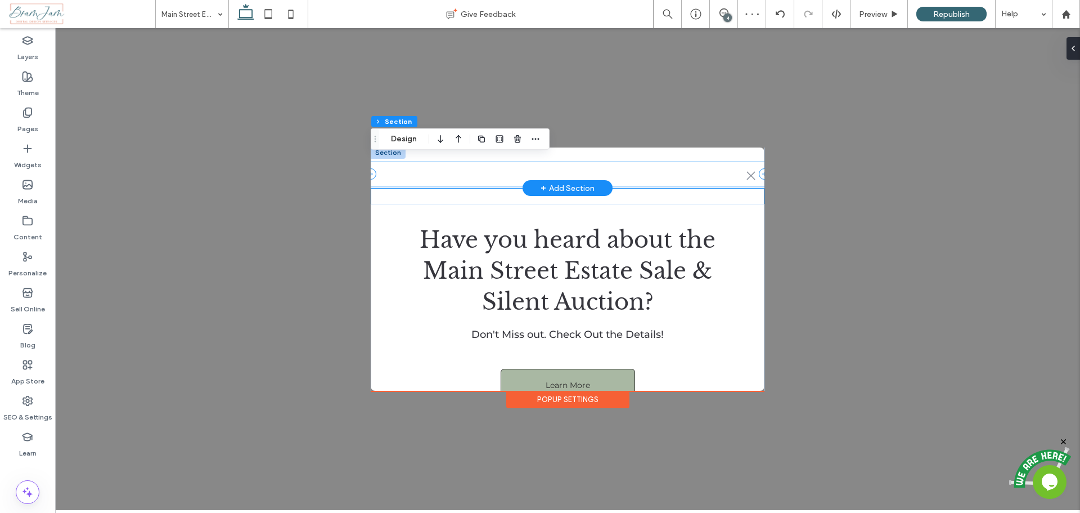
scroll to position [0, 0]
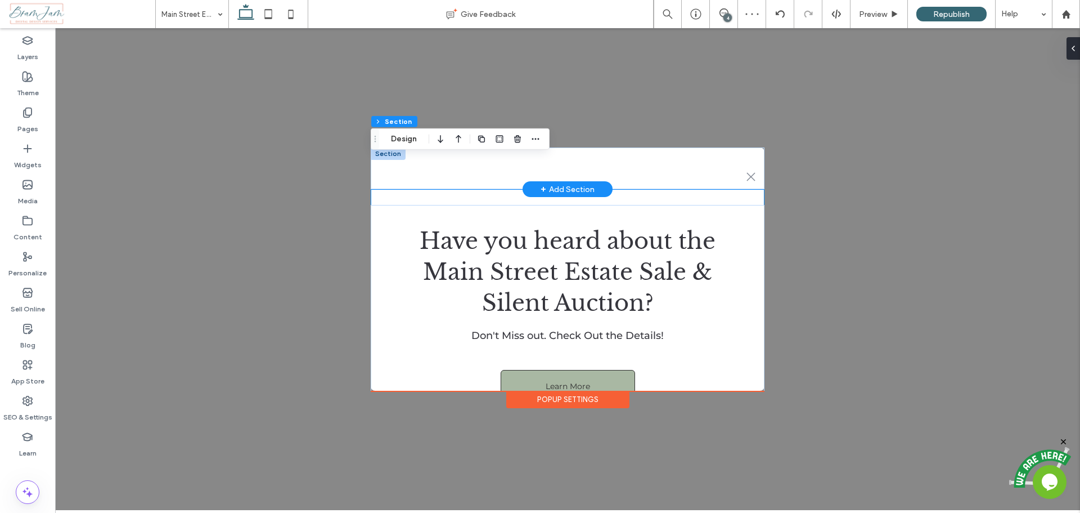
click at [388, 153] on div at bounding box center [388, 153] width 35 height 12
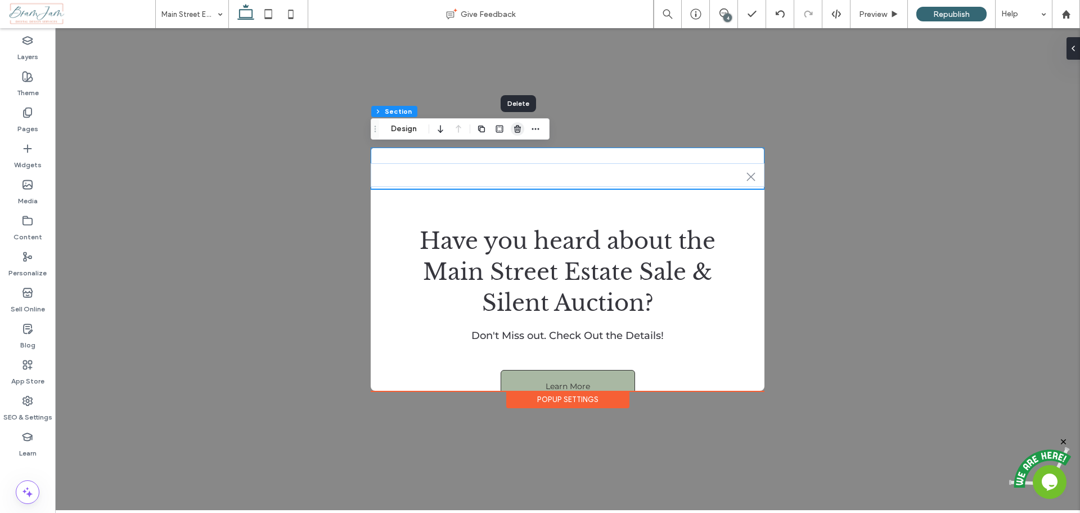
click at [515, 126] on icon "button" at bounding box center [517, 128] width 9 height 9
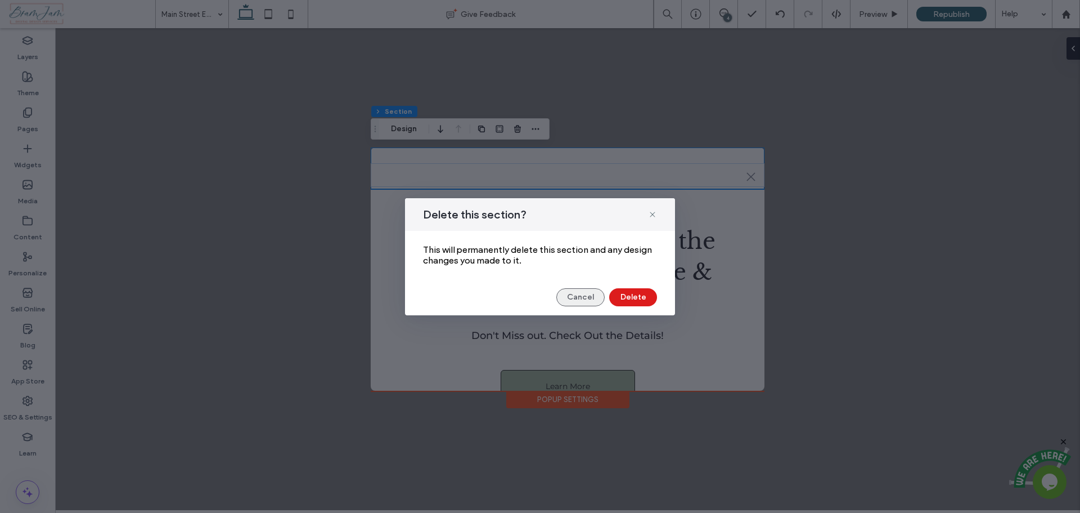
click at [583, 301] on button "Cancel" at bounding box center [581, 297] width 48 height 18
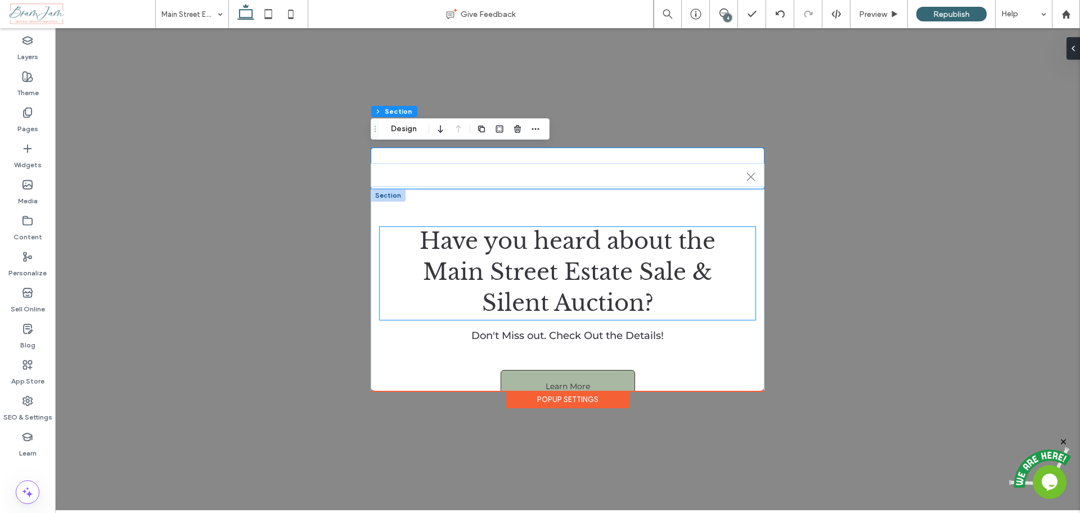
click at [518, 246] on span "Have you heard about the" at bounding box center [568, 241] width 296 height 28
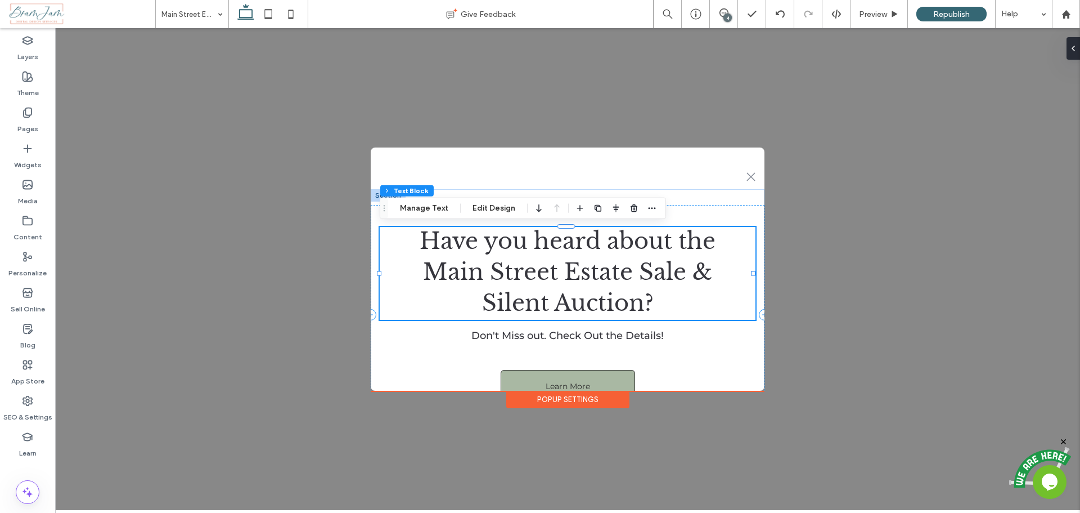
drag, startPoint x: 760, startPoint y: 377, endPoint x: 780, endPoint y: 384, distance: 20.8
click at [780, 384] on div ".st0-1091118977{fill-rule:evenodd;clip-rule:evenodd;} + Add Section Have you he…" at bounding box center [567, 269] width 1025 height 482
click at [736, 384] on div "Have you heard about the Main Street Estate Sale & ﻿ Silent Auction? Don't Miss…" at bounding box center [568, 314] width 394 height 219
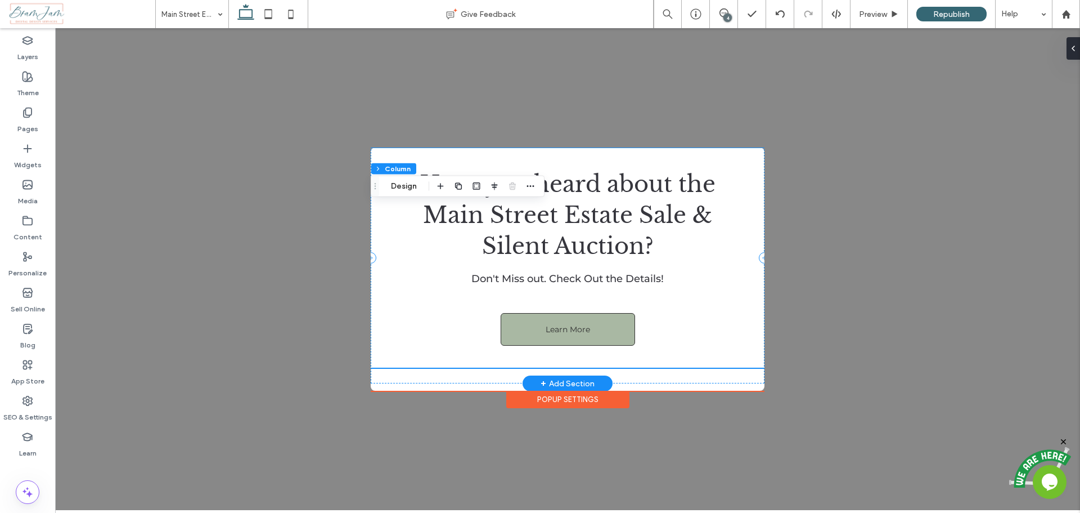
scroll to position [57, 0]
click at [661, 367] on div at bounding box center [566, 367] width 391 height 1
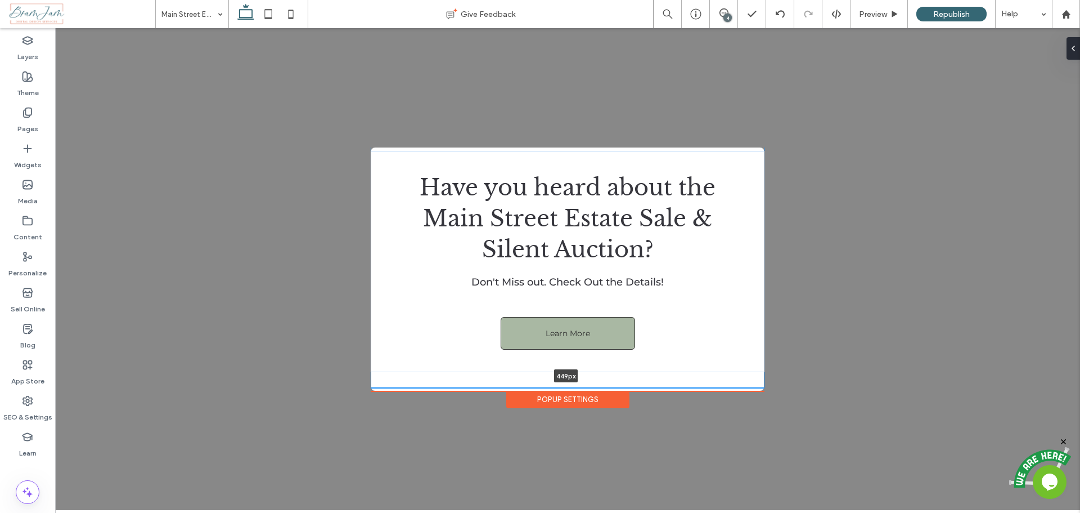
drag, startPoint x: 634, startPoint y: 382, endPoint x: 627, endPoint y: 382, distance: 6.8
click at [627, 382] on div "Have you heard about the Main Street Estate Sale & ﻿ Silent Auction? Don't Miss…" at bounding box center [568, 261] width 394 height 253
type input "***"
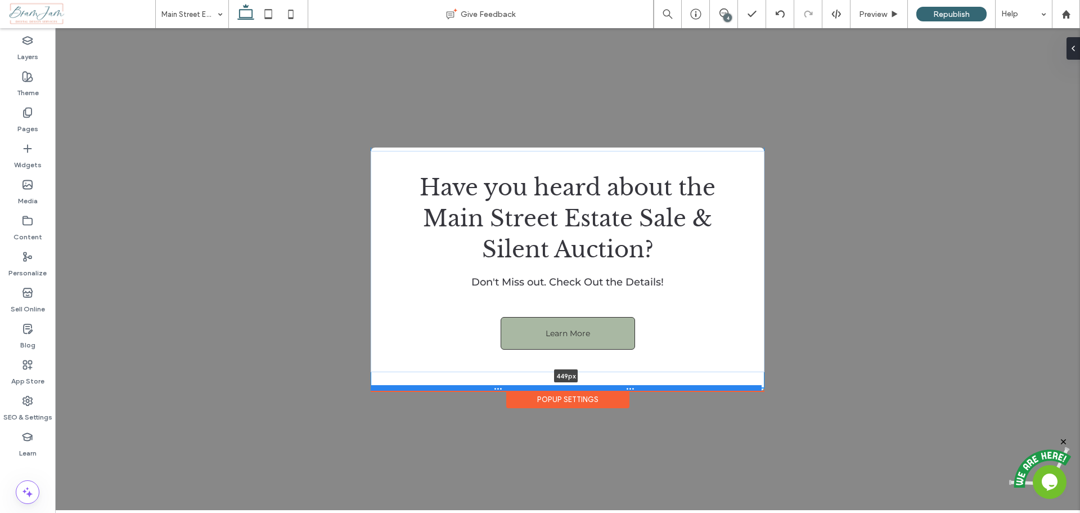
scroll to position [55, 0]
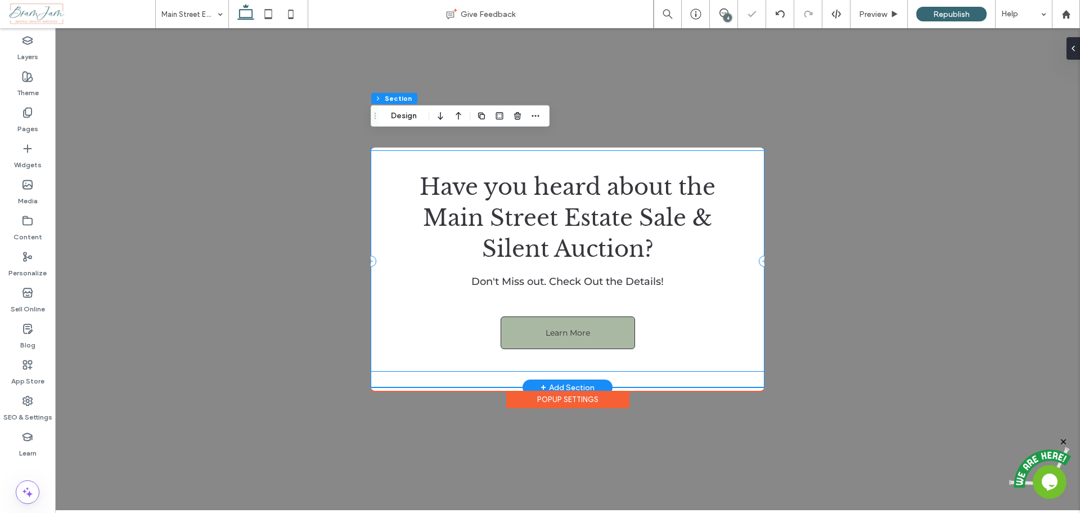
click at [761, 180] on div "Have you heard about the Main Street Estate Sale & ﻿ Silent Auction? Don't Miss…" at bounding box center [568, 260] width 394 height 221
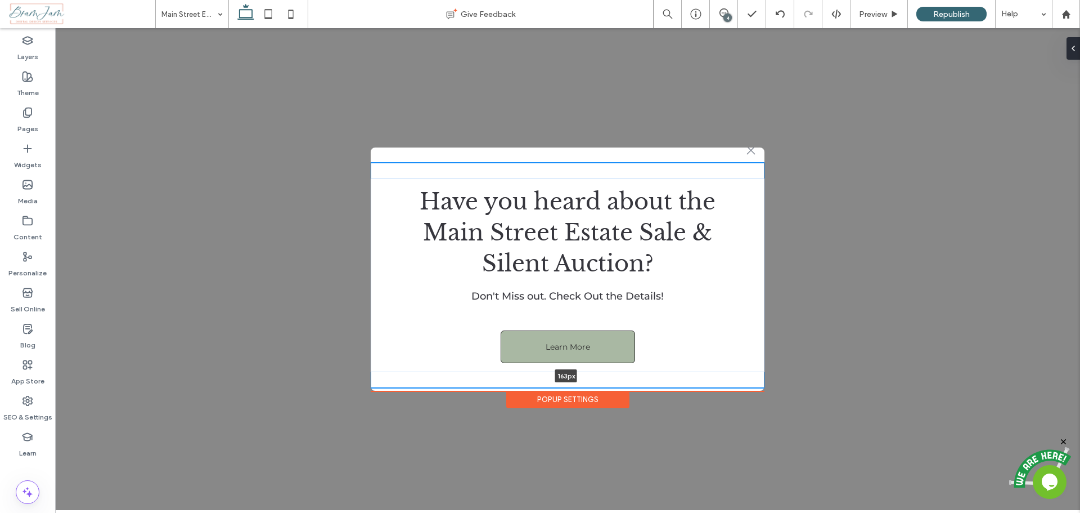
click at [675, 220] on div "Have you heard about the Main Street Estate Sale & ﻿ Silent Auction? Don't Miss…" at bounding box center [568, 275] width 394 height 225
type input "***"
drag, startPoint x: 712, startPoint y: 382, endPoint x: 710, endPoint y: 262, distance: 119.3
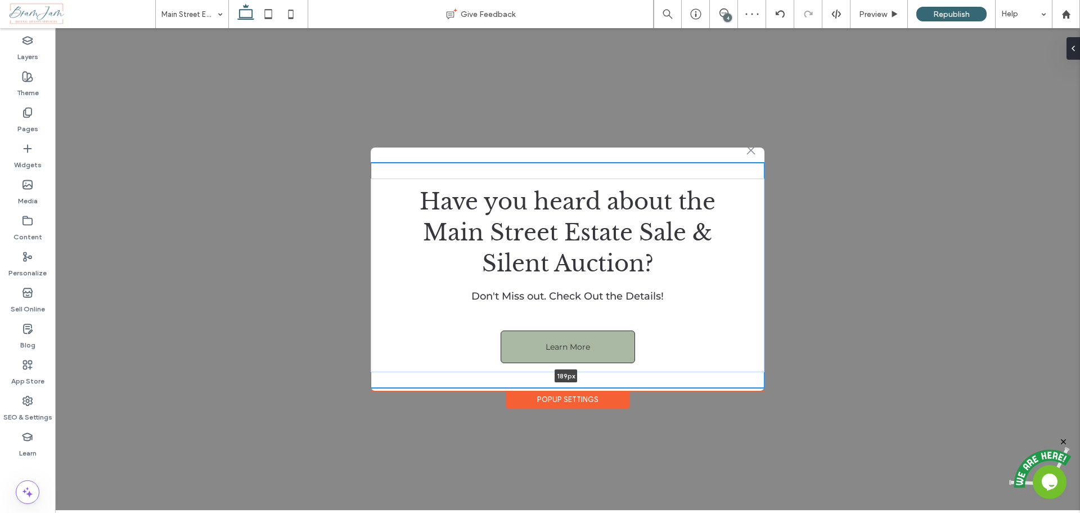
click at [710, 262] on div "Have you heard about the Main Street Estate Sale & ﻿ Silent Auction? Don't Miss…" at bounding box center [568, 275] width 394 height 225
type input "***"
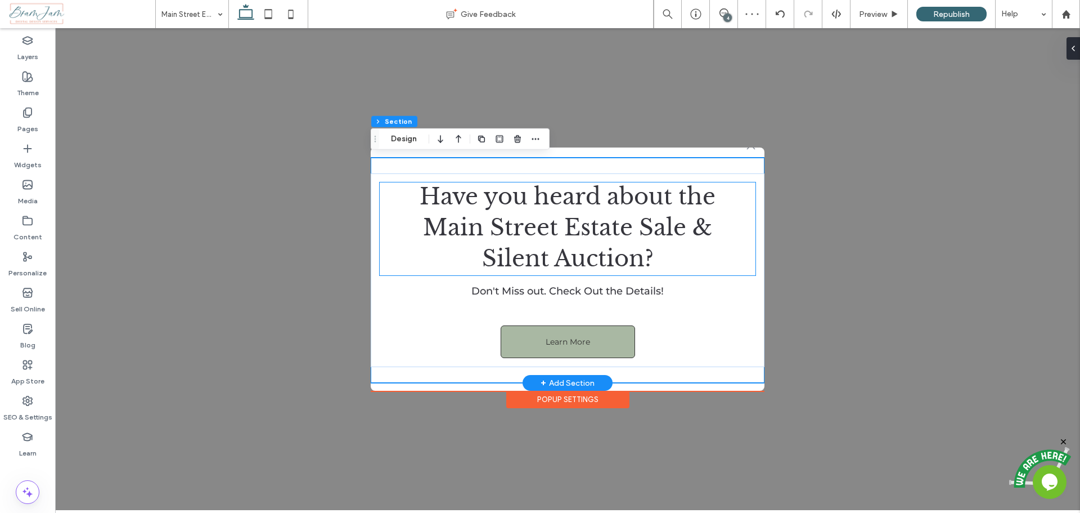
click at [695, 228] on span "Main Street Estate Sale &" at bounding box center [567, 227] width 289 height 28
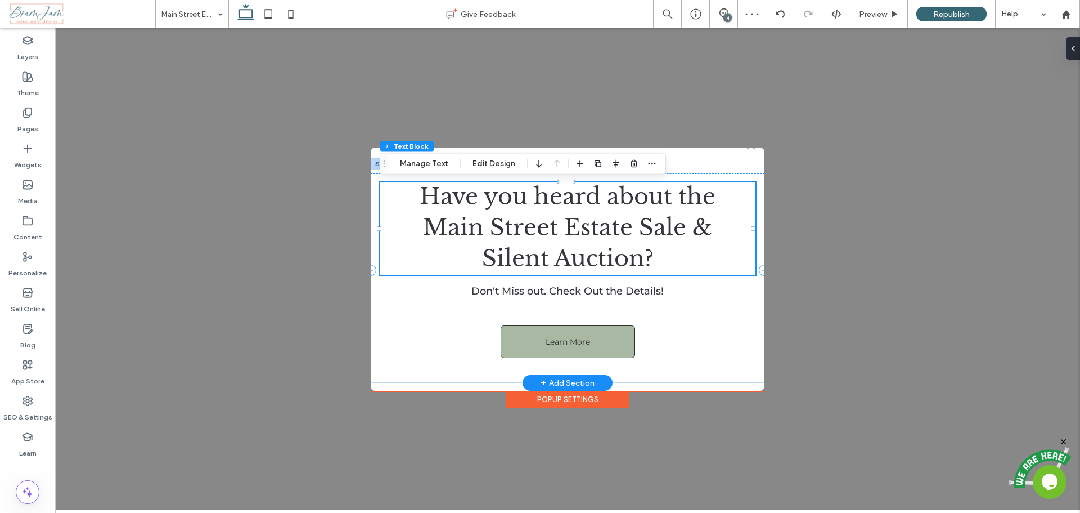
click at [695, 228] on span "Main Street Estate Sale &" at bounding box center [567, 227] width 289 height 28
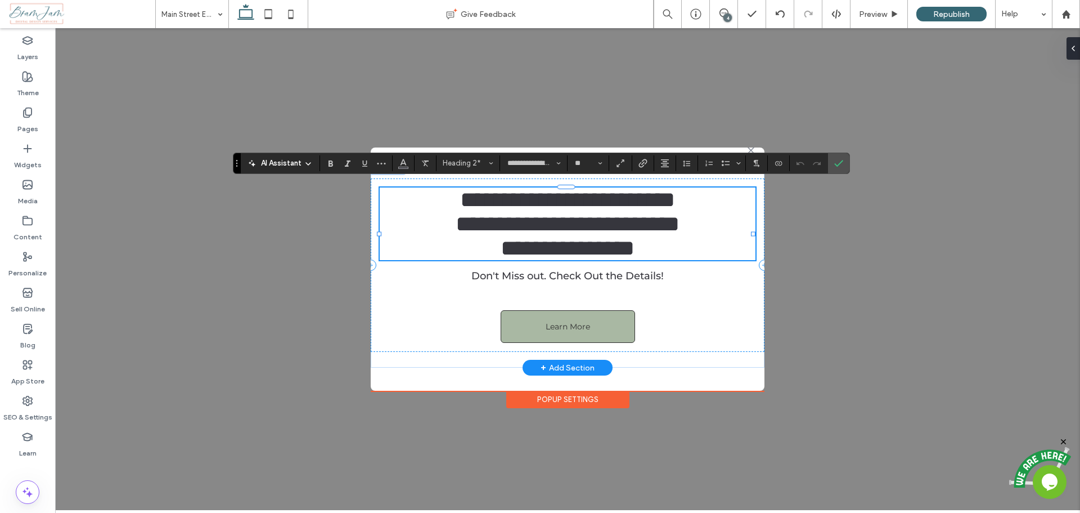
click at [680, 228] on span "**********" at bounding box center [568, 224] width 224 height 22
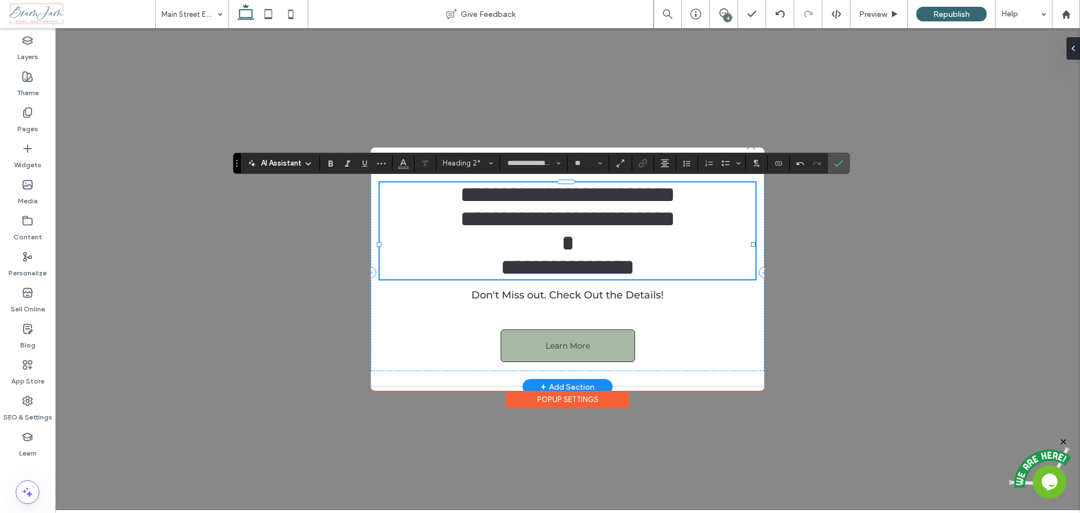
click at [501, 278] on span "**********" at bounding box center [568, 267] width 134 height 22
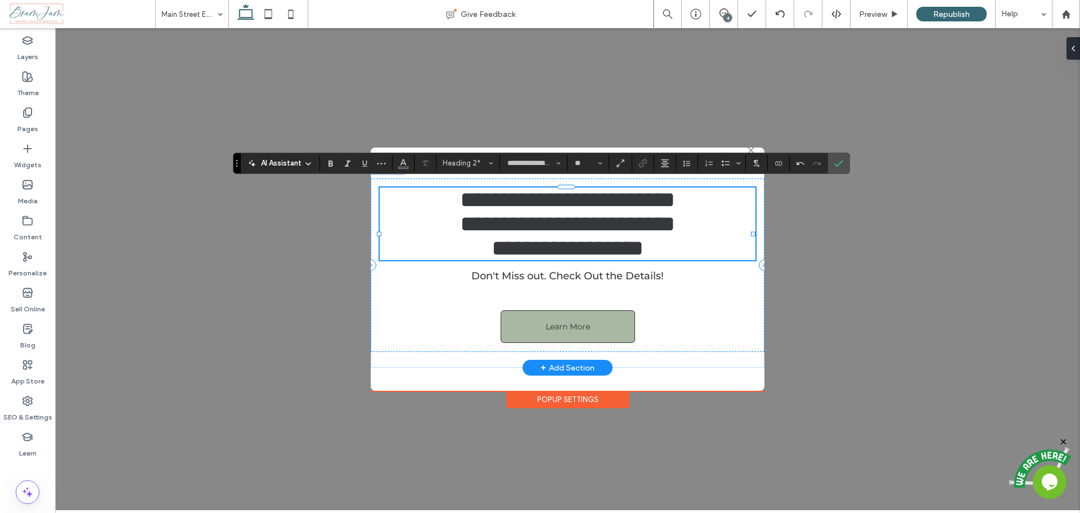
click at [486, 218] on span "**********" at bounding box center [567, 224] width 215 height 22
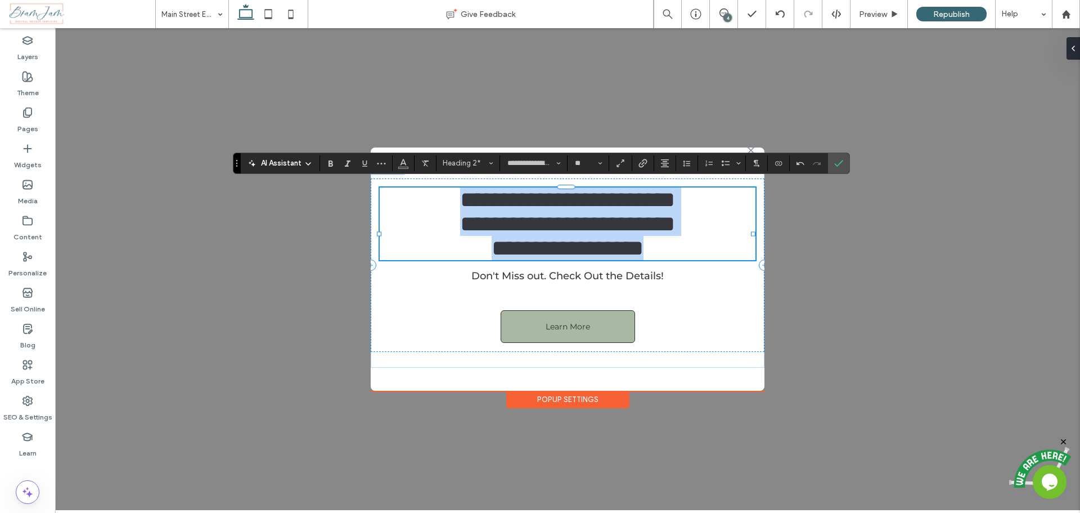
drag, startPoint x: 416, startPoint y: 193, endPoint x: 698, endPoint y: 259, distance: 289.1
click at [698, 259] on div "**********" at bounding box center [568, 223] width 376 height 73
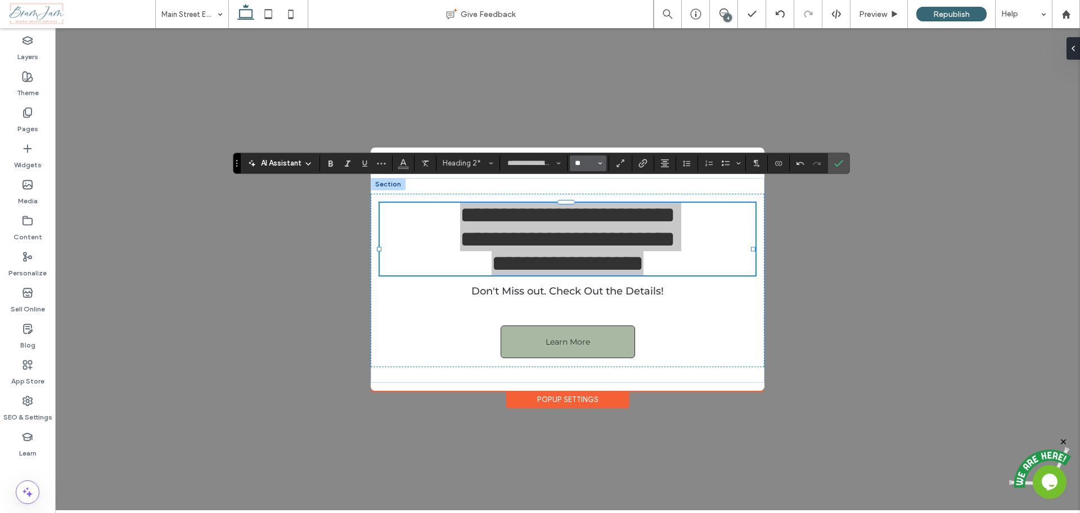
click at [581, 161] on input "**" at bounding box center [585, 163] width 22 height 9
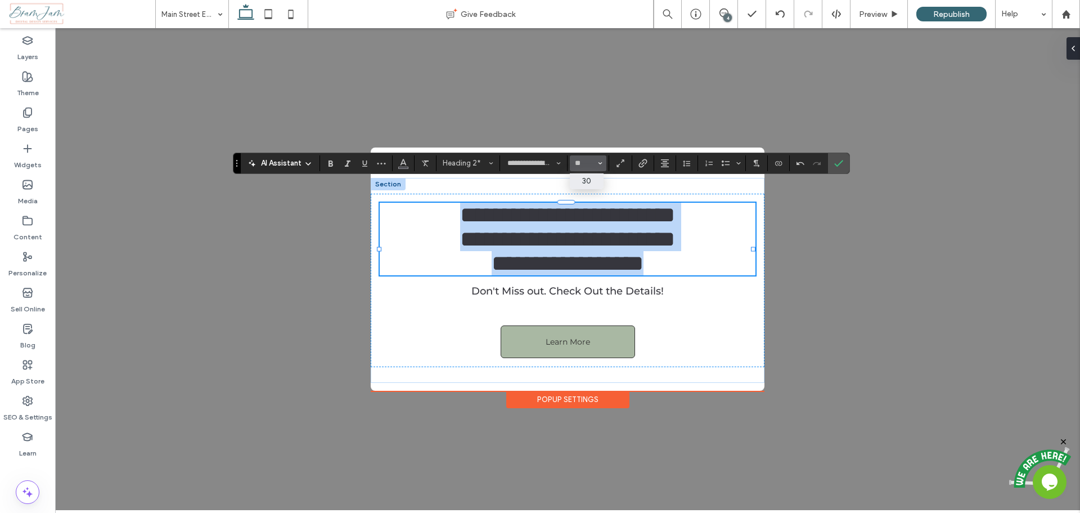
type input "**"
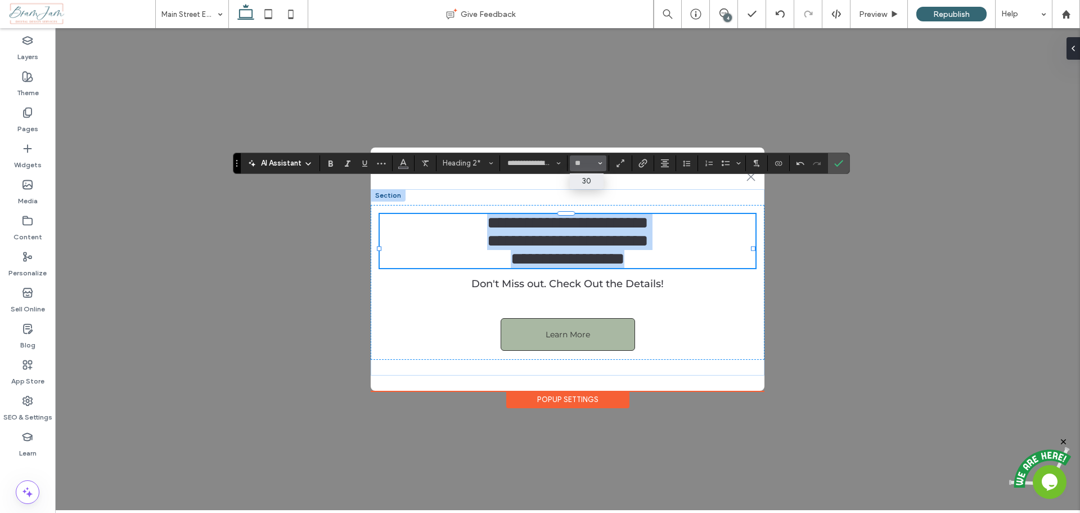
scroll to position [8, 0]
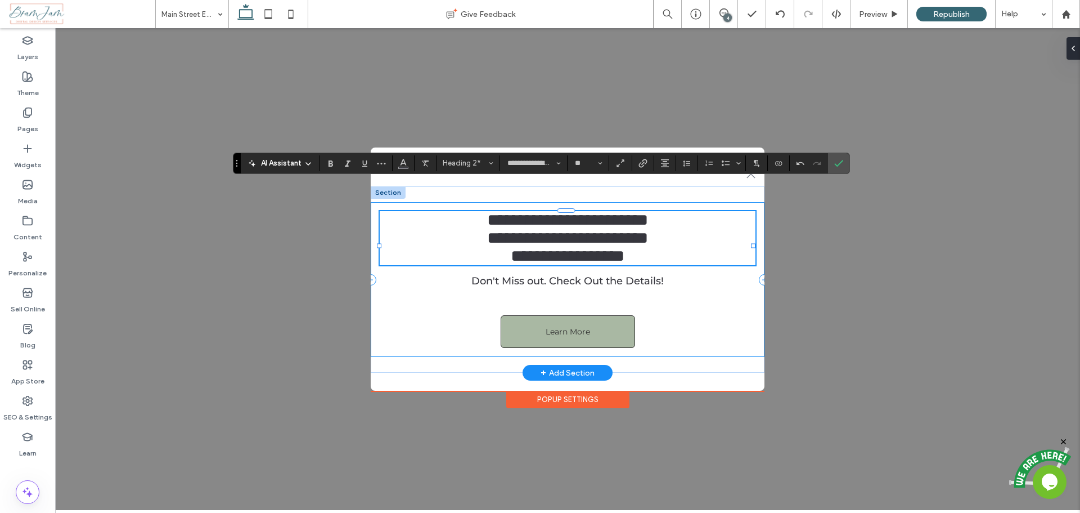
click at [722, 334] on div "**********" at bounding box center [568, 279] width 394 height 155
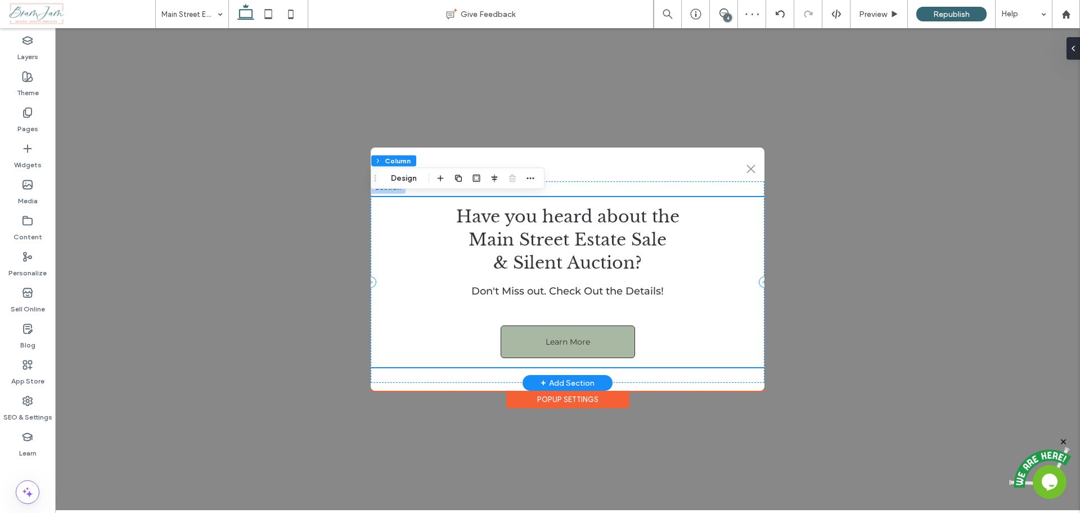
scroll to position [0, 0]
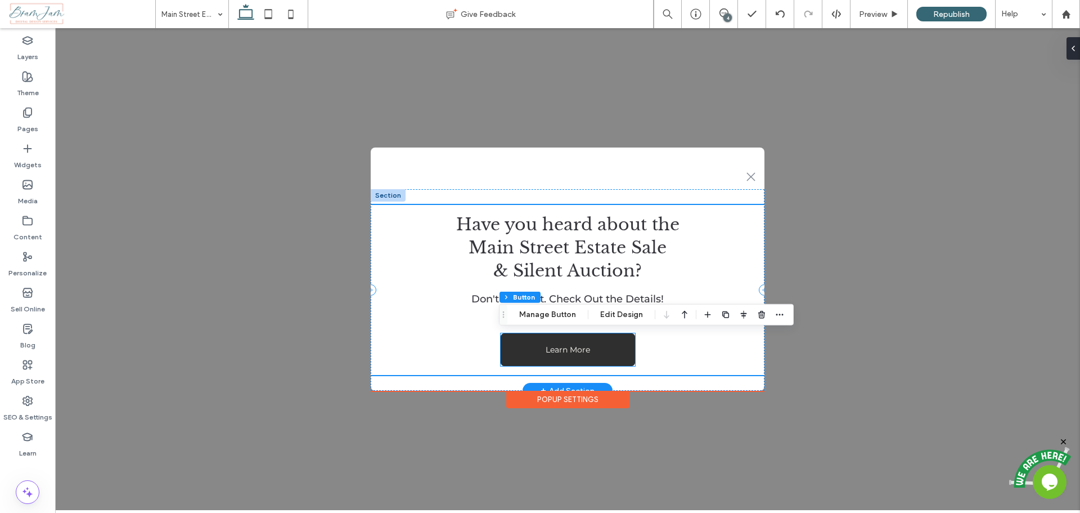
type input "**"
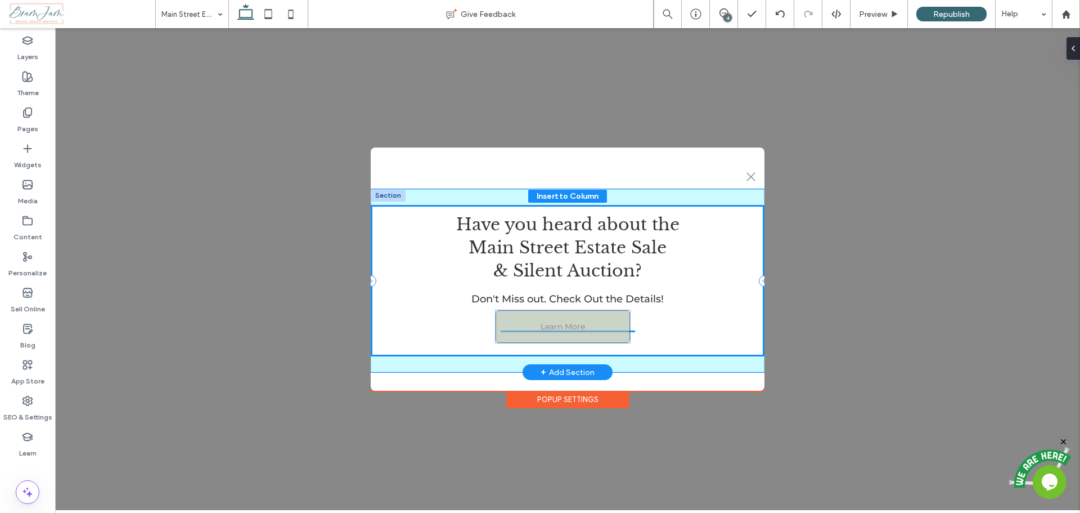
drag, startPoint x: 569, startPoint y: 349, endPoint x: 566, endPoint y: 326, distance: 23.3
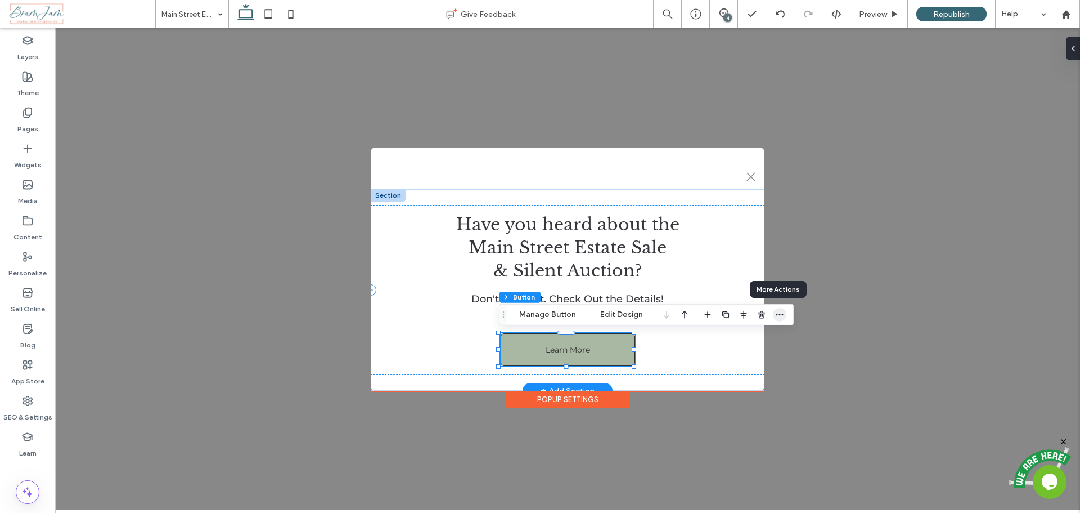
click at [778, 312] on icon "button" at bounding box center [779, 314] width 9 height 9
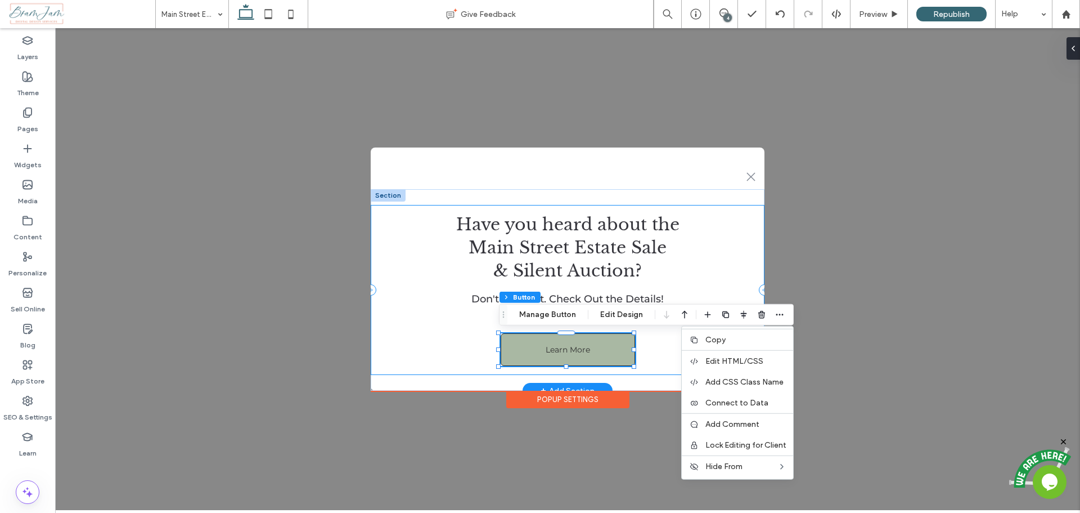
click at [421, 318] on div "Have you heard about the Main Street Estate Sale & Silent Auction? Don't Miss o…" at bounding box center [568, 290] width 394 height 170
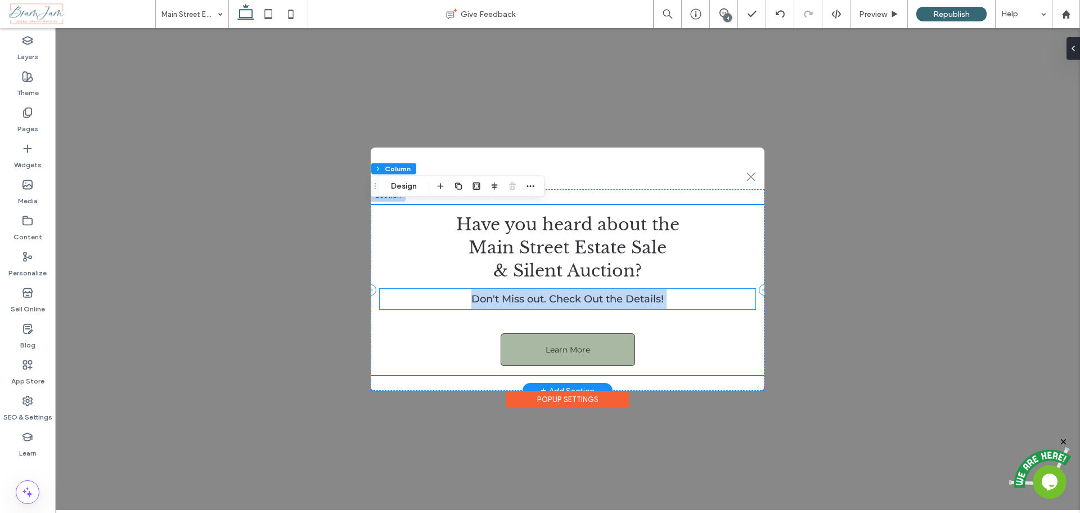
drag, startPoint x: 376, startPoint y: 290, endPoint x: 400, endPoint y: 294, distance: 24.0
click at [400, 294] on div "Have you heard about the Main Street Estate Sale & Silent Auction? Don't Miss o…" at bounding box center [568, 290] width 394 height 170
click at [728, 351] on div "Have you heard about the Main Street Estate Sale & Silent Auction? Don't Miss o…" at bounding box center [568, 290] width 394 height 170
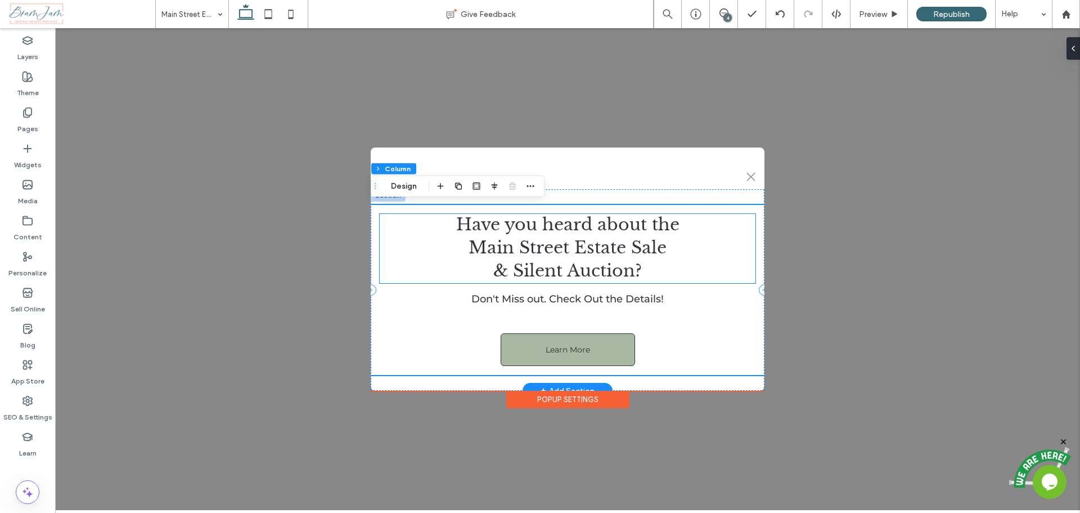
click at [622, 261] on span "& Silent Auction?" at bounding box center [567, 270] width 149 height 21
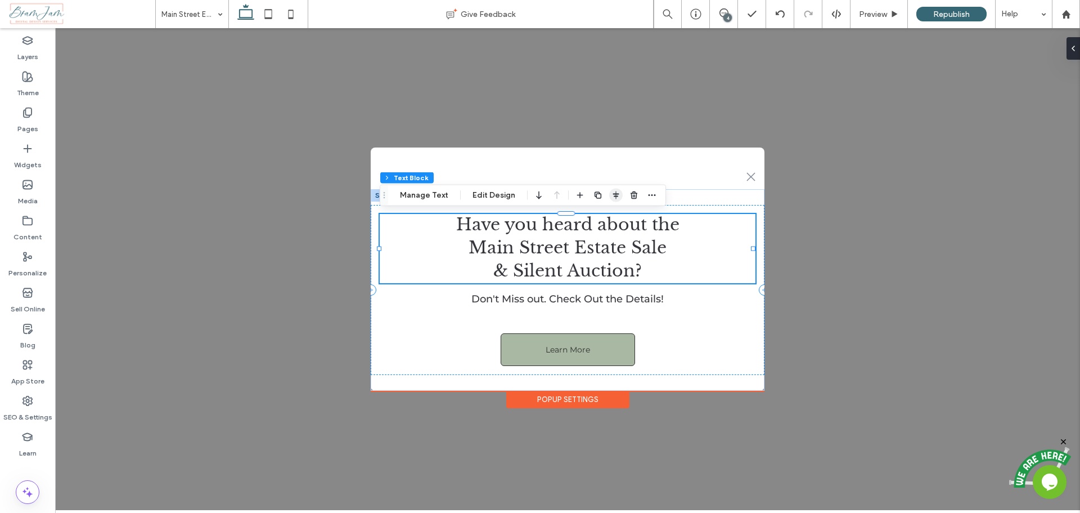
click at [613, 193] on icon "button" at bounding box center [616, 195] width 9 height 9
click at [602, 218] on use "center" at bounding box center [605, 217] width 6 height 8
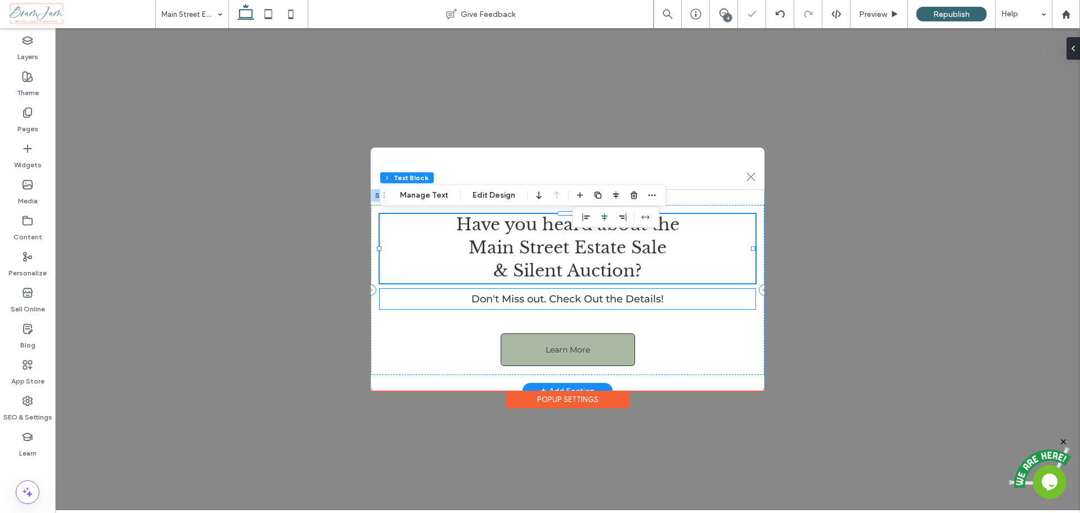
click at [569, 304] on span "Don't Miss out. Check Out the Details!" at bounding box center [568, 299] width 192 height 12
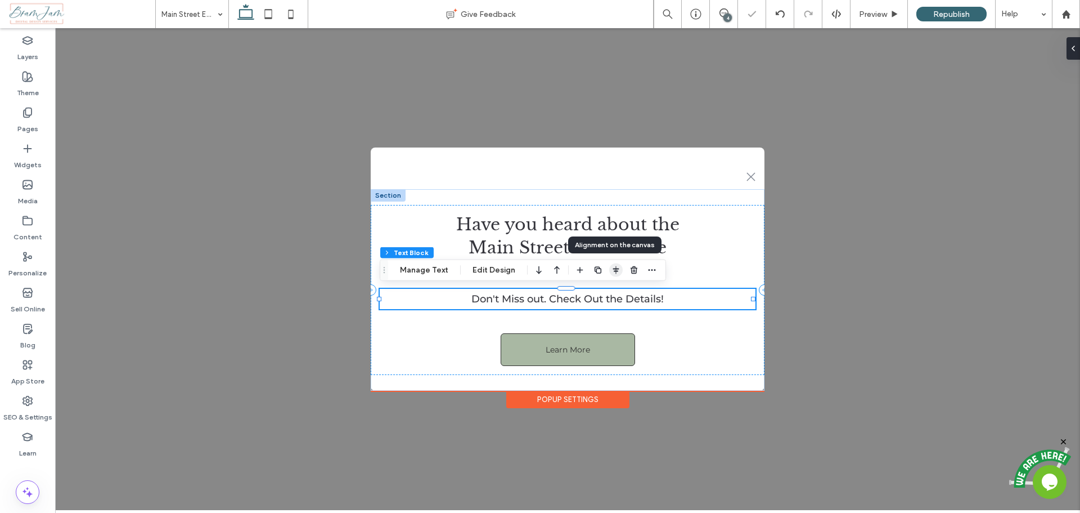
click at [614, 267] on icon "button" at bounding box center [616, 270] width 9 height 9
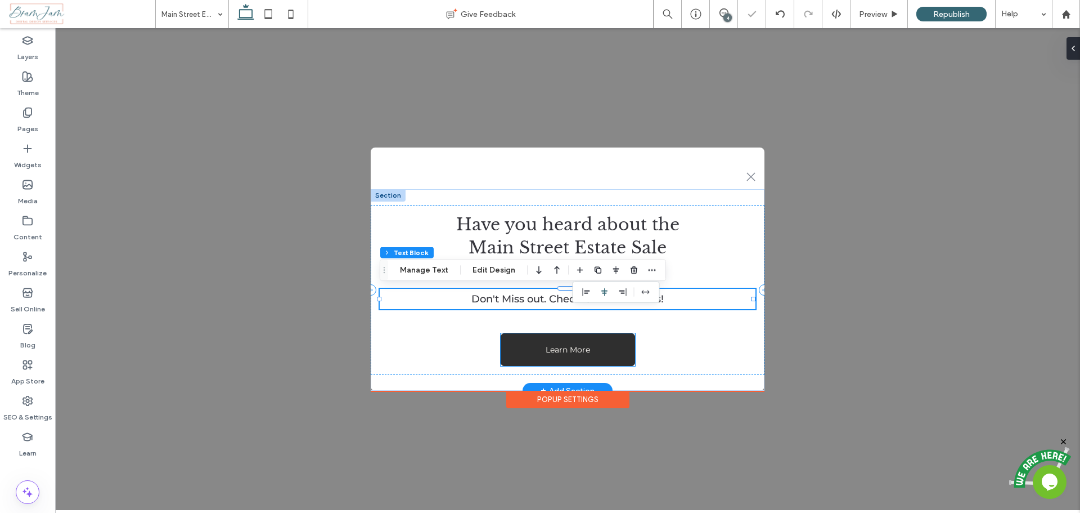
click at [570, 343] on link "Learn More" at bounding box center [568, 349] width 134 height 33
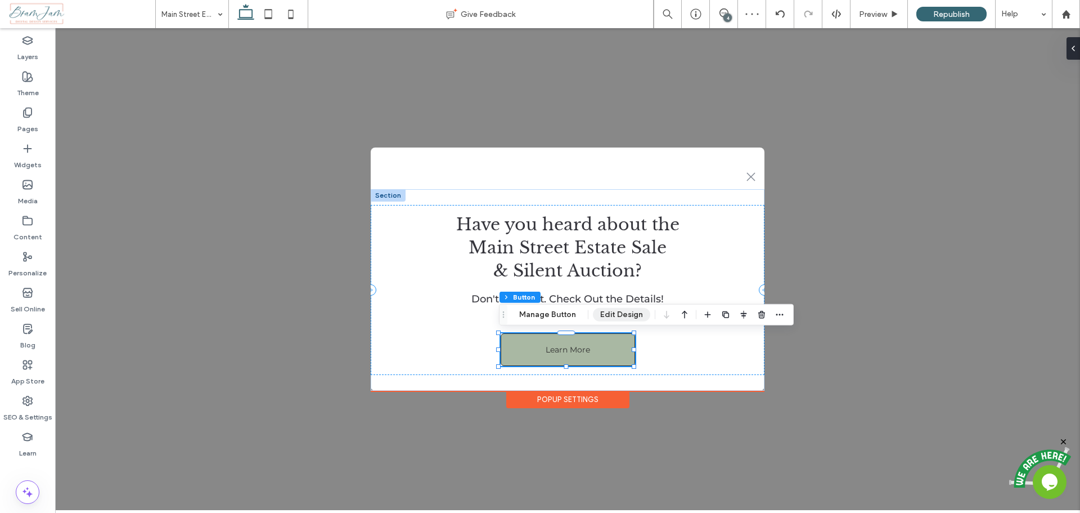
click at [626, 316] on button "Edit Design" at bounding box center [621, 315] width 57 height 14
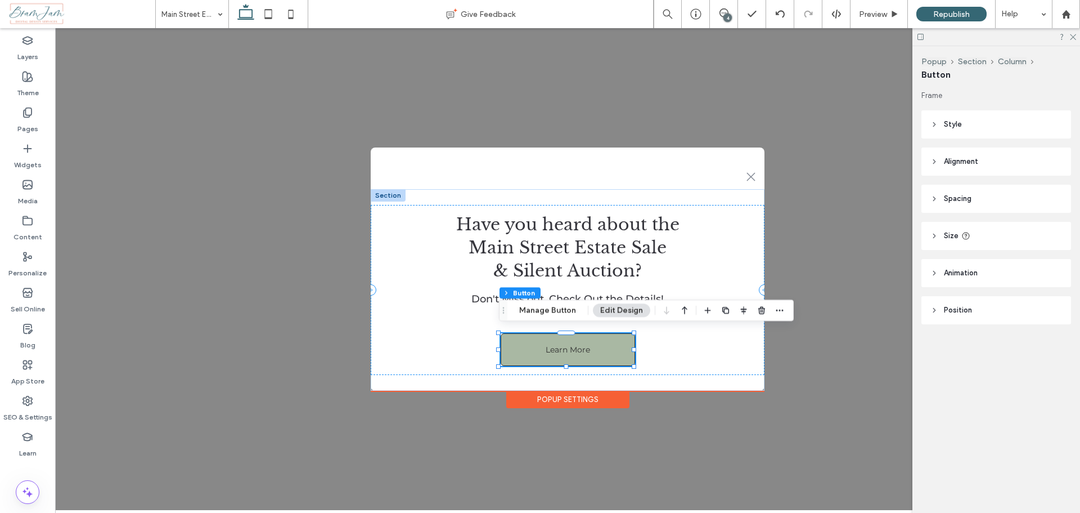
click at [965, 203] on span "Spacing" at bounding box center [958, 198] width 28 height 11
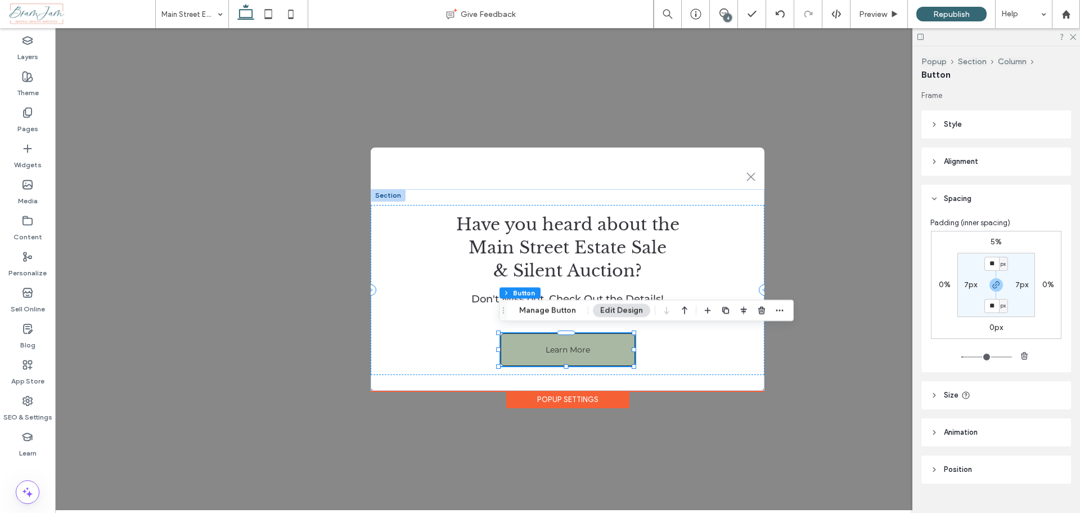
click at [991, 244] on label "5%" at bounding box center [996, 242] width 11 height 10
type input "*"
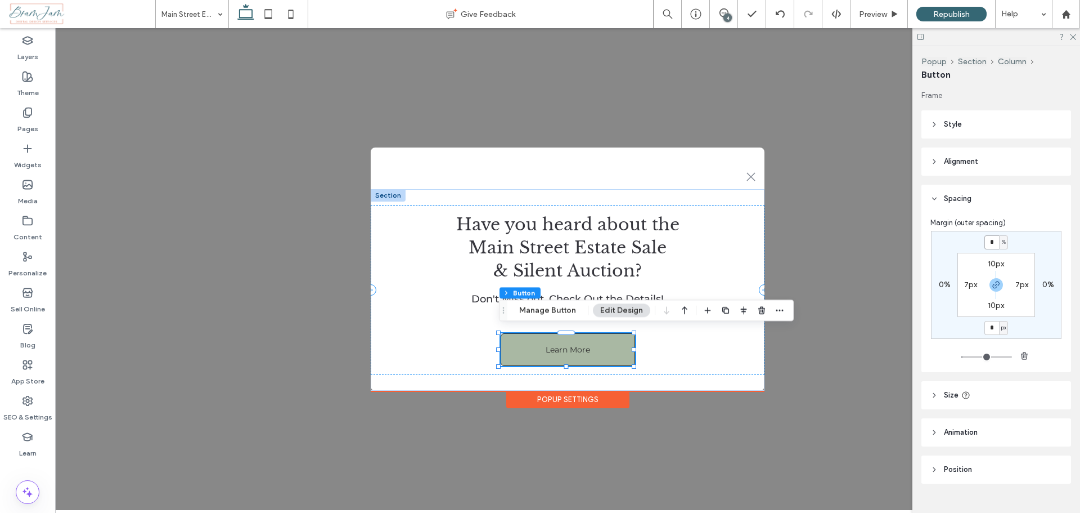
drag, startPoint x: 989, startPoint y: 244, endPoint x: 977, endPoint y: 243, distance: 11.9
click at [977, 243] on div "* % 0% * px 0% 10px 7px 10px 7px" at bounding box center [996, 285] width 131 height 108
type input "*"
click at [858, 291] on div ".st0-1091118977{fill-rule:evenodd;clip-rule:evenodd;} + Add Section Have you he…" at bounding box center [567, 269] width 1025 height 482
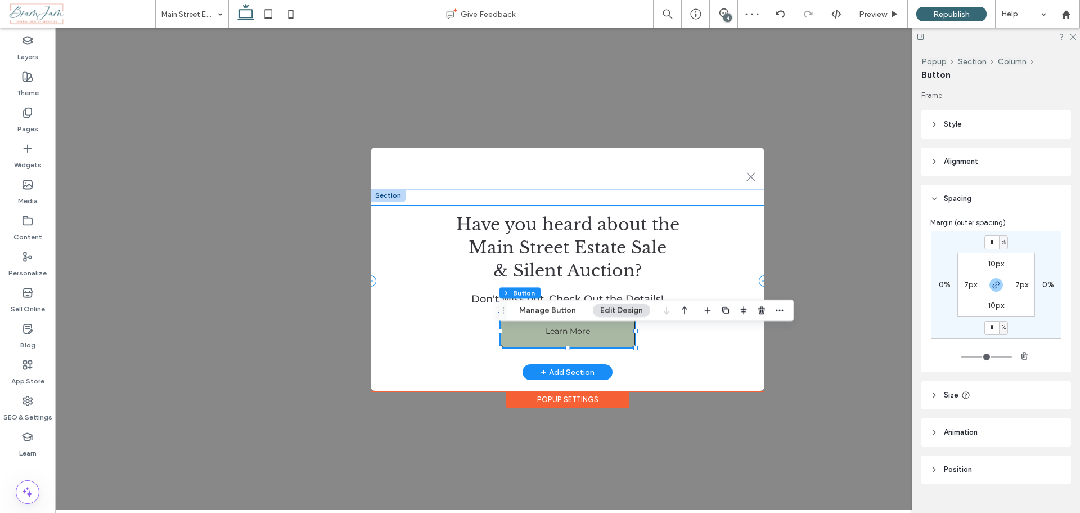
click at [721, 359] on div "Have you heard about the Main Street Estate Sale & Silent Auction? Don't Miss o…" at bounding box center [568, 280] width 394 height 183
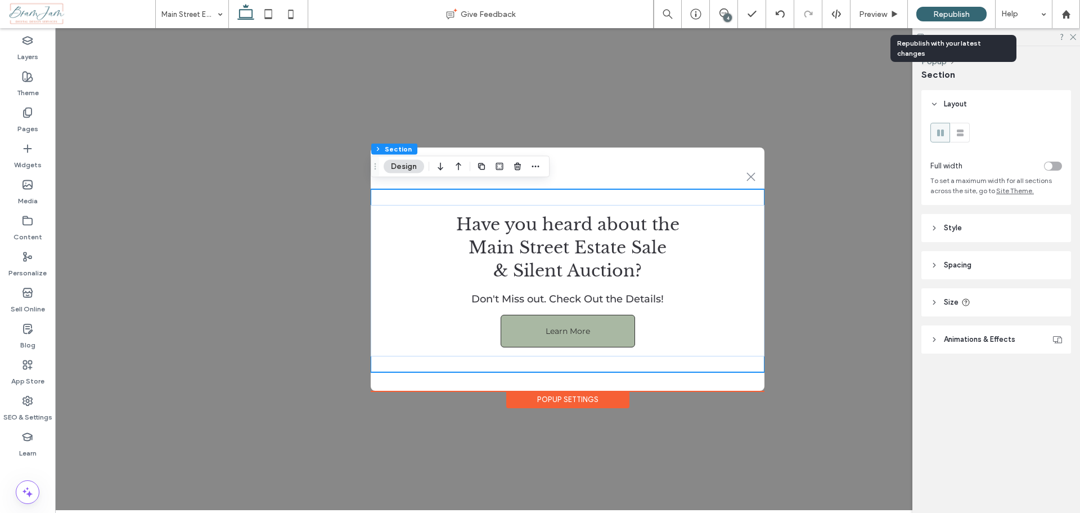
click at [946, 16] on span "Republish" at bounding box center [952, 15] width 37 height 10
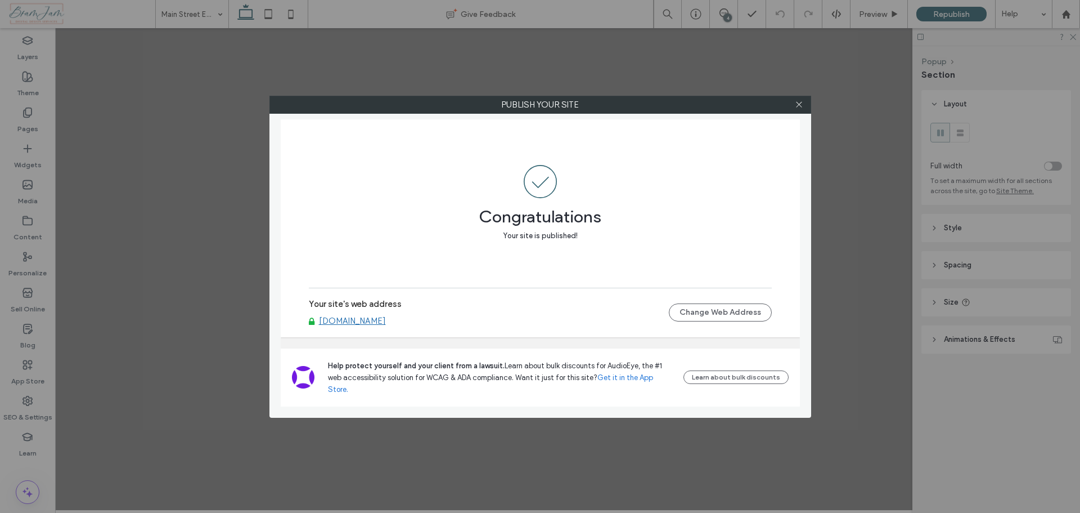
click at [191, 16] on div "Publish your site Congratulations Your site is published! Your site's web addre…" at bounding box center [540, 256] width 1080 height 513
click at [800, 106] on icon at bounding box center [799, 104] width 8 height 8
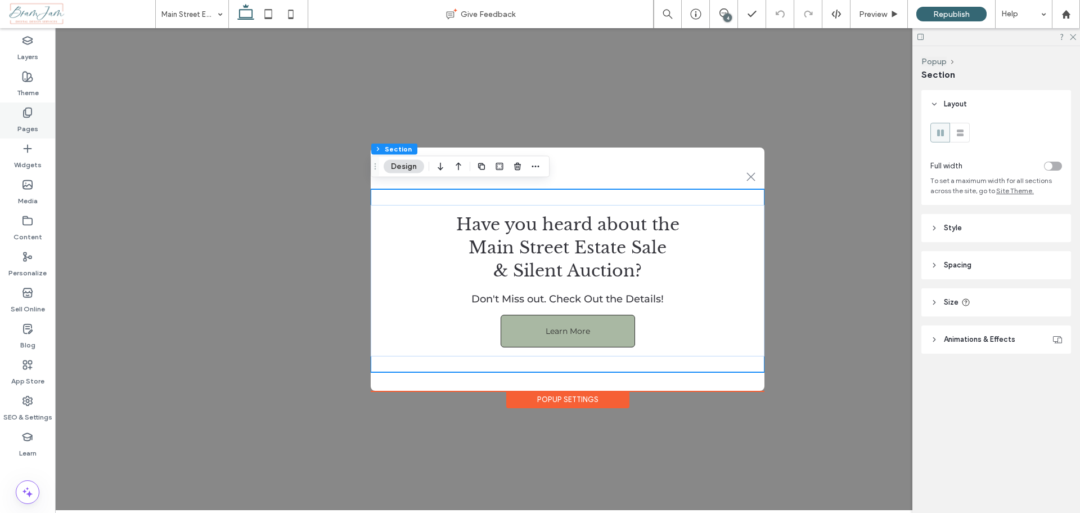
click at [22, 110] on icon at bounding box center [27, 112] width 11 height 11
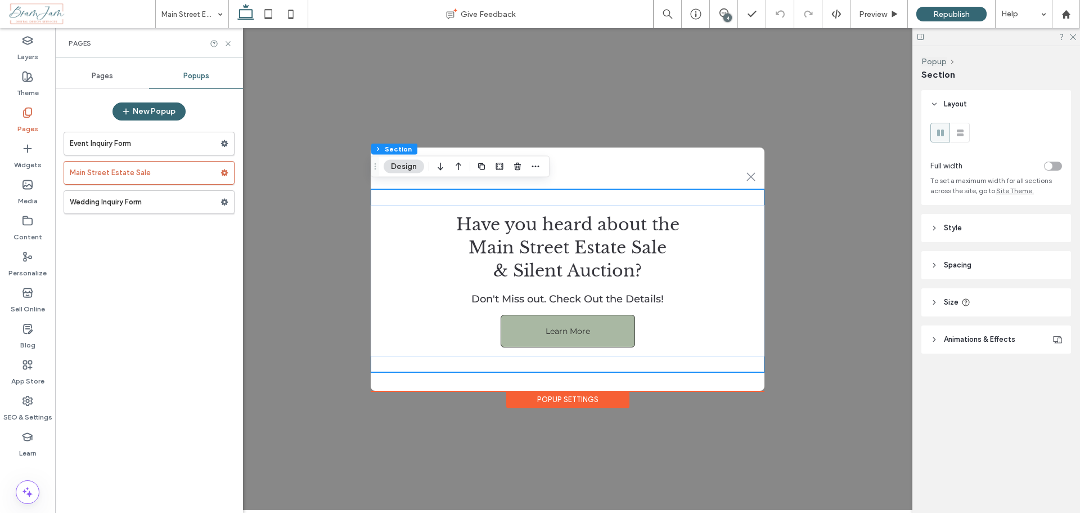
click at [93, 81] on div "Pages" at bounding box center [102, 76] width 94 height 25
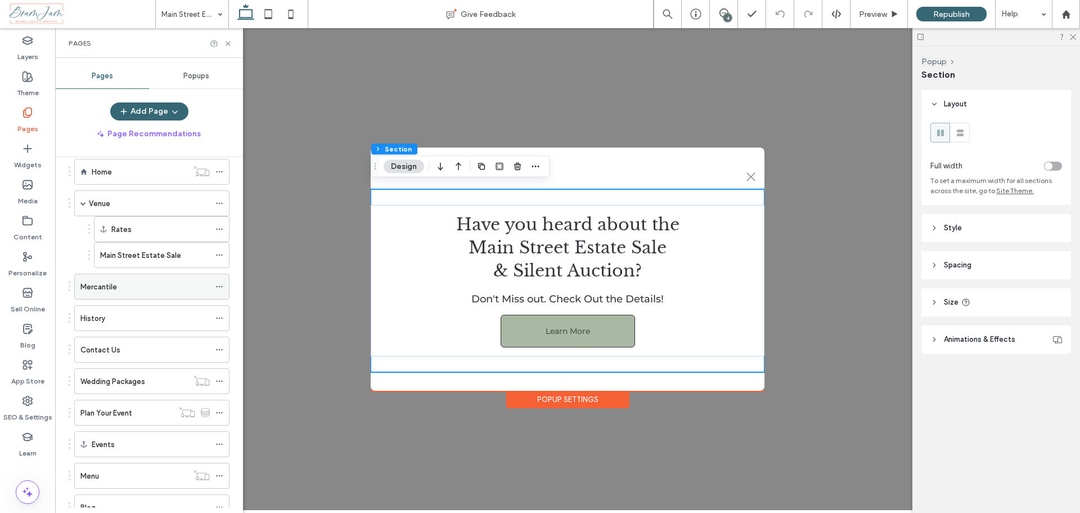
scroll to position [95, 0]
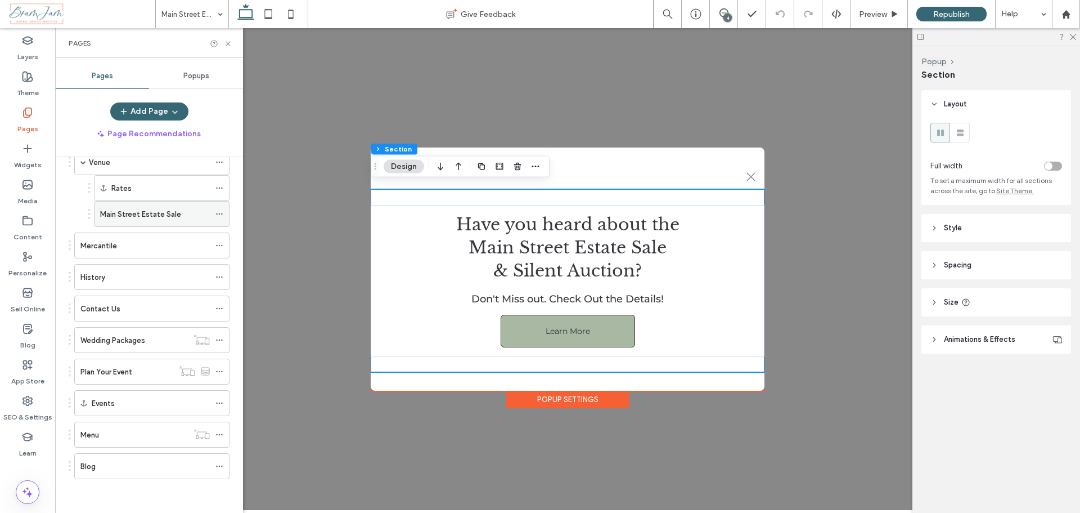
click at [142, 215] on label "Main Street Estate Sale" at bounding box center [140, 214] width 81 height 20
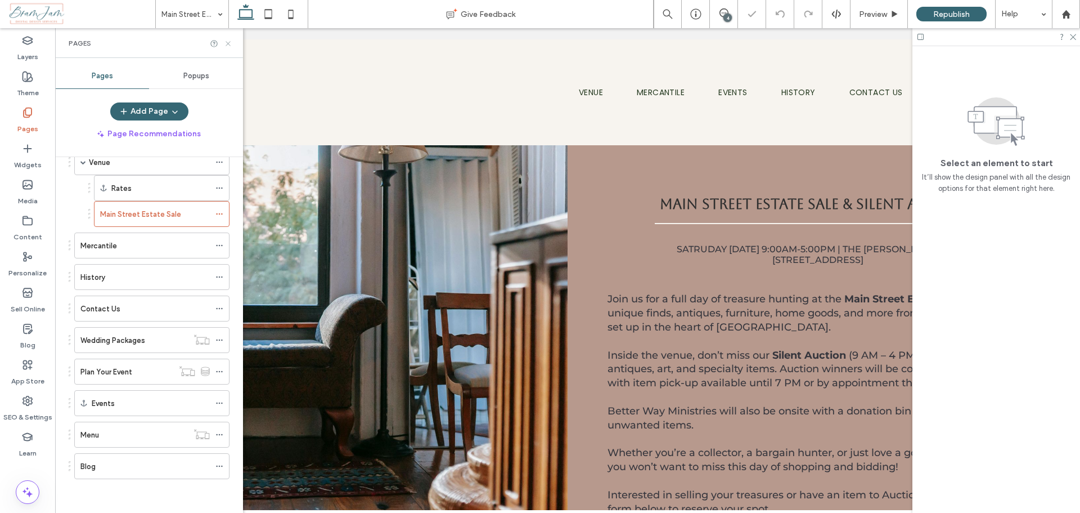
click at [229, 47] on icon at bounding box center [228, 43] width 8 height 8
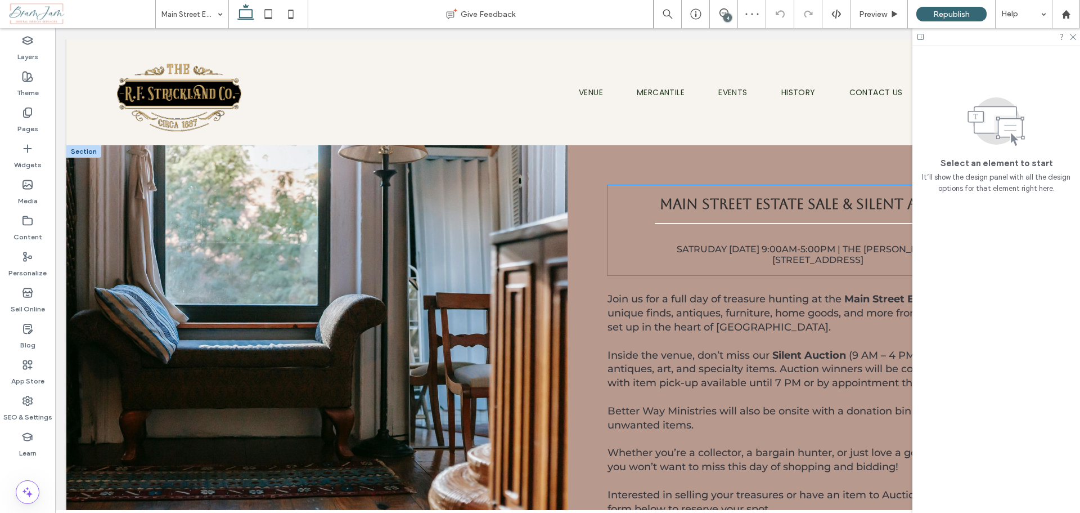
click at [775, 259] on span "﻿ [STREET_ADDRESS]" at bounding box center [818, 259] width 91 height 11
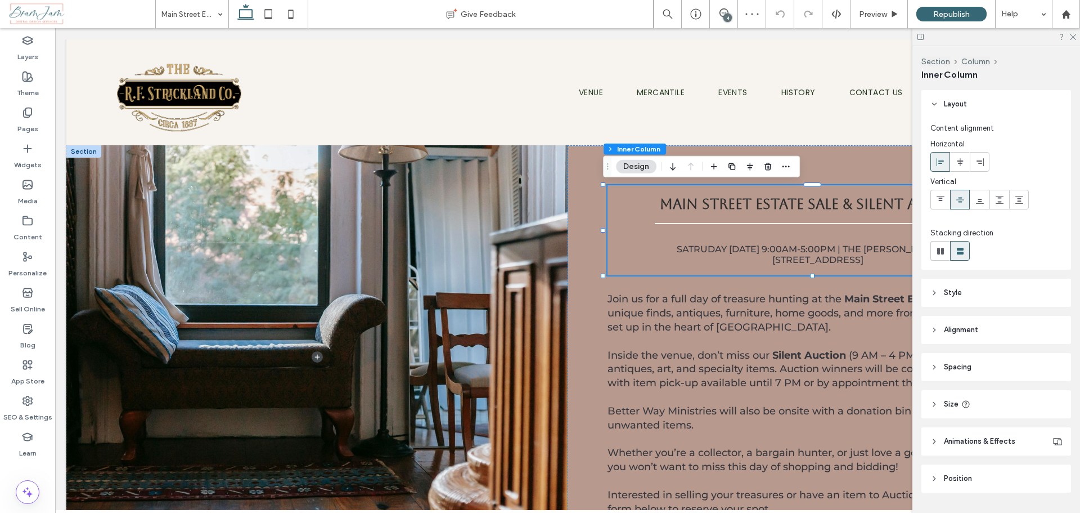
click at [773, 254] on span "﻿ [STREET_ADDRESS]" at bounding box center [818, 259] width 91 height 11
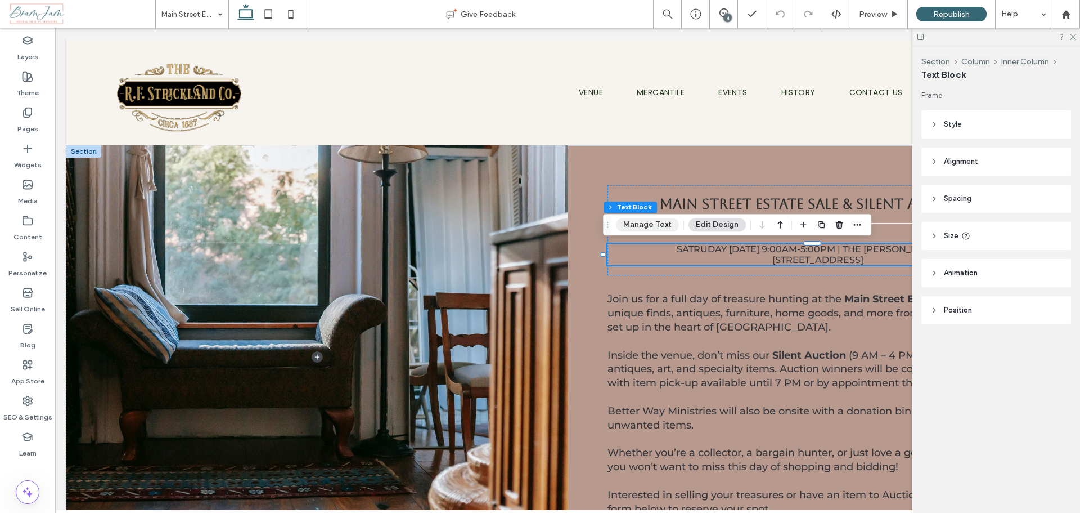
click at [671, 226] on button "Manage Text" at bounding box center [647, 225] width 63 height 14
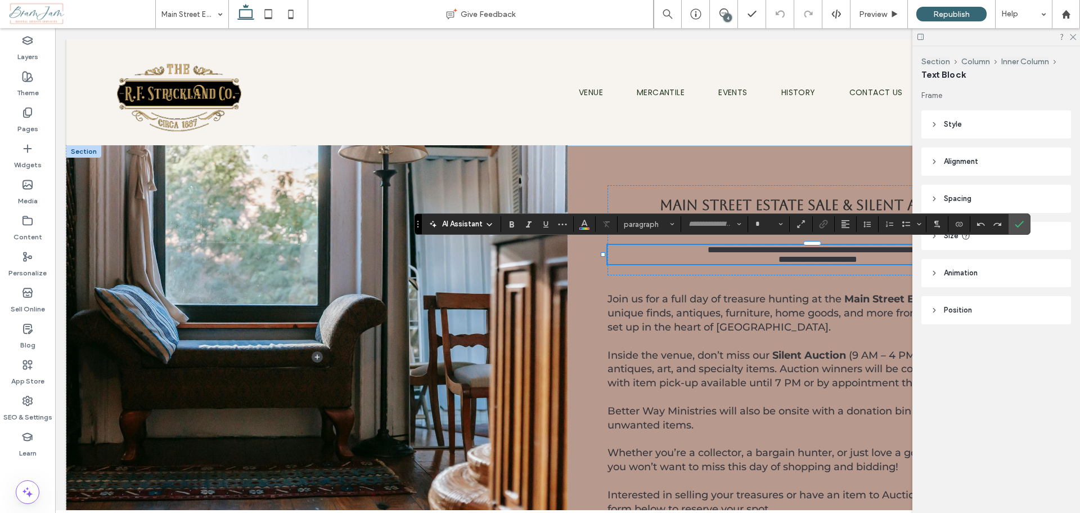
type input "**********"
type input "**"
click at [1022, 222] on use "Confirm" at bounding box center [1019, 224] width 9 height 7
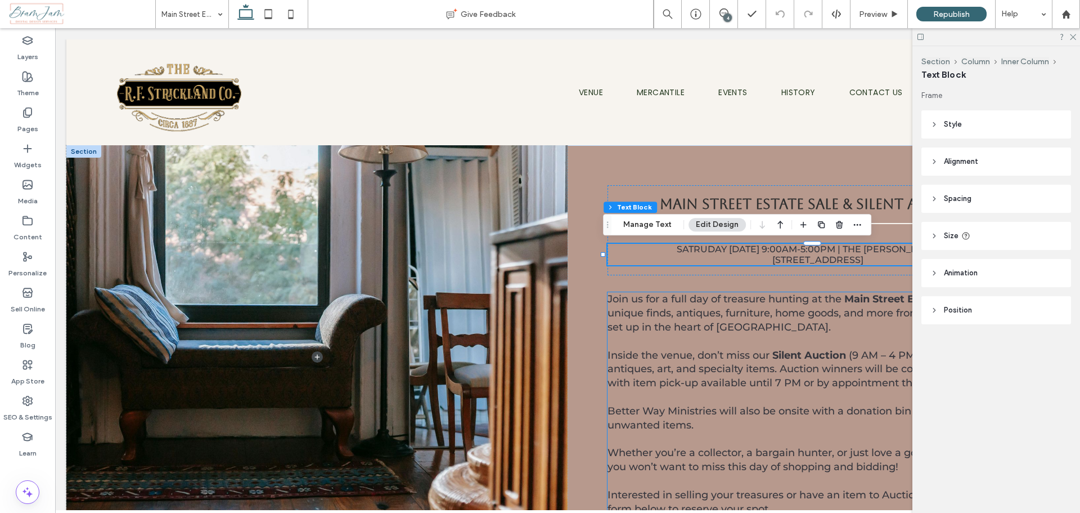
click at [724, 377] on span "(9 AM – 4 PM) featuring high-end antiques, art, and specialty items. Auction wi…" at bounding box center [817, 369] width 419 height 41
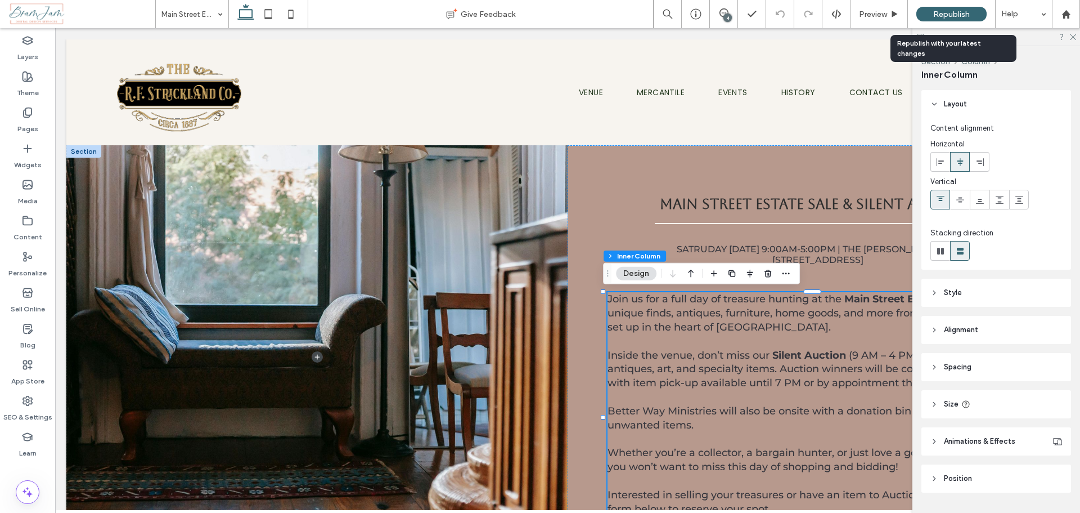
click at [937, 12] on span "Republish" at bounding box center [952, 15] width 37 height 10
